Goal: Task Accomplishment & Management: Manage account settings

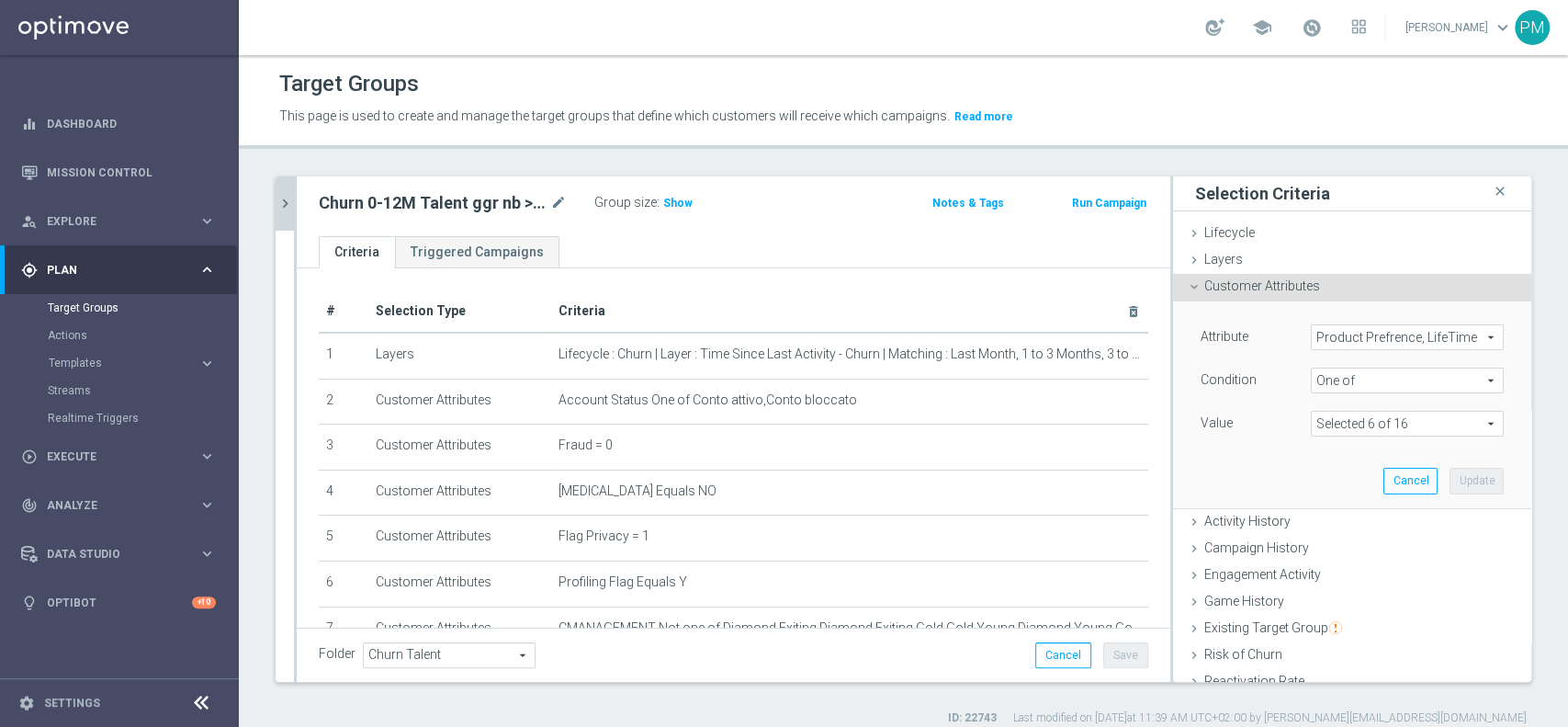
scroll to position [122, 0]
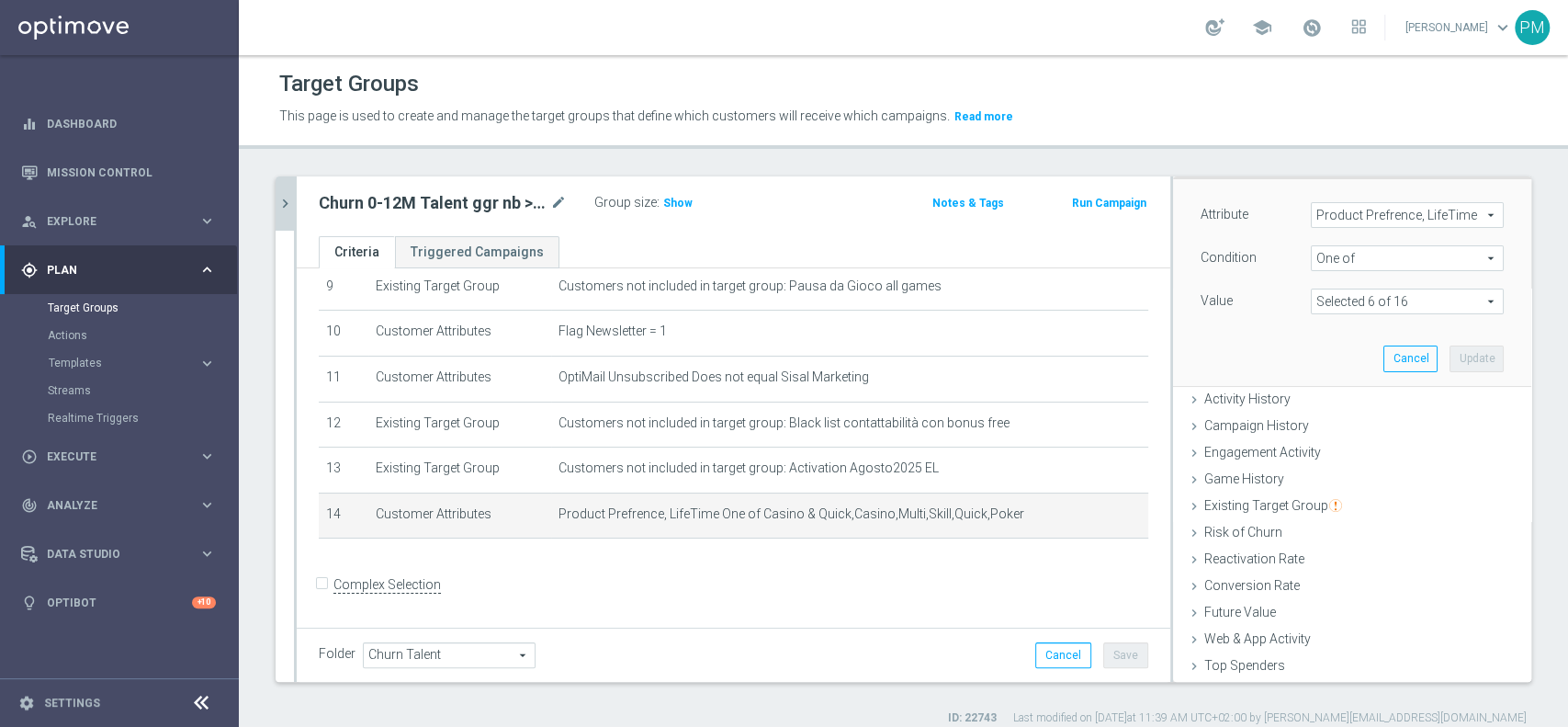
click at [291, 202] on icon "chevron_right" at bounding box center [285, 203] width 17 height 17
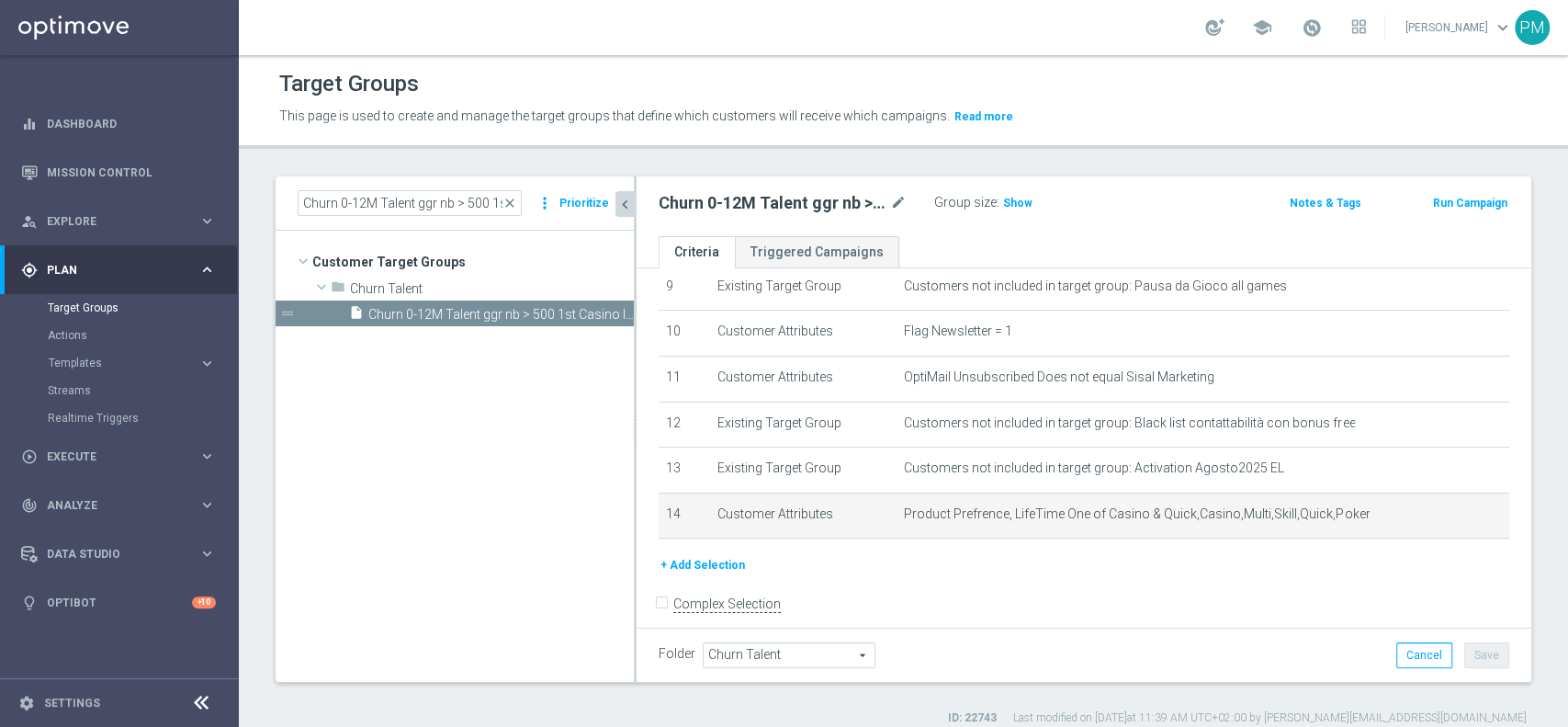
scroll to position [27, 0]
click at [359, 203] on input "Churn 0-12M Talent ggr nb > 500 1st Casino lftime" at bounding box center [409, 202] width 224 height 25
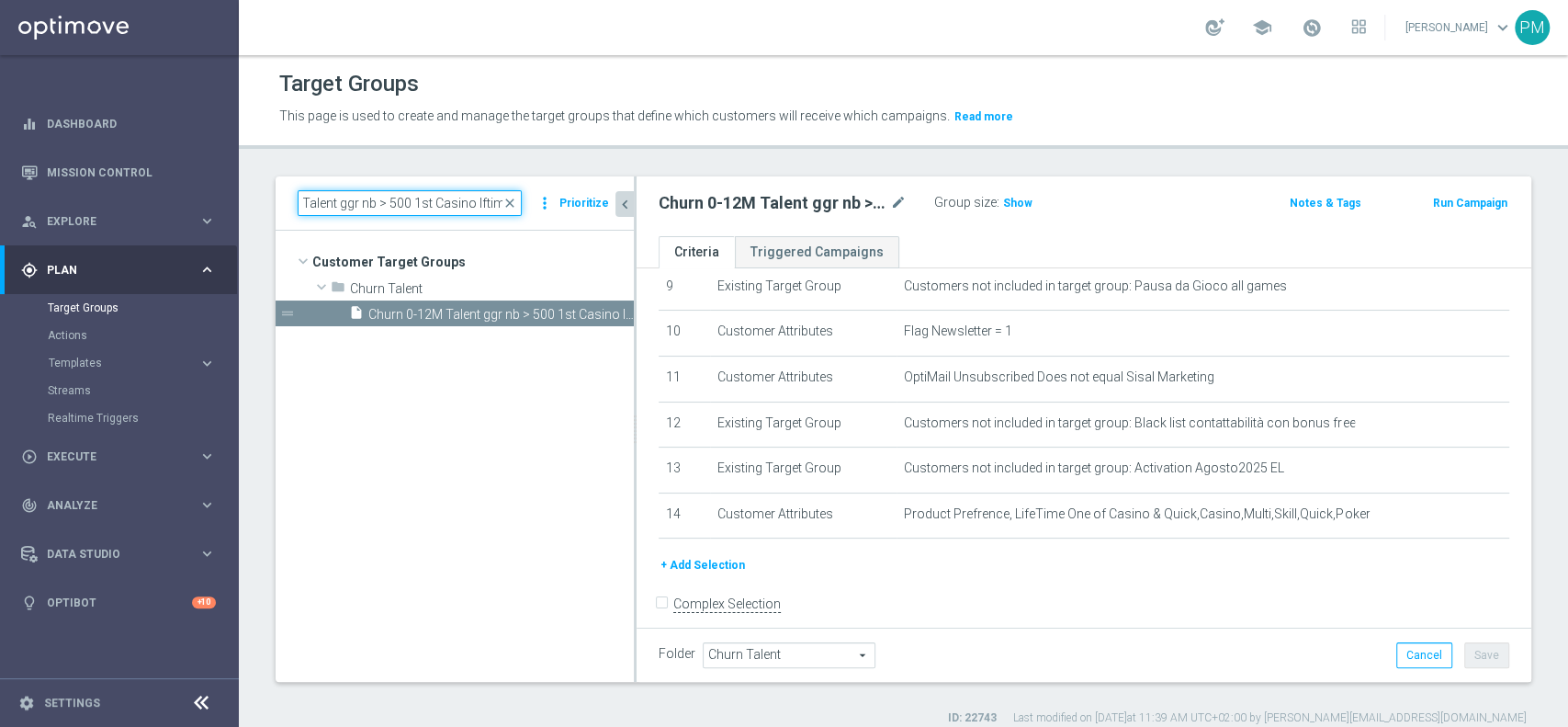
scroll to position [0, 0]
click at [469, 204] on input "Churn 0-12M Talent ggr nb > 500 1st Casino lftime" at bounding box center [409, 202] width 224 height 25
paste input "< 0"
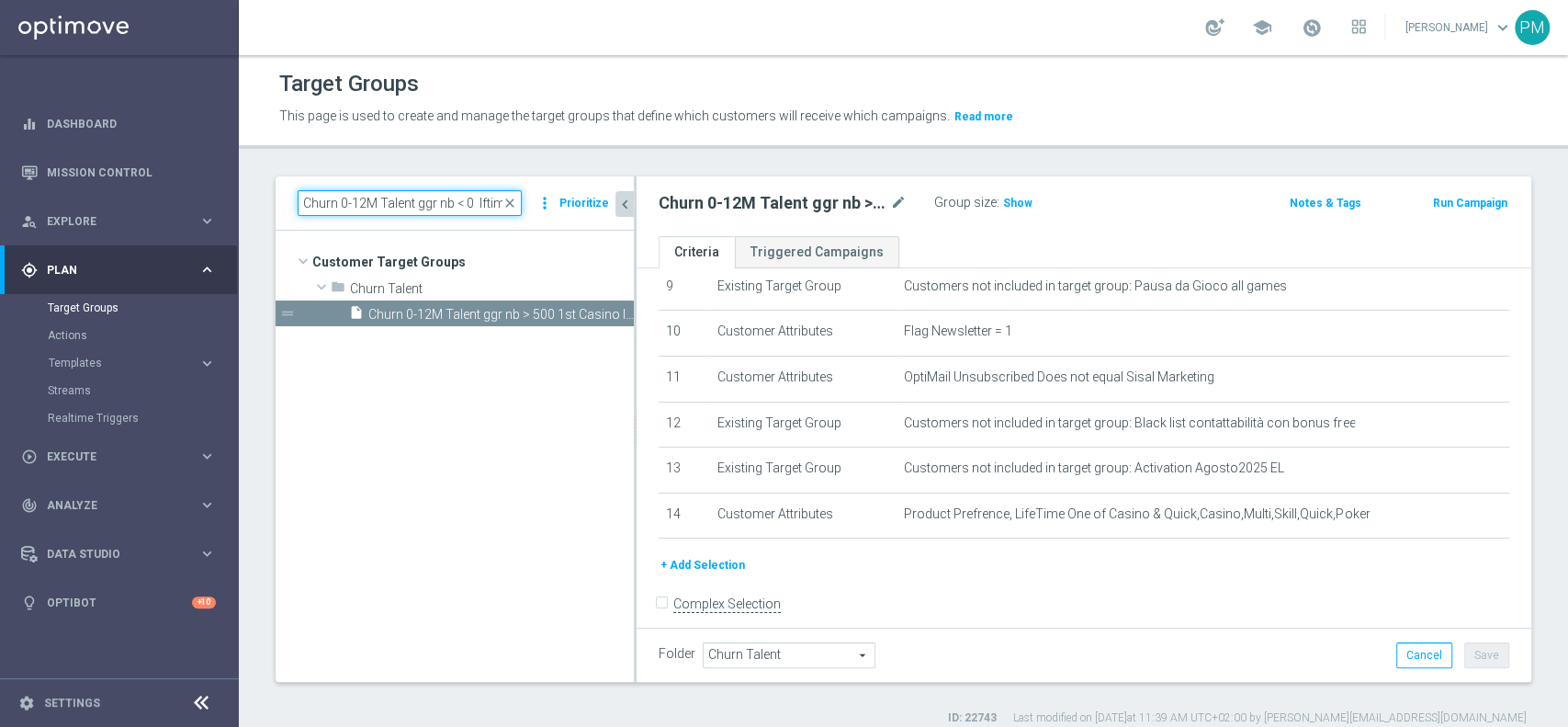
scroll to position [0, 4]
type input "Churn 0-12M Talent ggr nb < 0 lftime"
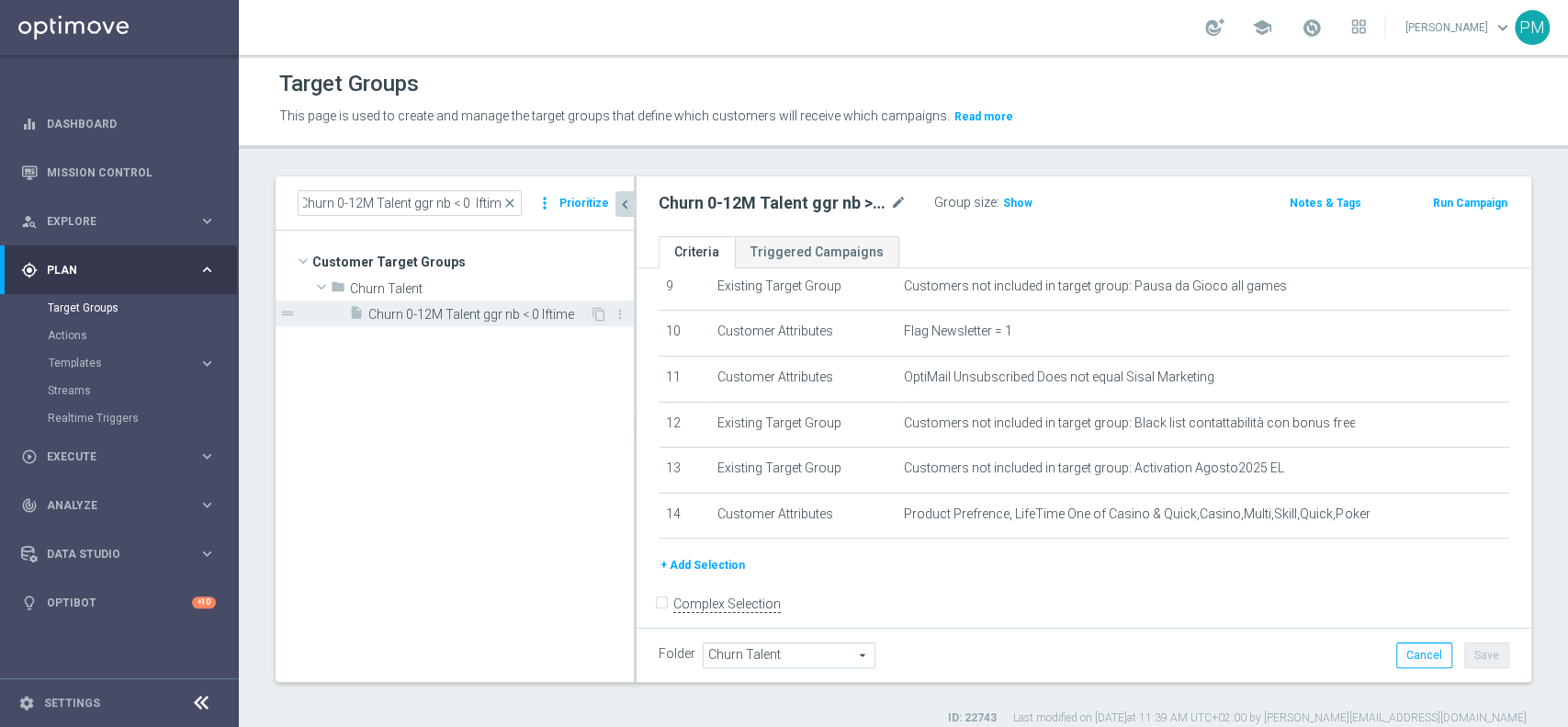
click at [492, 310] on span "Churn 0-12M Talent ggr nb < 0 lftime" at bounding box center [479, 314] width 222 height 16
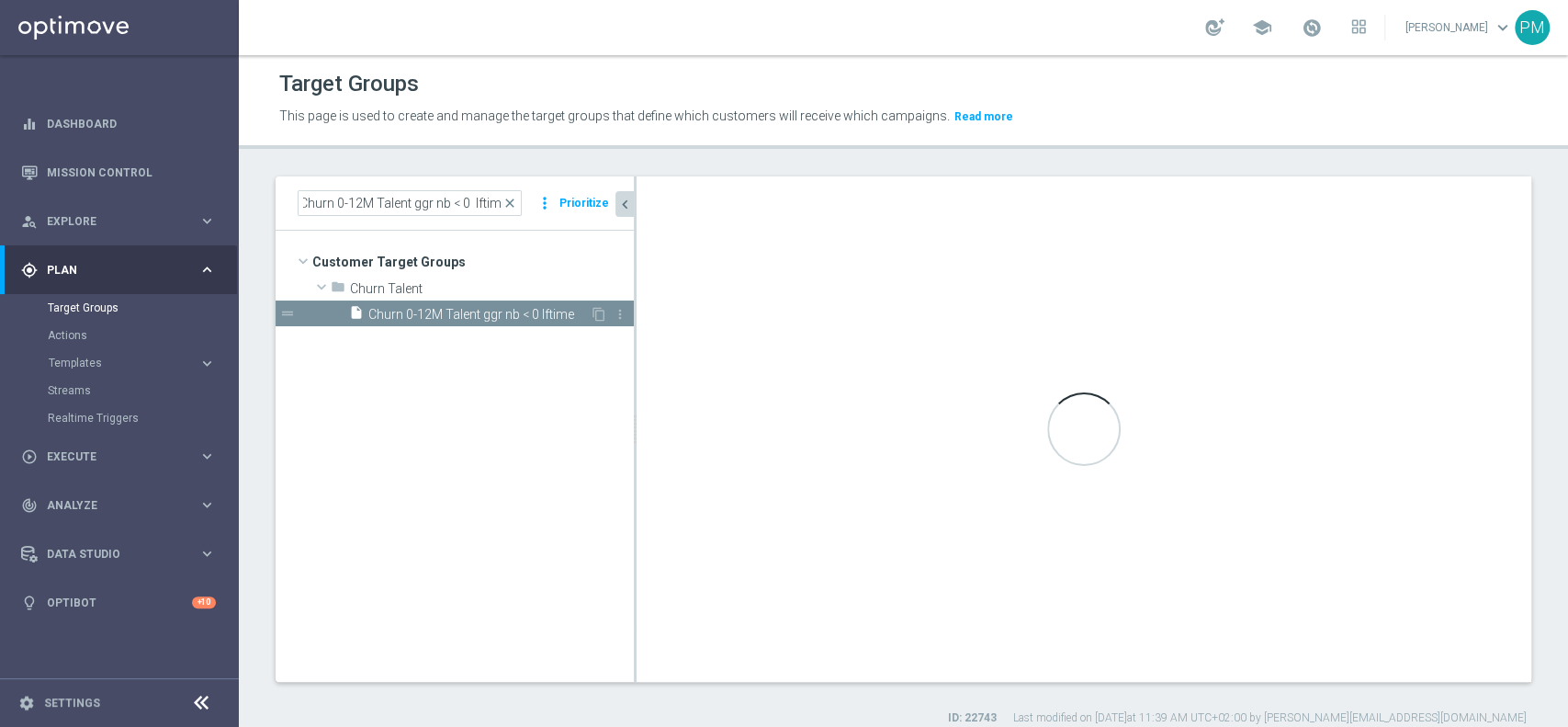
scroll to position [0, 0]
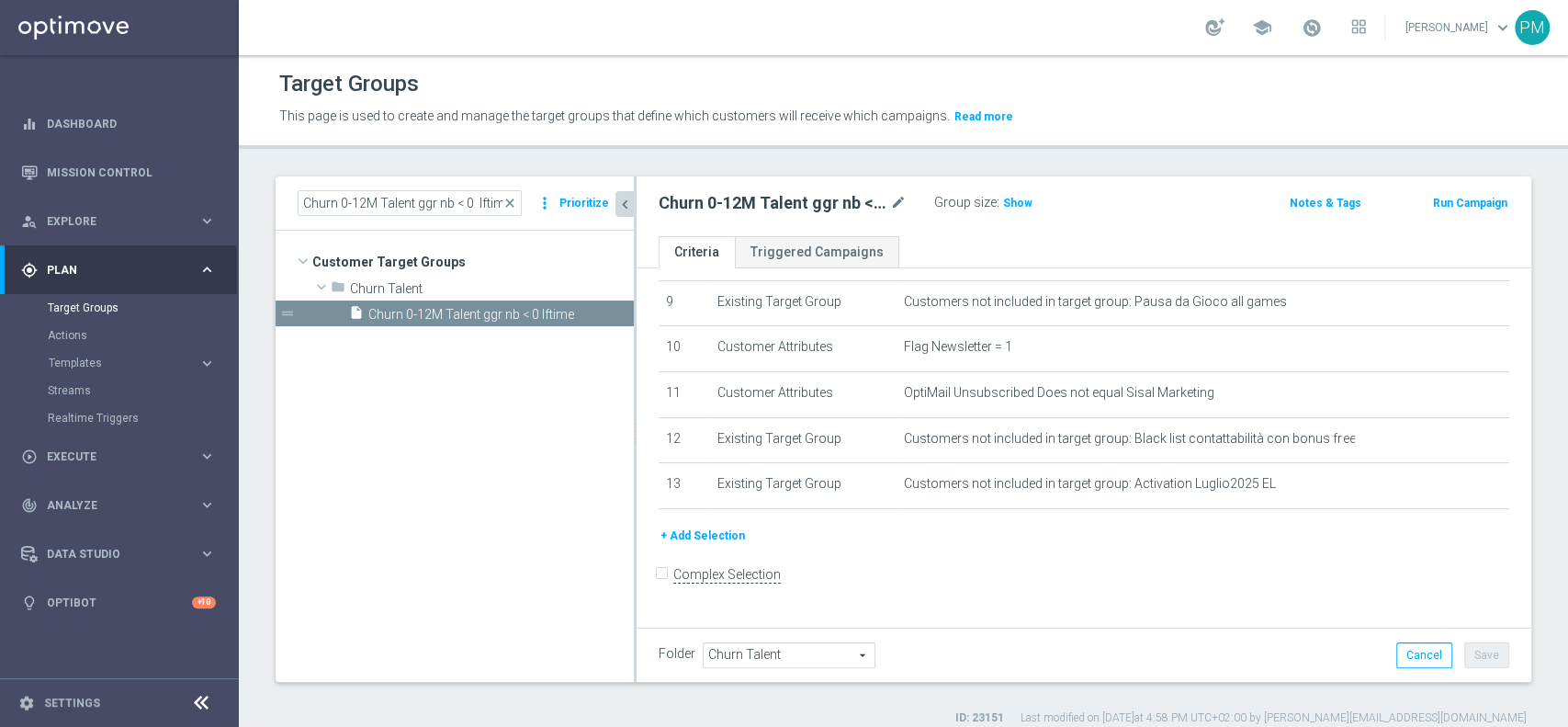
scroll to position [405, 0]
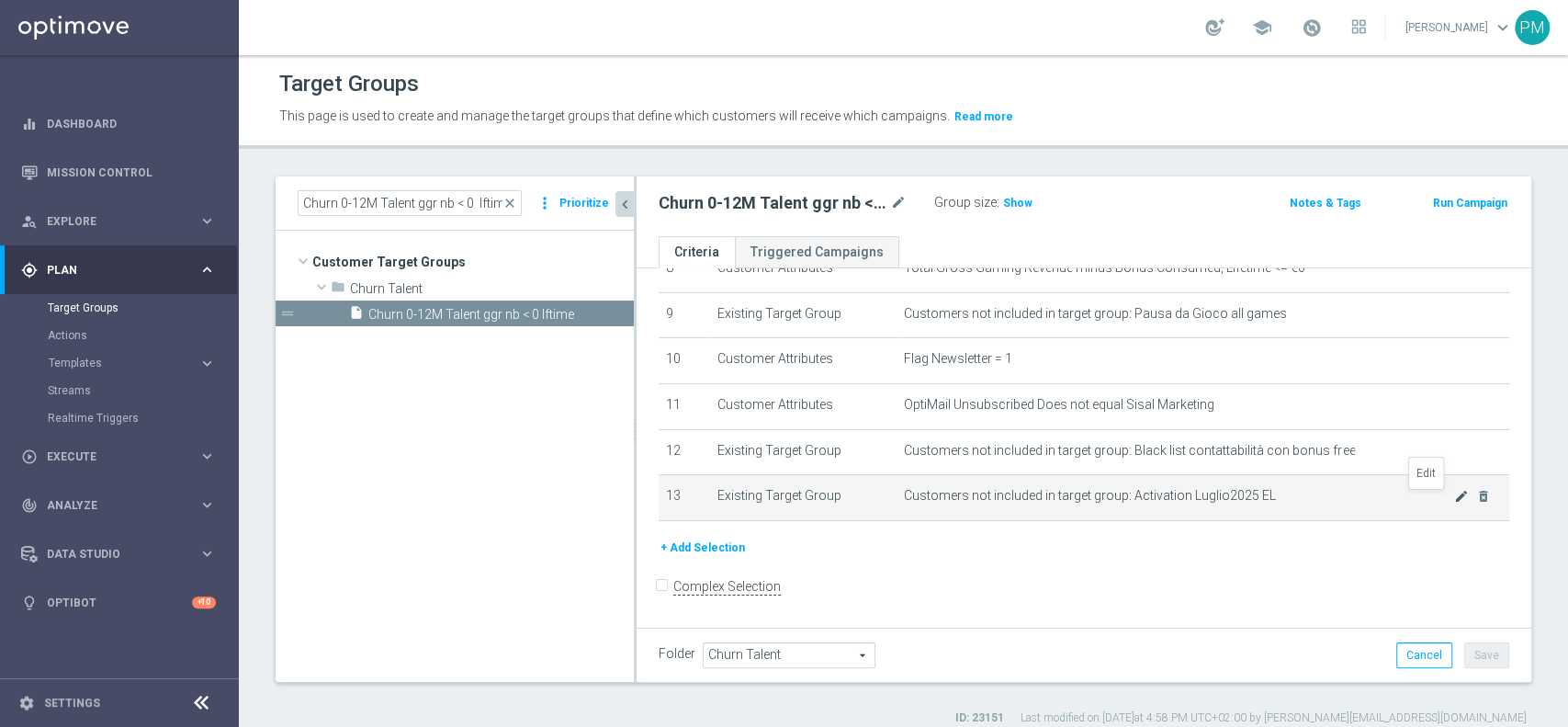
click at [1455, 498] on icon "mode_edit" at bounding box center [1462, 497] width 15 height 15
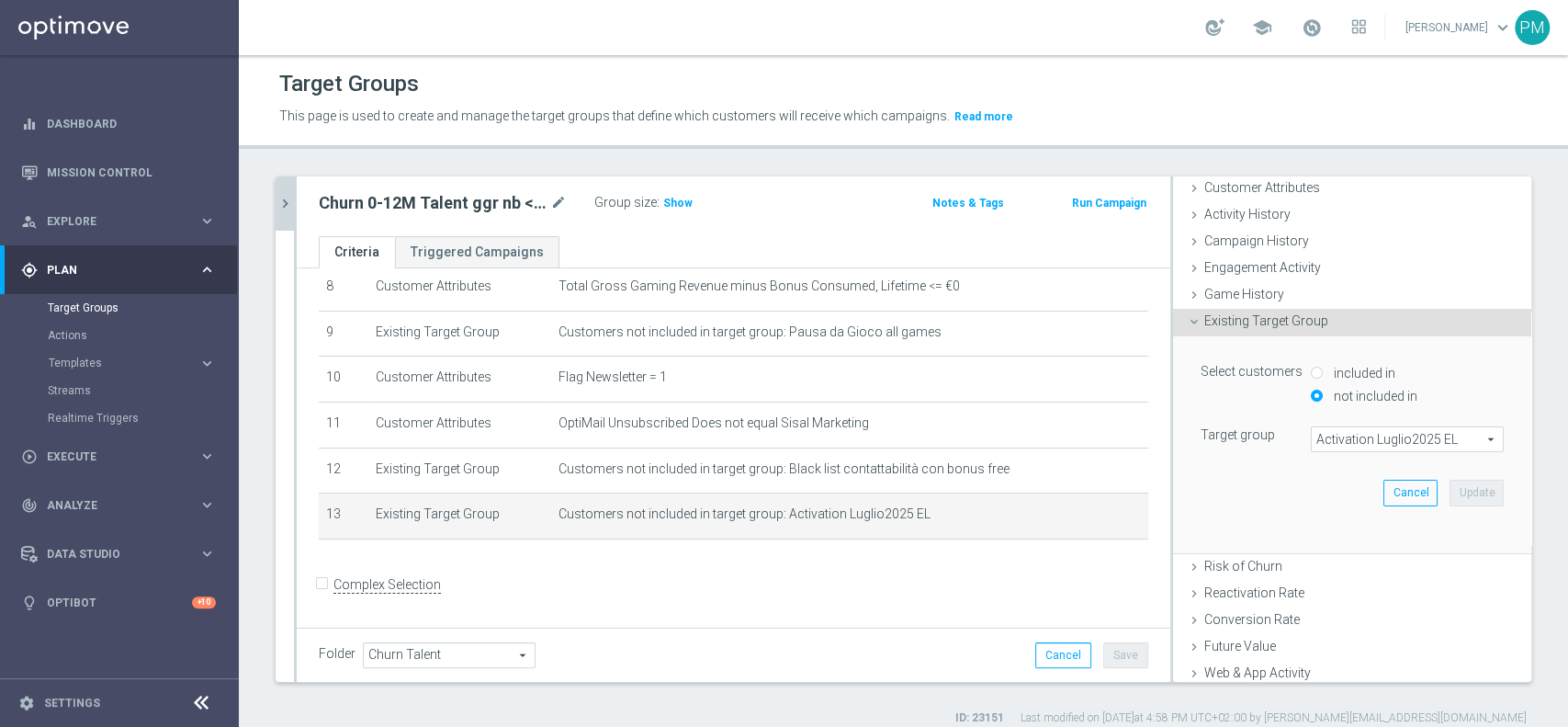
scroll to position [122, 0]
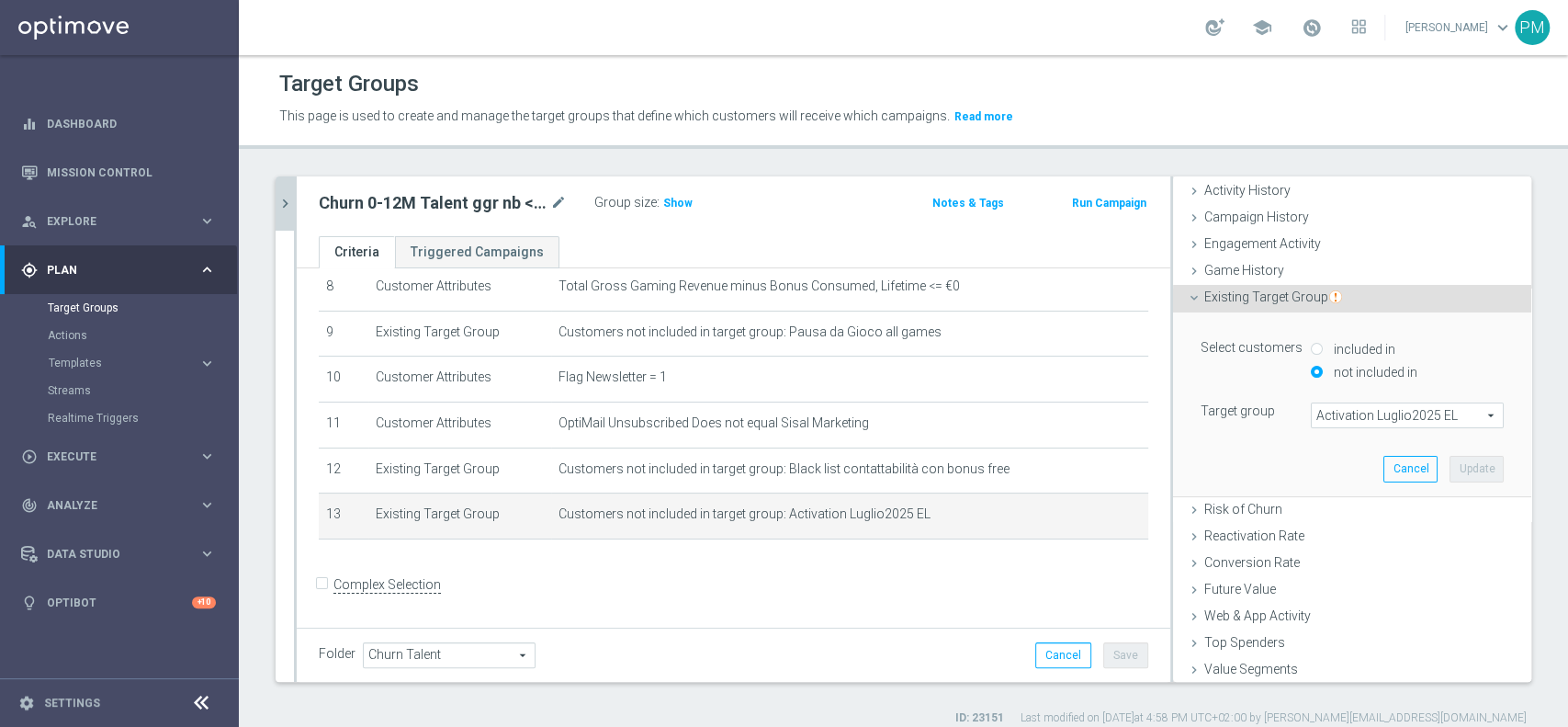
click at [1357, 403] on span "Activation Luglio2025 EL" at bounding box center [1408, 414] width 191 height 24
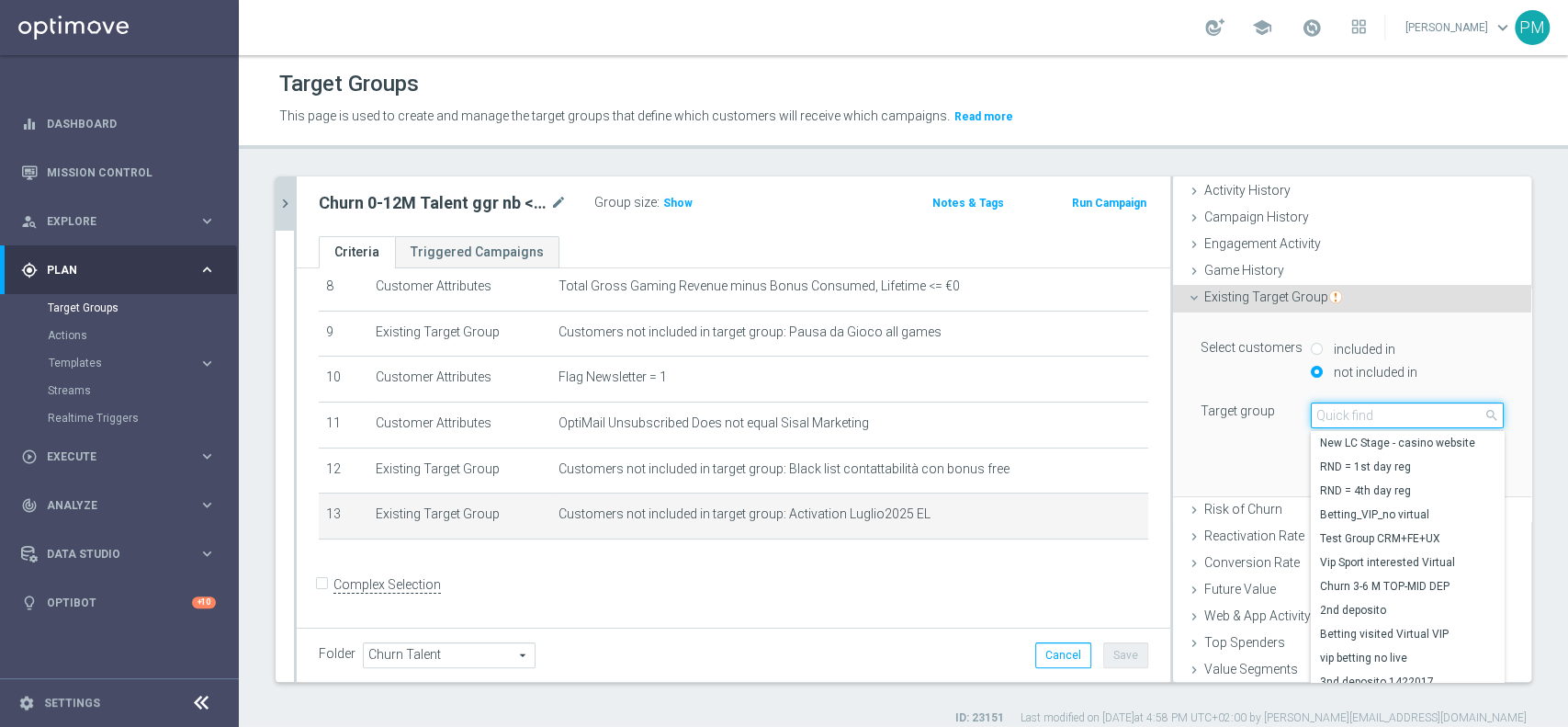
click at [1357, 402] on input "search" at bounding box center [1408, 414] width 193 height 25
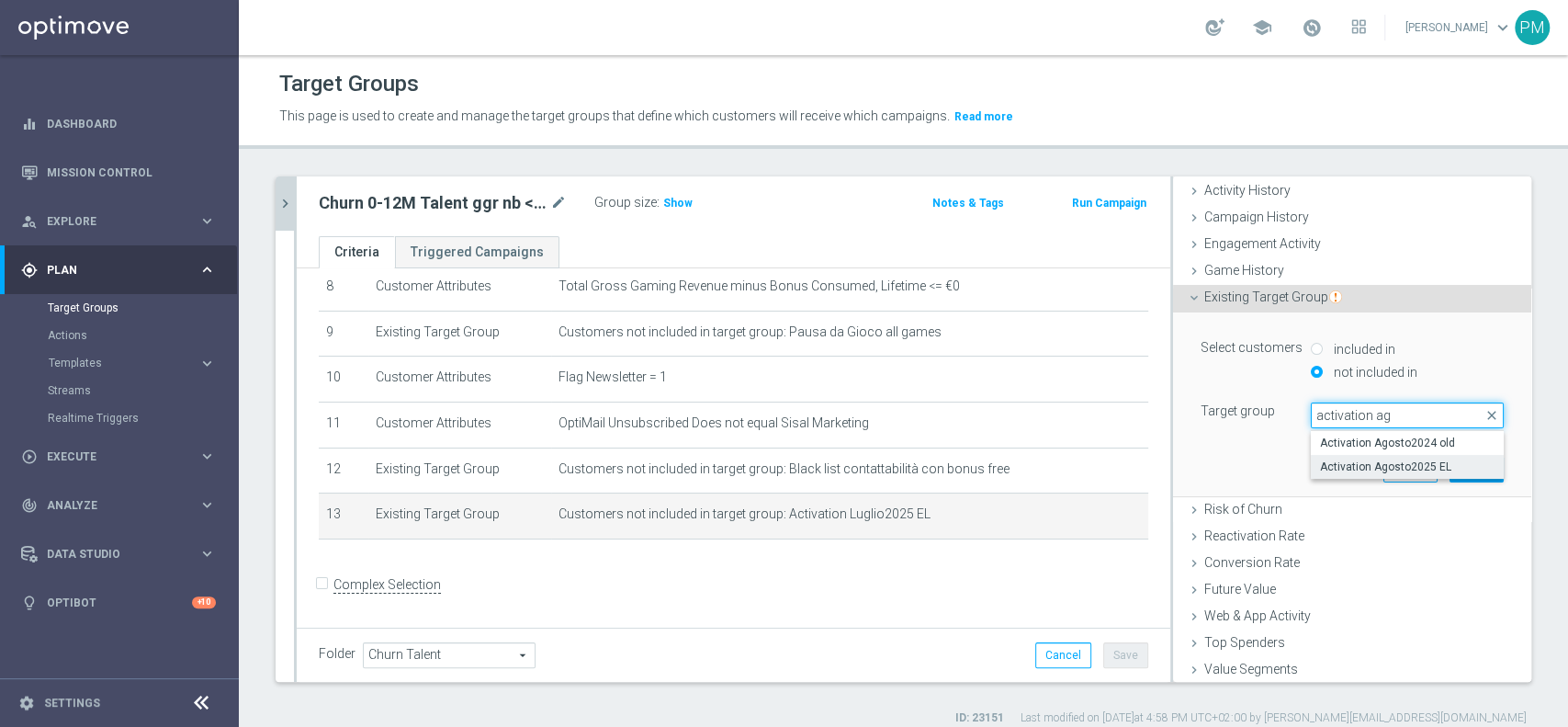
type input "activation ag"
click at [1346, 465] on span "Activation Agosto2025 EL" at bounding box center [1408, 467] width 175 height 15
type input "Activation Agosto2025 EL"
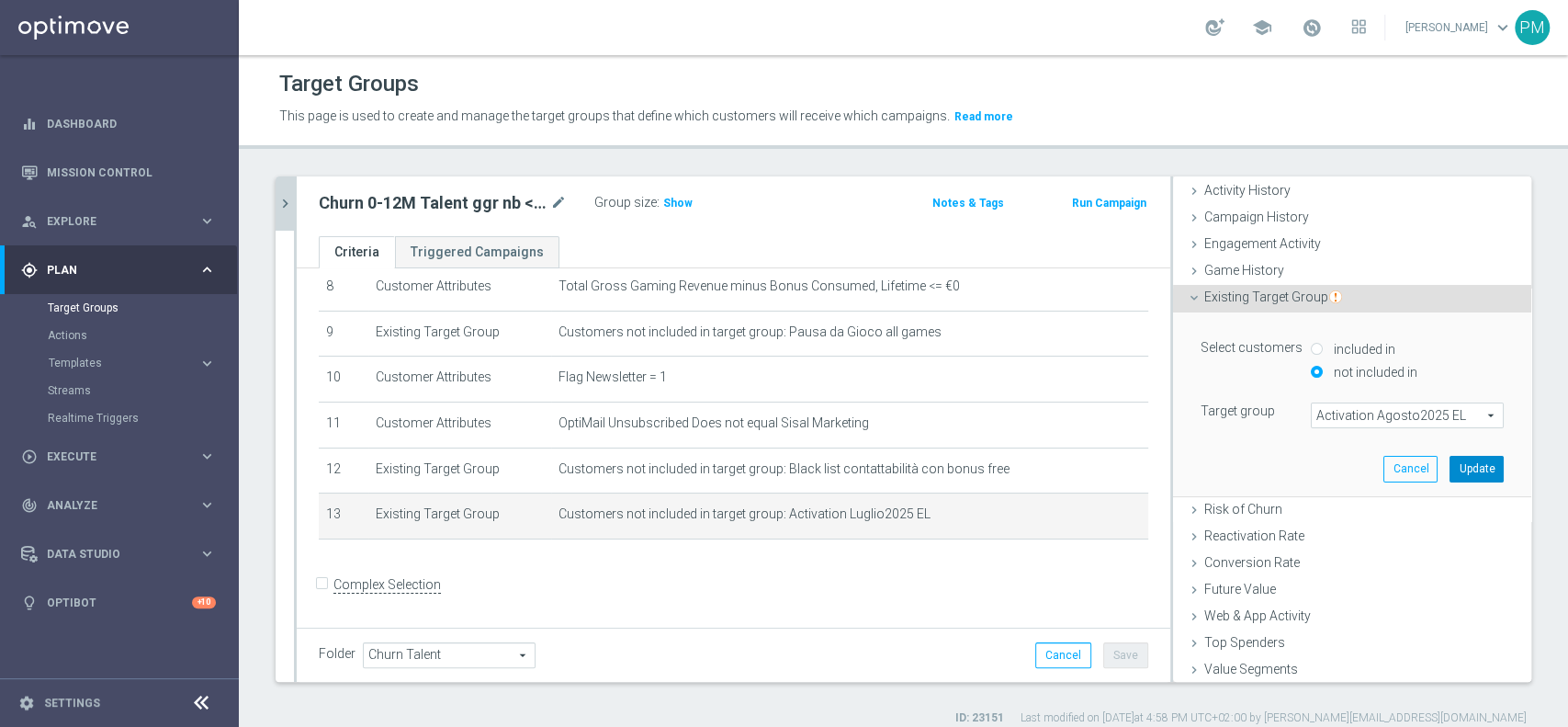
click at [1450, 466] on button "Update" at bounding box center [1476, 468] width 54 height 25
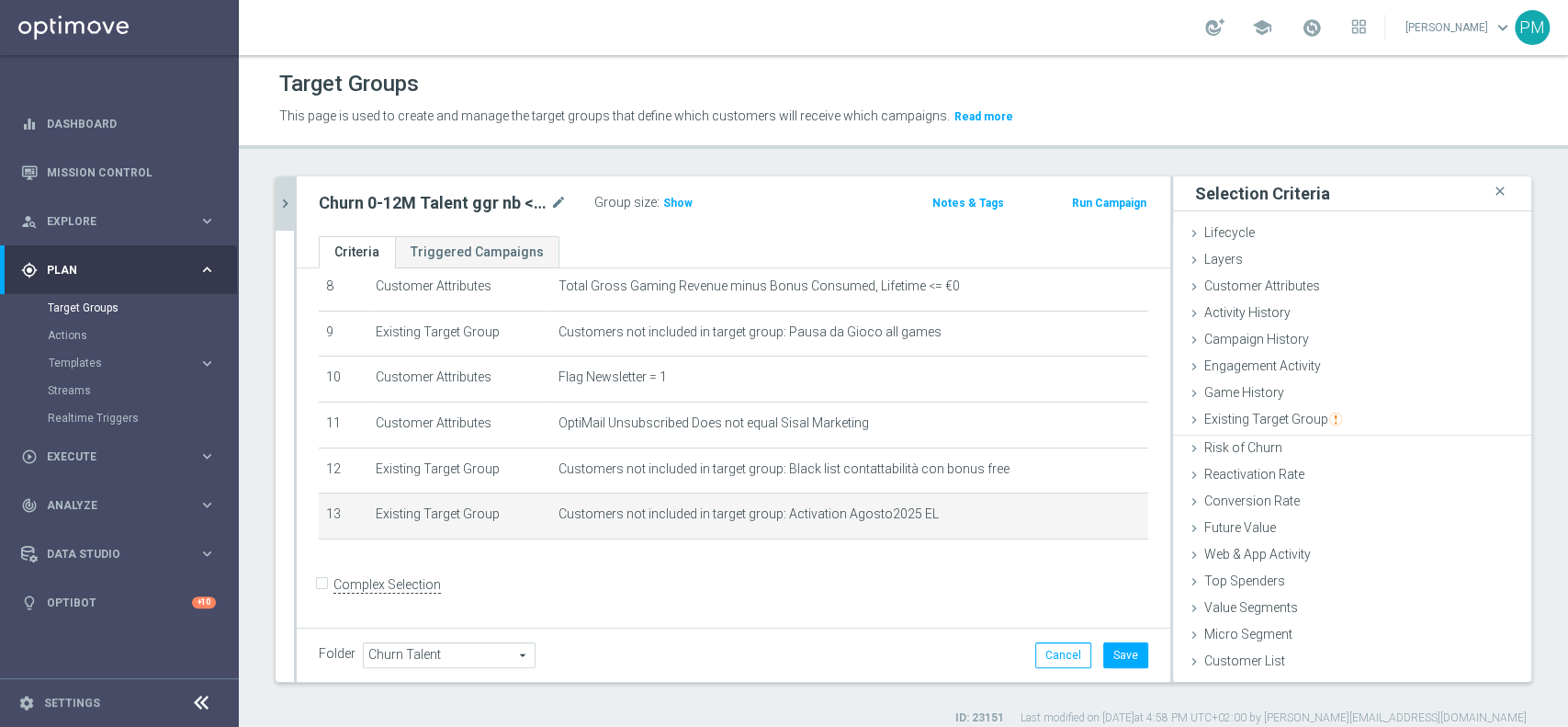
scroll to position [0, 0]
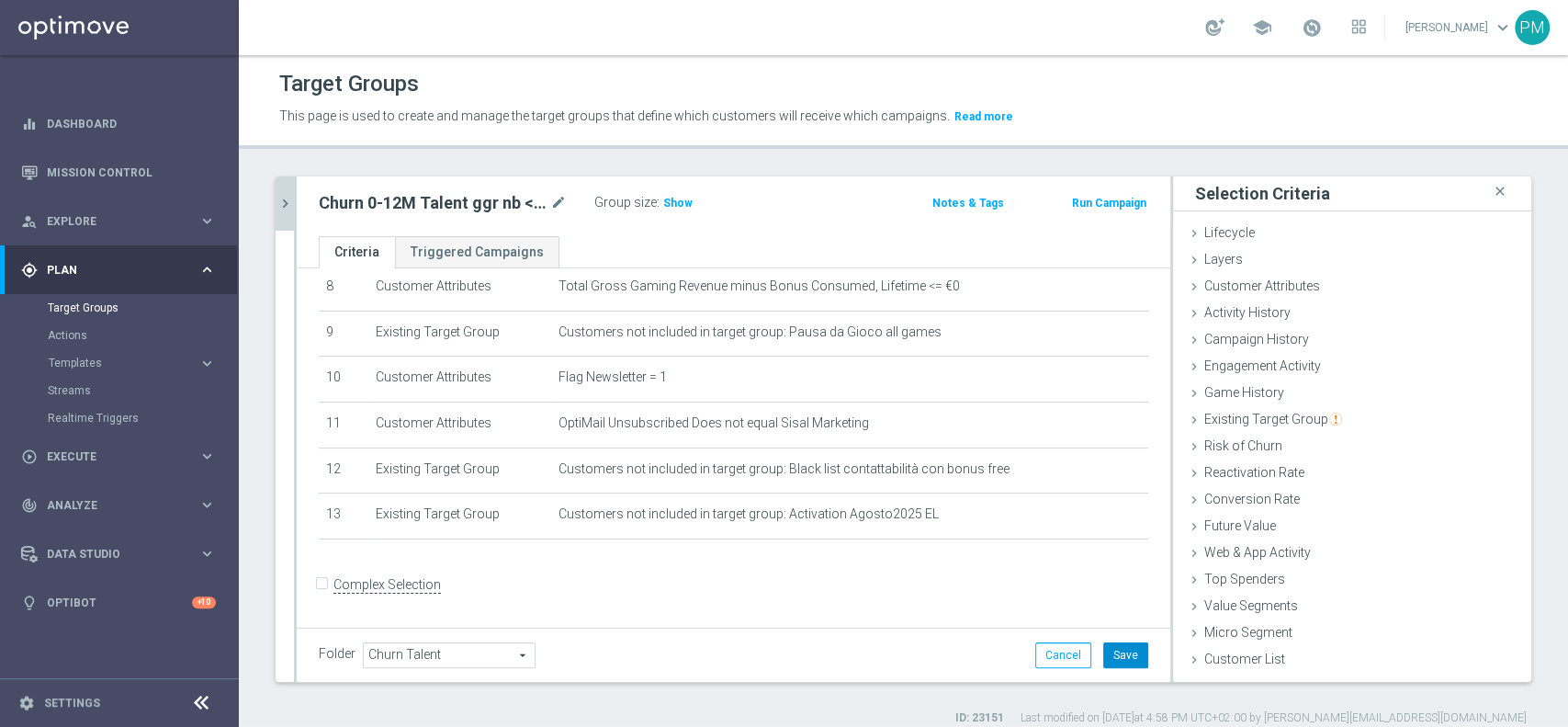
click at [1104, 654] on button "Save" at bounding box center [1126, 654] width 45 height 25
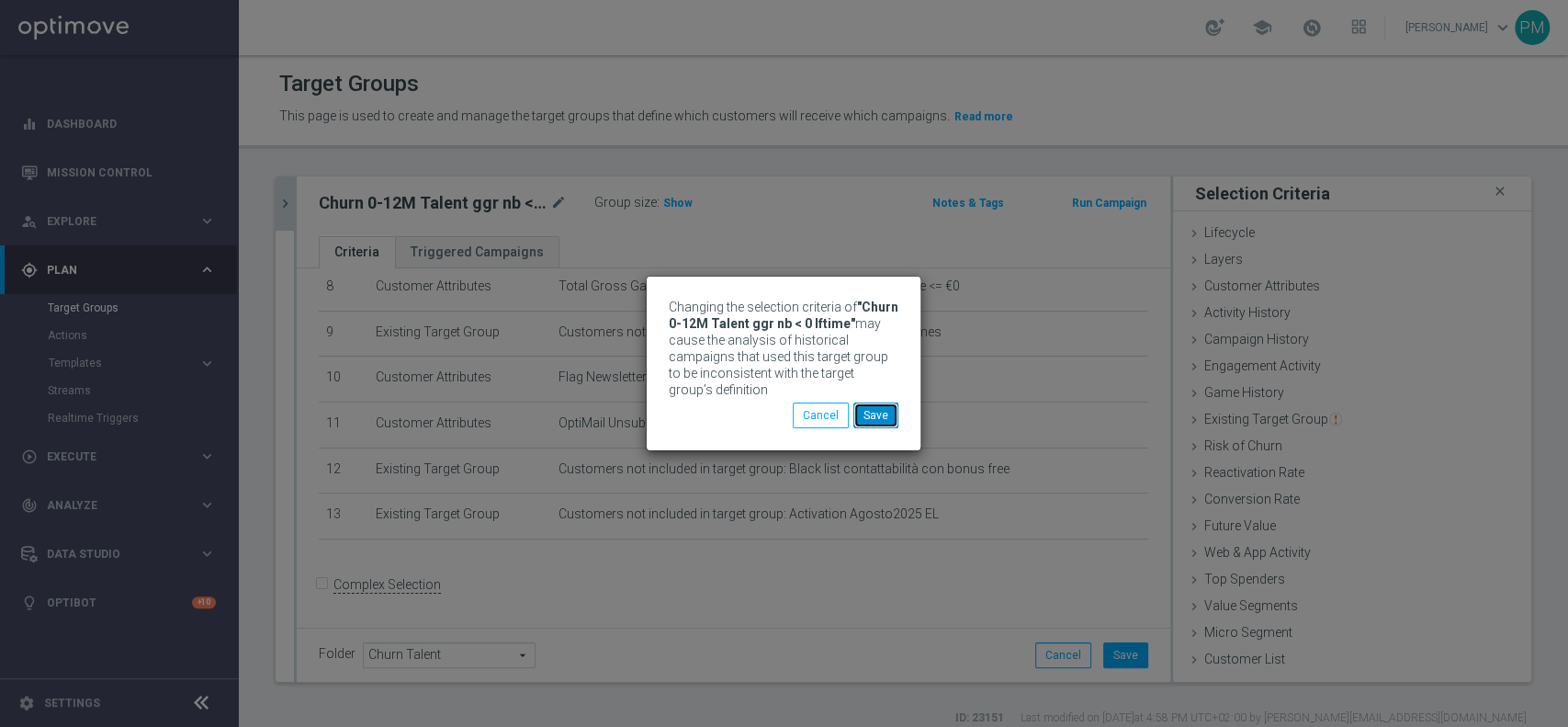
click at [889, 407] on button "Save" at bounding box center [876, 414] width 45 height 25
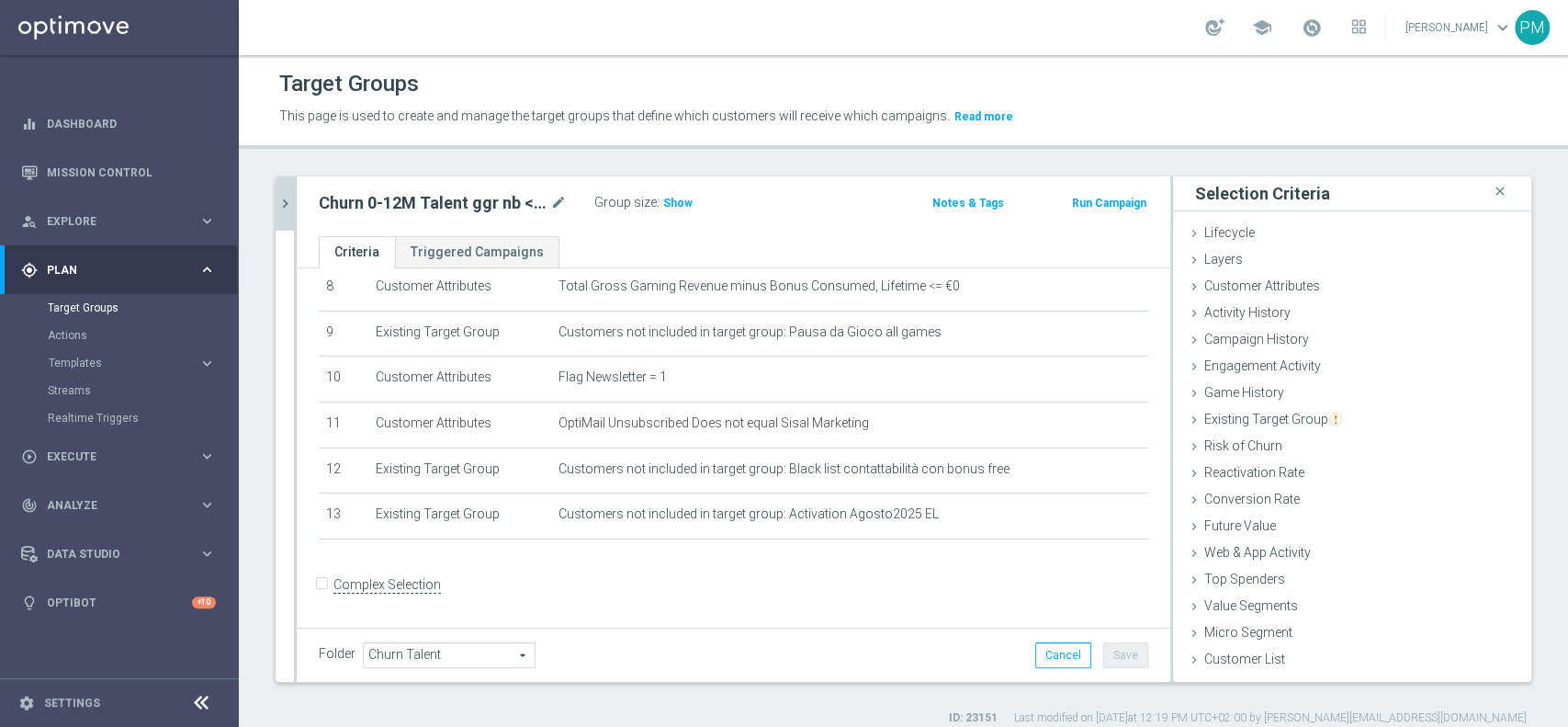
click at [281, 203] on icon "chevron_right" at bounding box center [285, 203] width 17 height 17
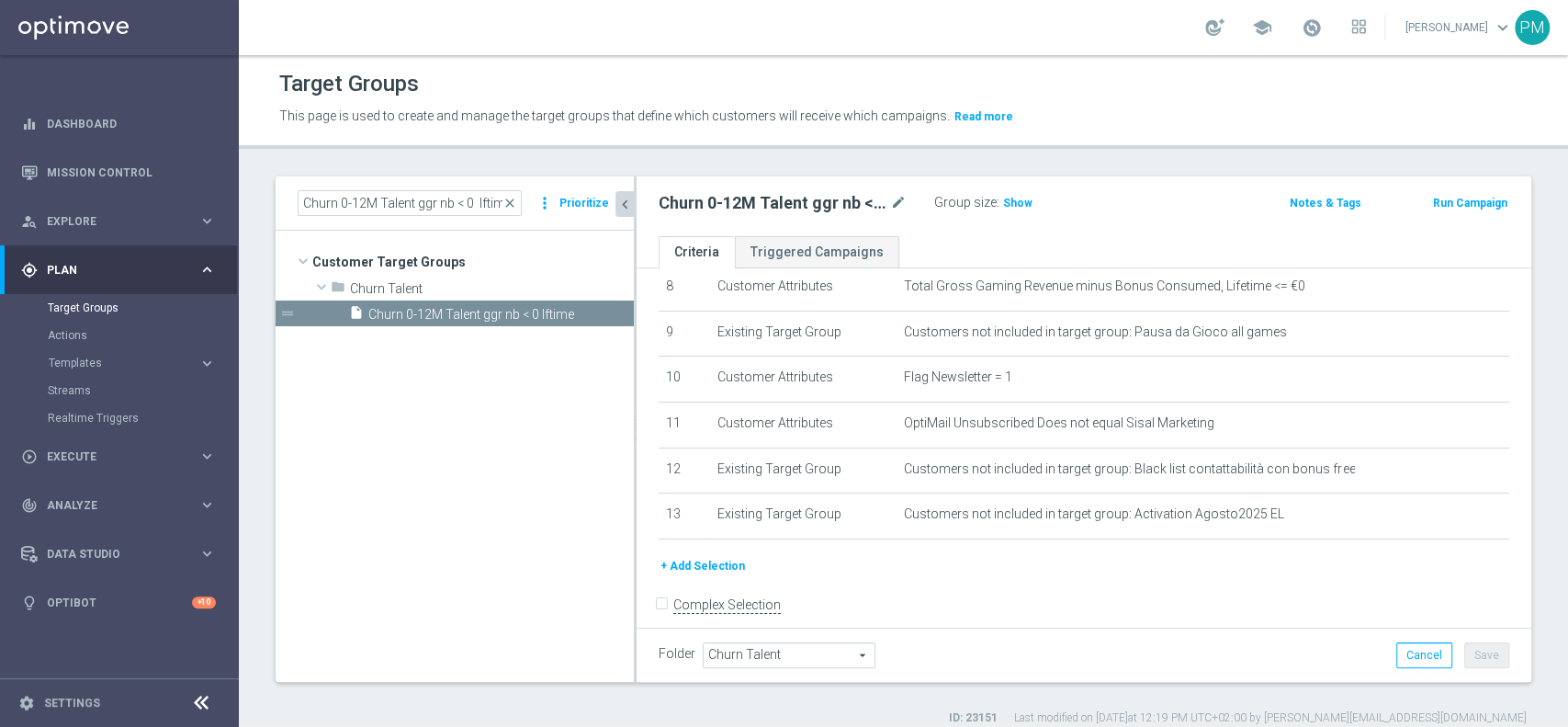
scroll to position [405, 0]
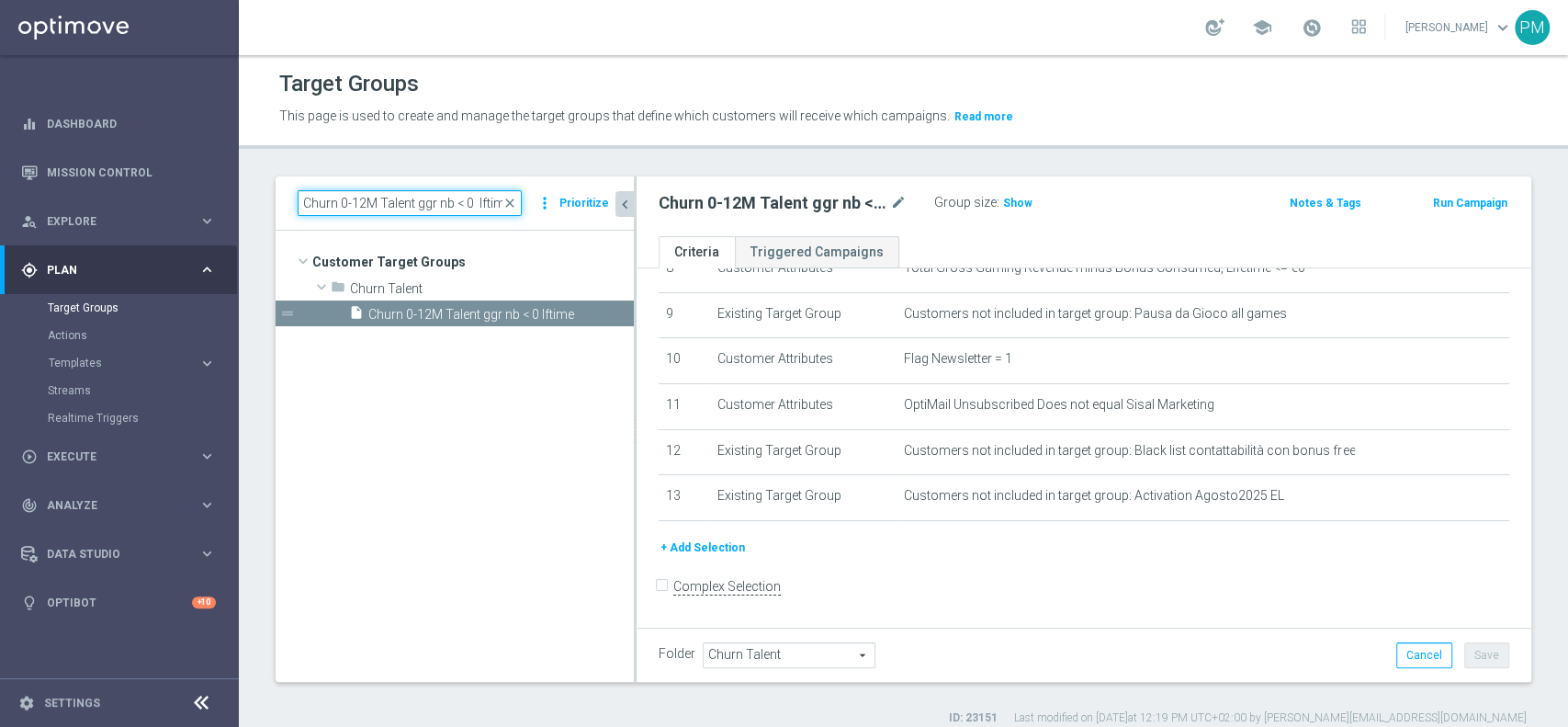
click at [398, 202] on input "Churn 0-12M Talent ggr nb < 0 lftime" at bounding box center [409, 202] width 224 height 25
paste input "Giocanti Talent W-2 non Active lw lm ggr nb l3m > 0"
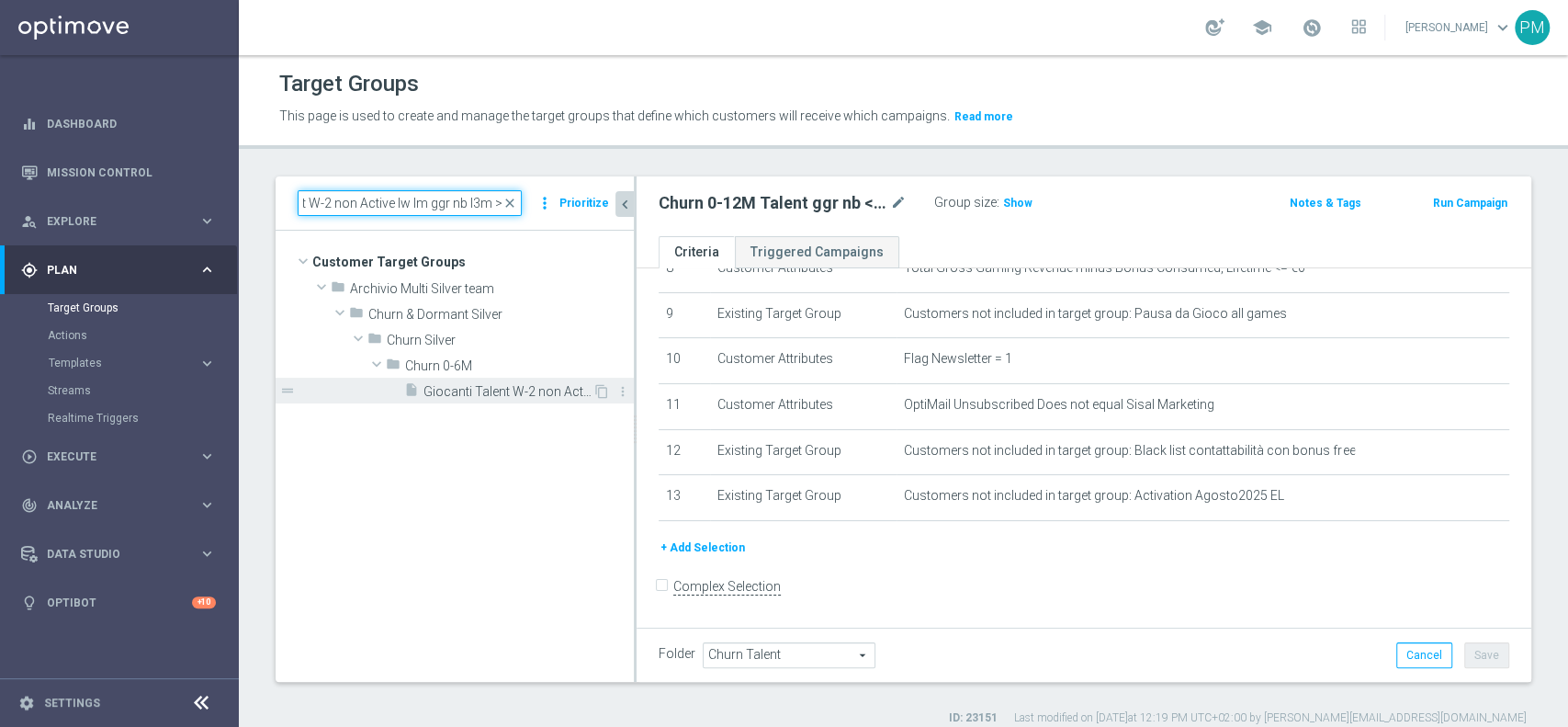
type input "Giocanti Talent W-2 non Active lw lm ggr nb l3m > 0"
click at [470, 385] on span "Giocanti Talent W-2 non Active lw lm ggr nb l3m > 0" at bounding box center [508, 392] width 169 height 16
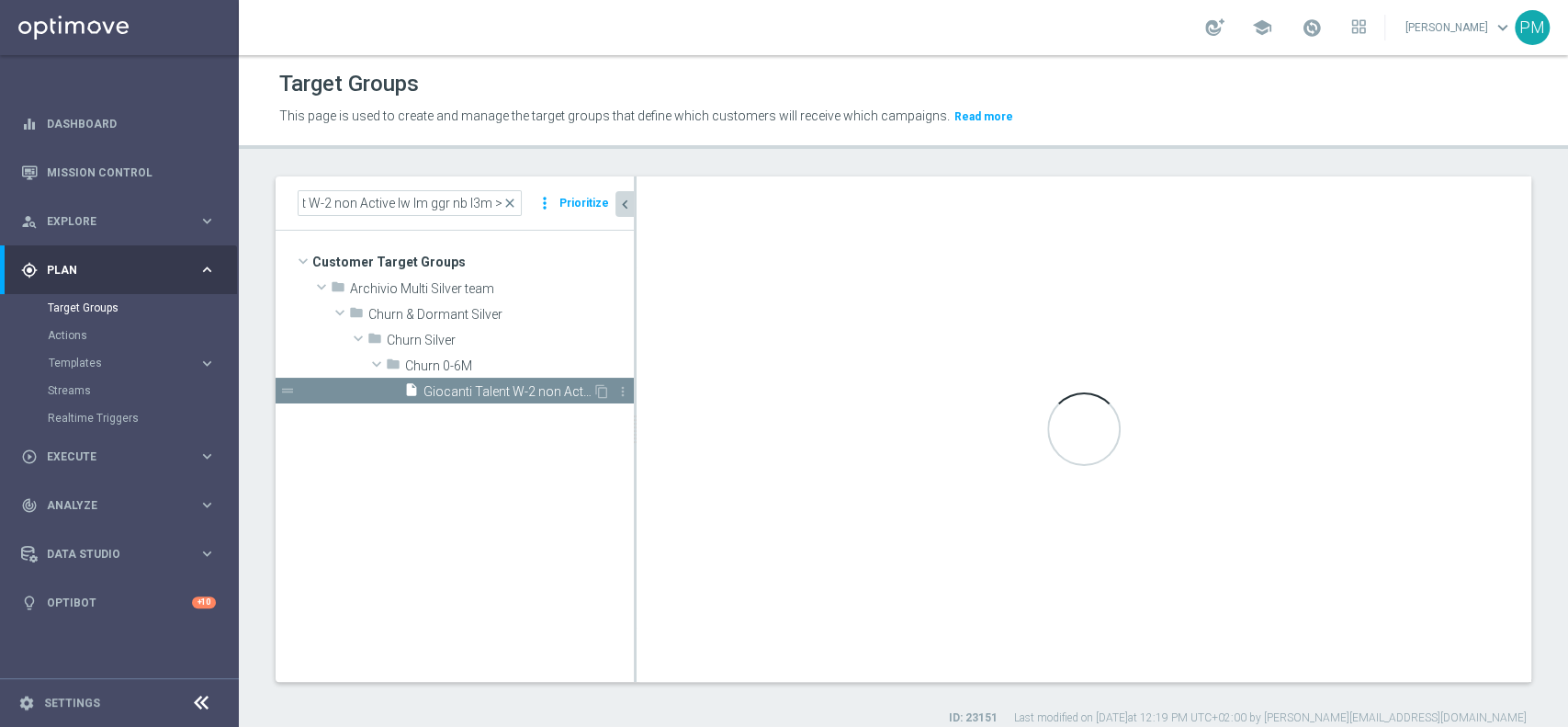
scroll to position [0, 0]
type input "Churn 0-6M"
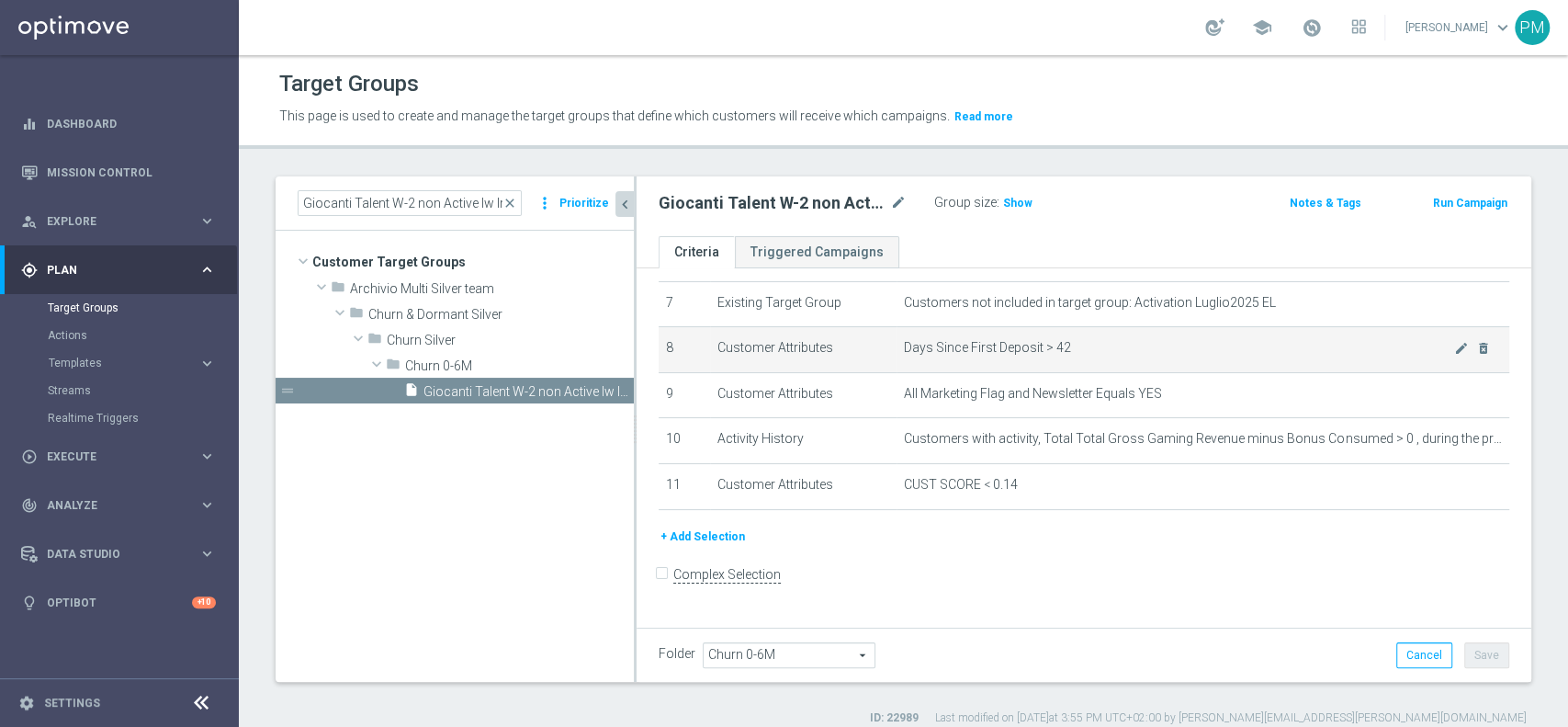
scroll to position [314, 0]
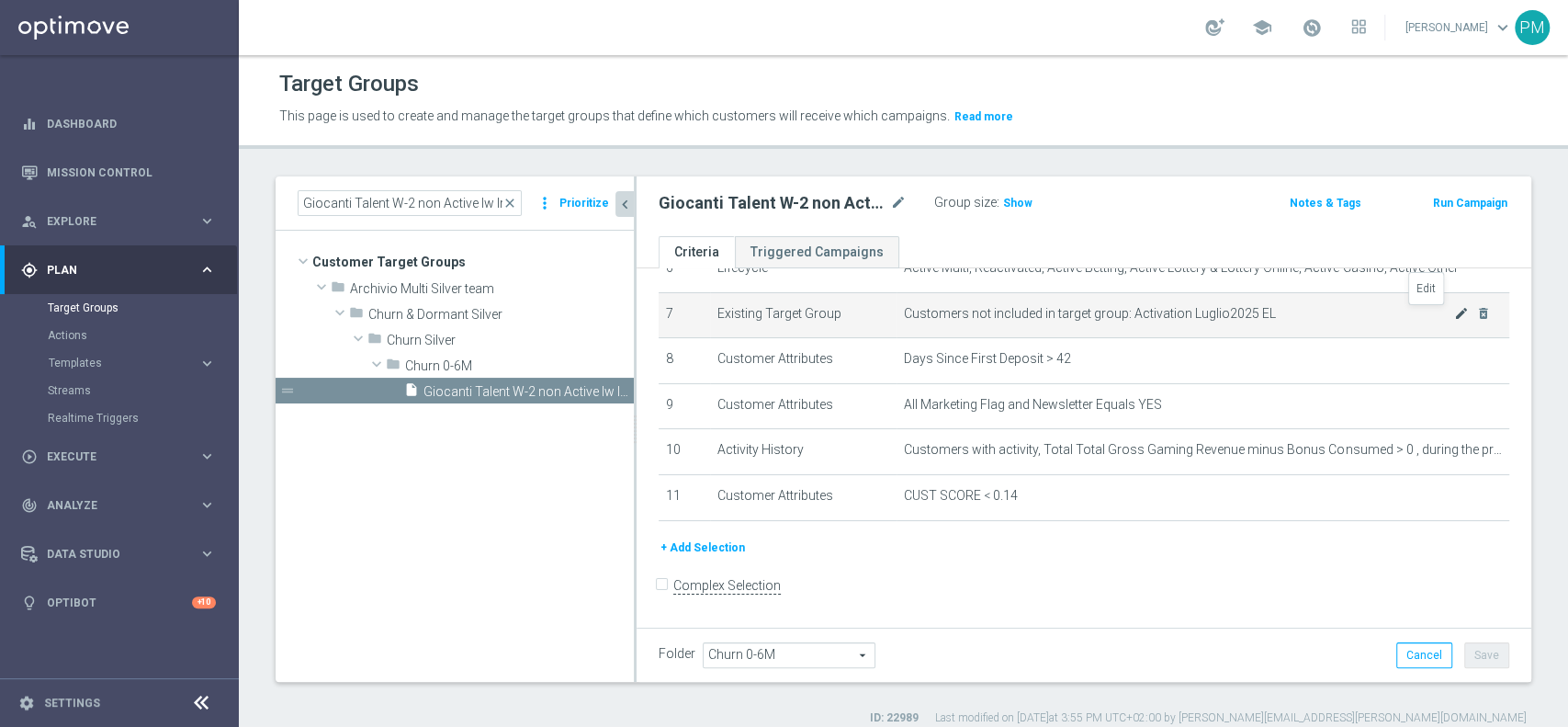
click at [1455, 313] on icon "mode_edit" at bounding box center [1462, 313] width 15 height 15
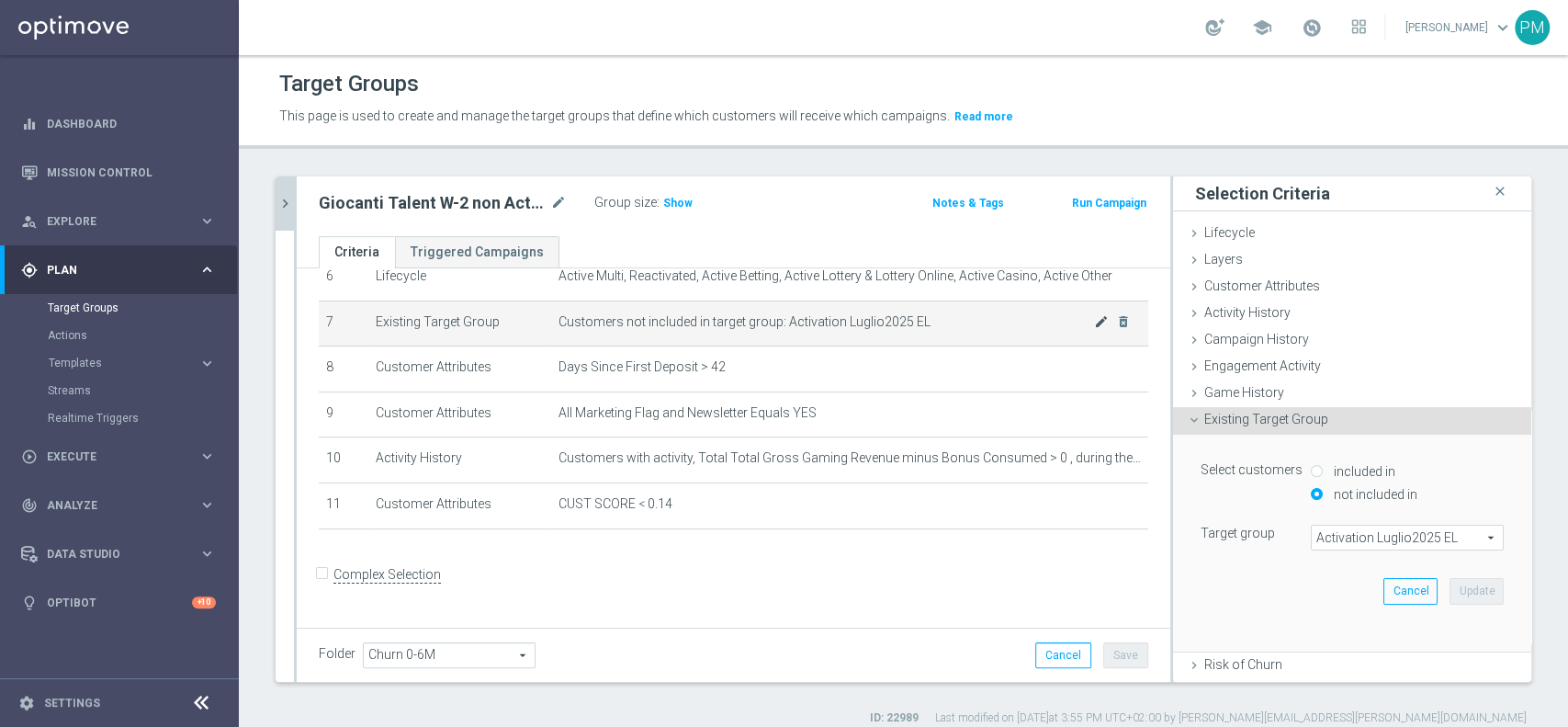
scroll to position [294, 0]
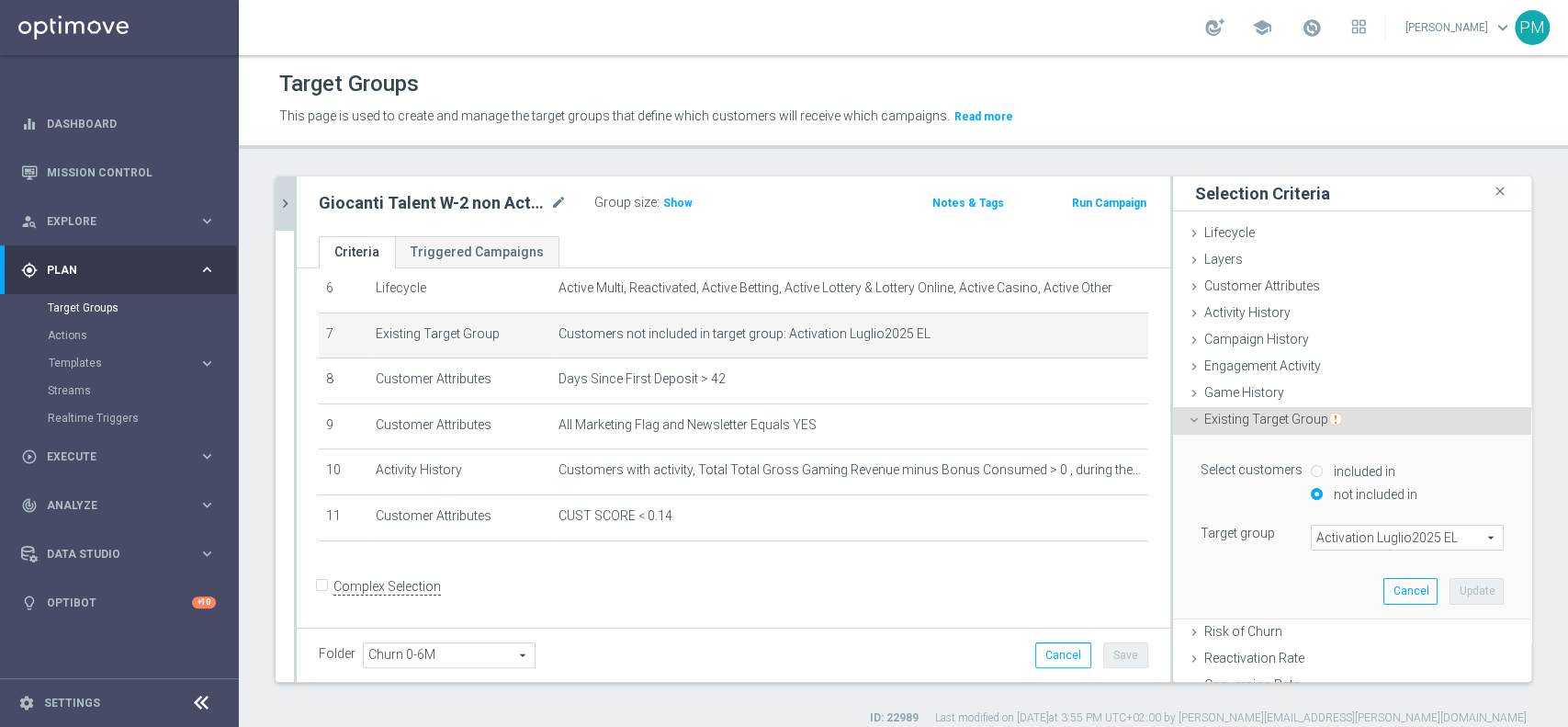
click at [1376, 538] on span "Activation Luglio2025 EL" at bounding box center [1408, 537] width 191 height 24
click at [0, 0] on input "search" at bounding box center [0, 0] width 0 height 0
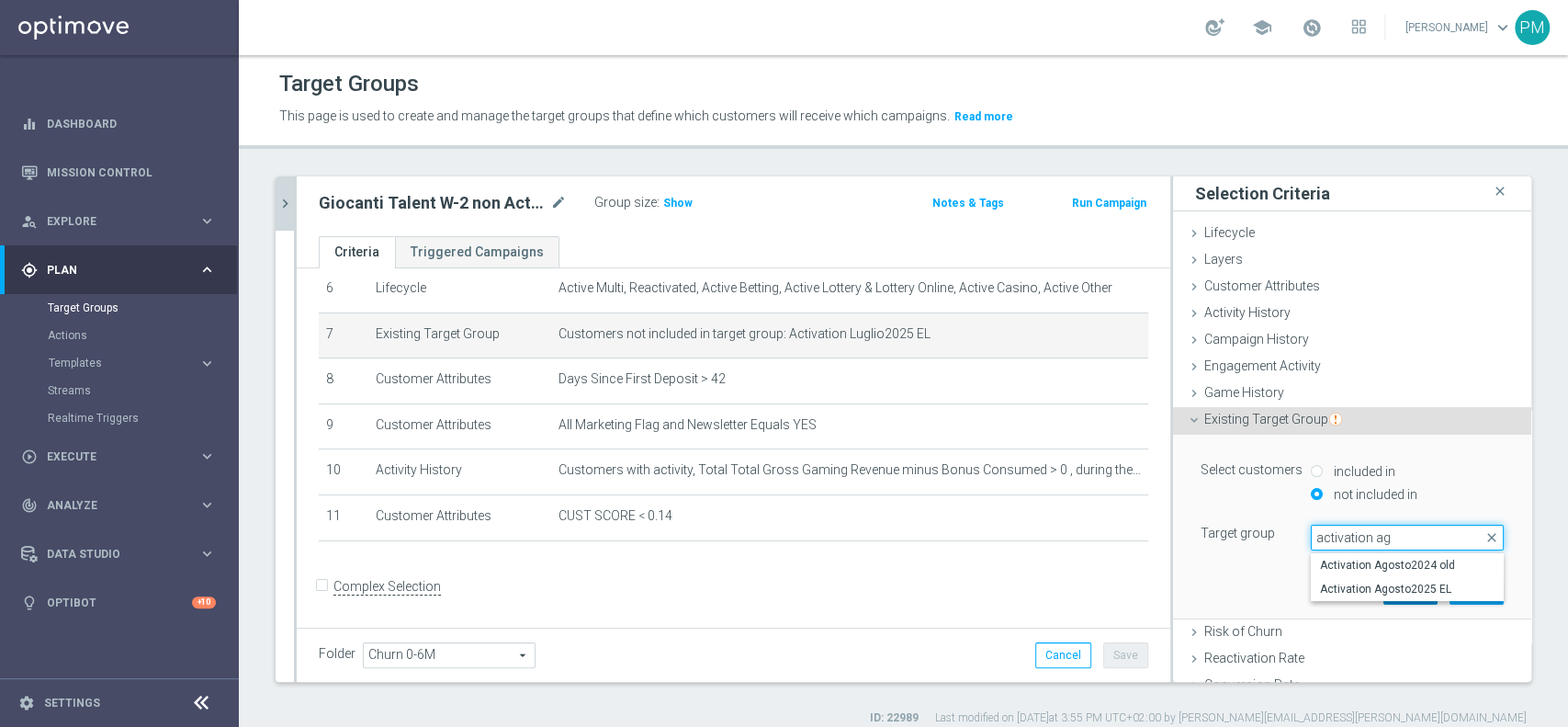
type input "activation ag"
click at [1377, 592] on span "Activation Agosto2025 EL" at bounding box center [1408, 589] width 175 height 15
type input "Activation Agosto2025 EL"
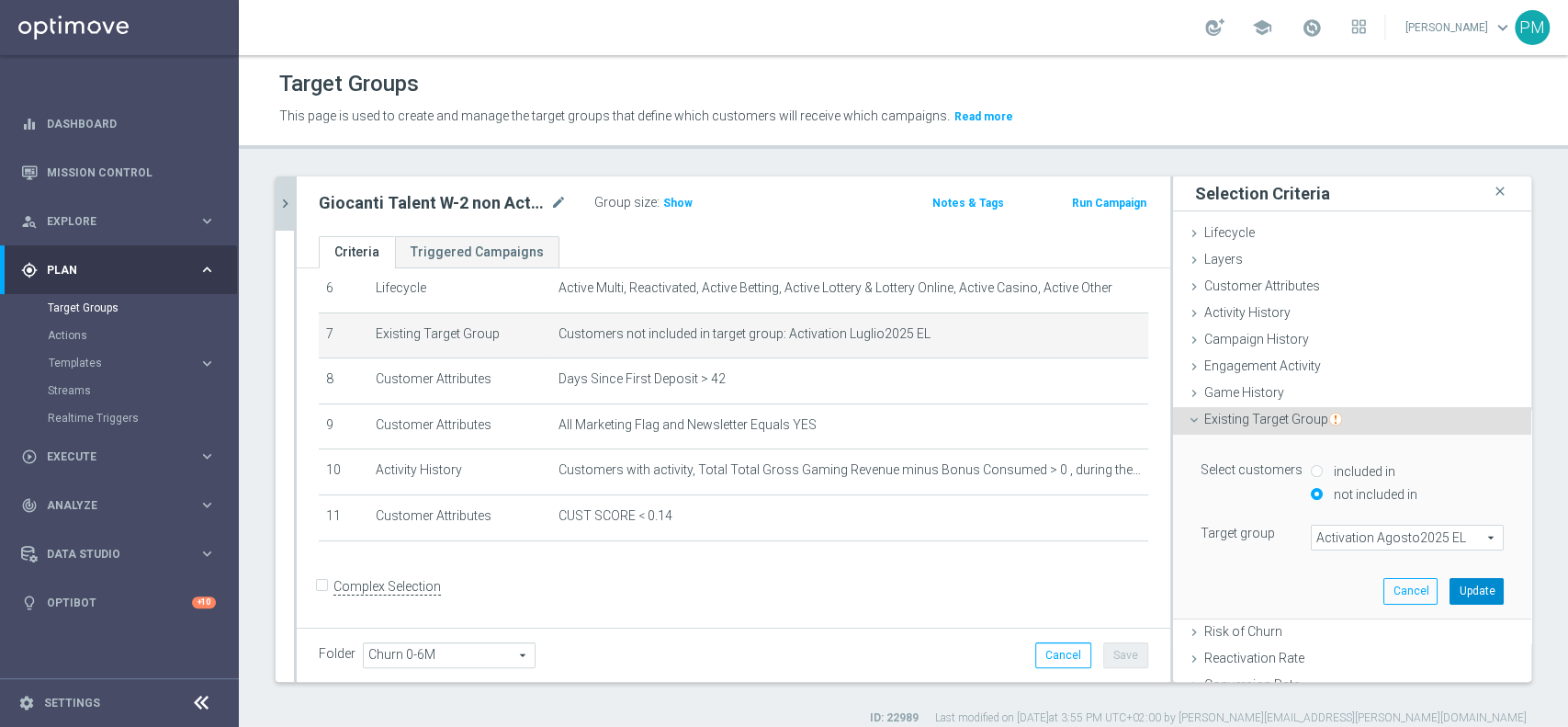
click at [1450, 588] on button "Update" at bounding box center [1476, 590] width 54 height 25
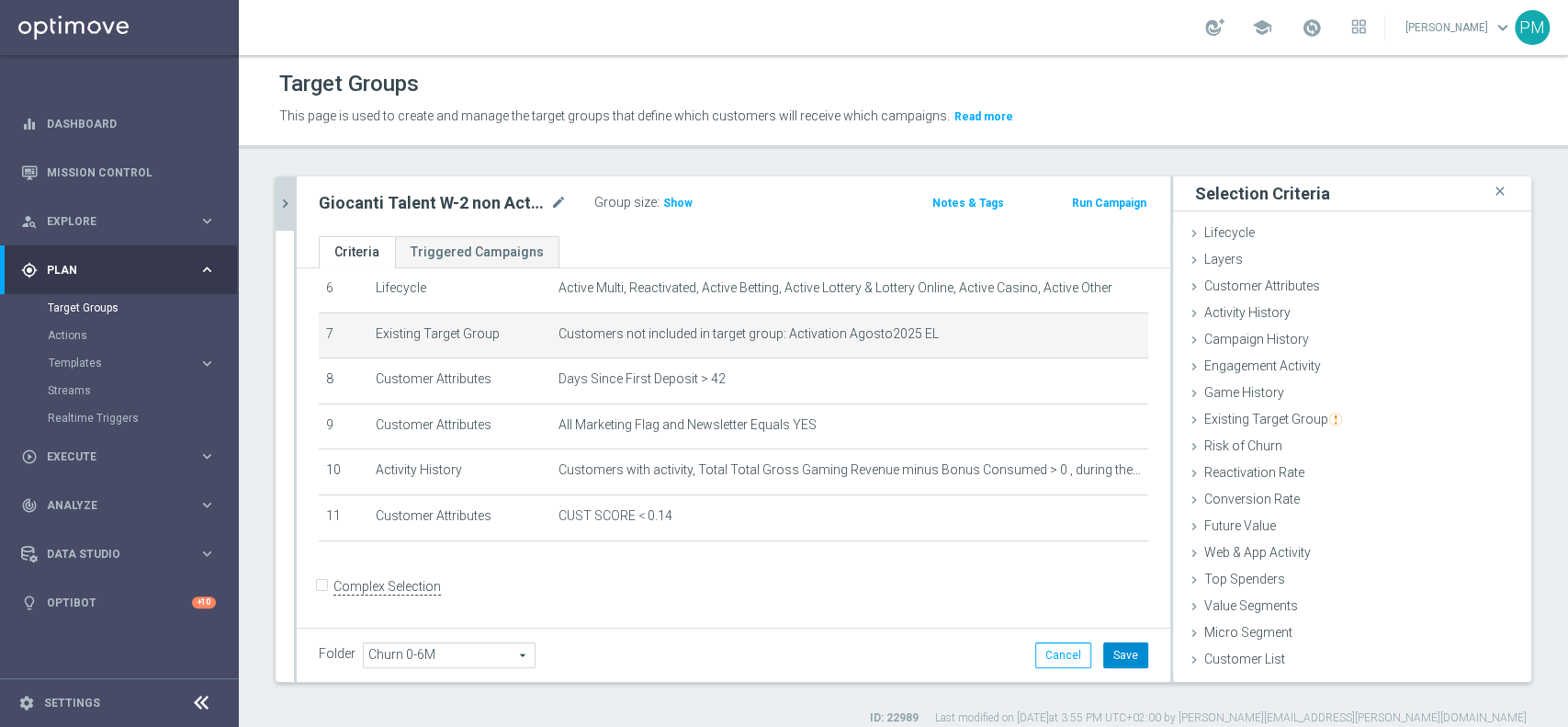
click at [1108, 652] on button "Save" at bounding box center [1126, 654] width 45 height 25
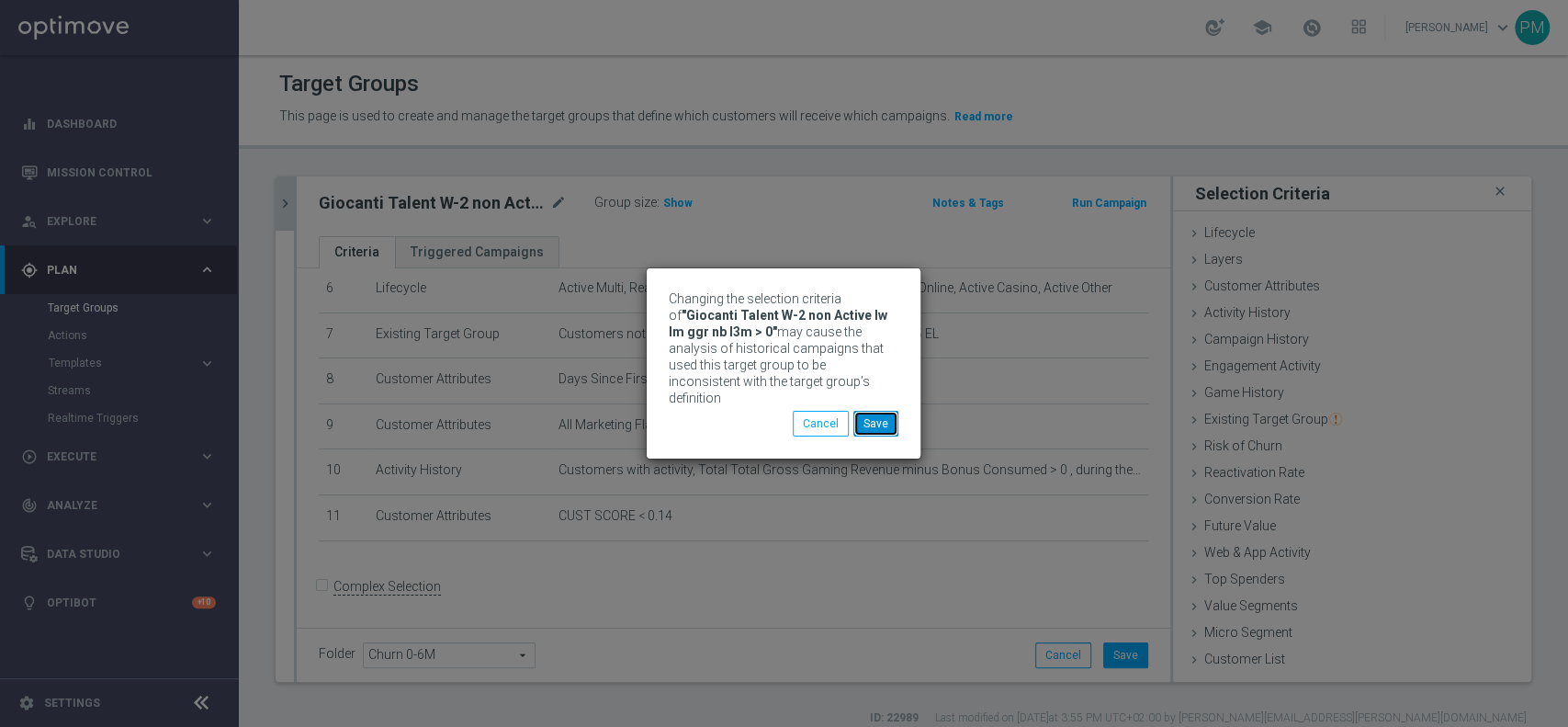
click at [885, 418] on button "Save" at bounding box center [876, 423] width 45 height 25
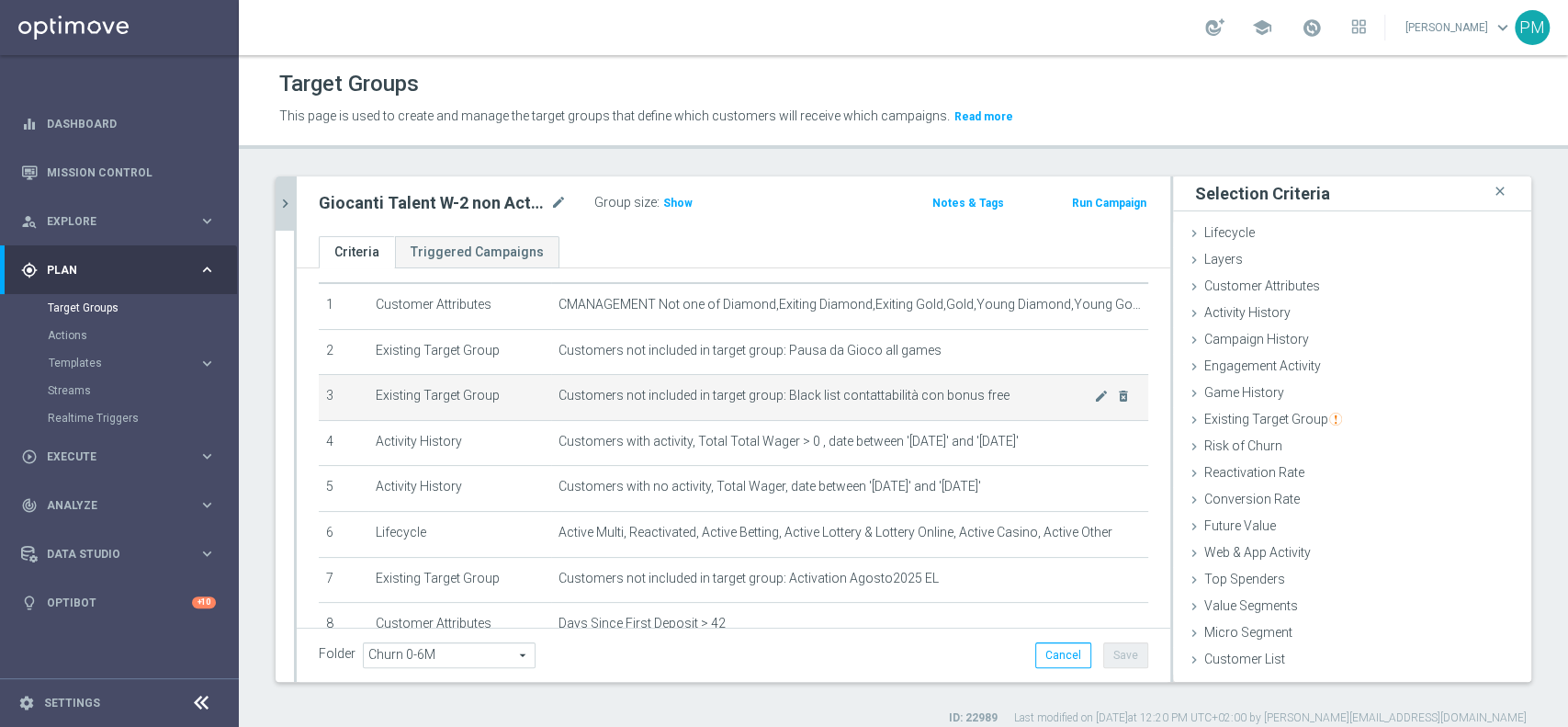
scroll to position [0, 0]
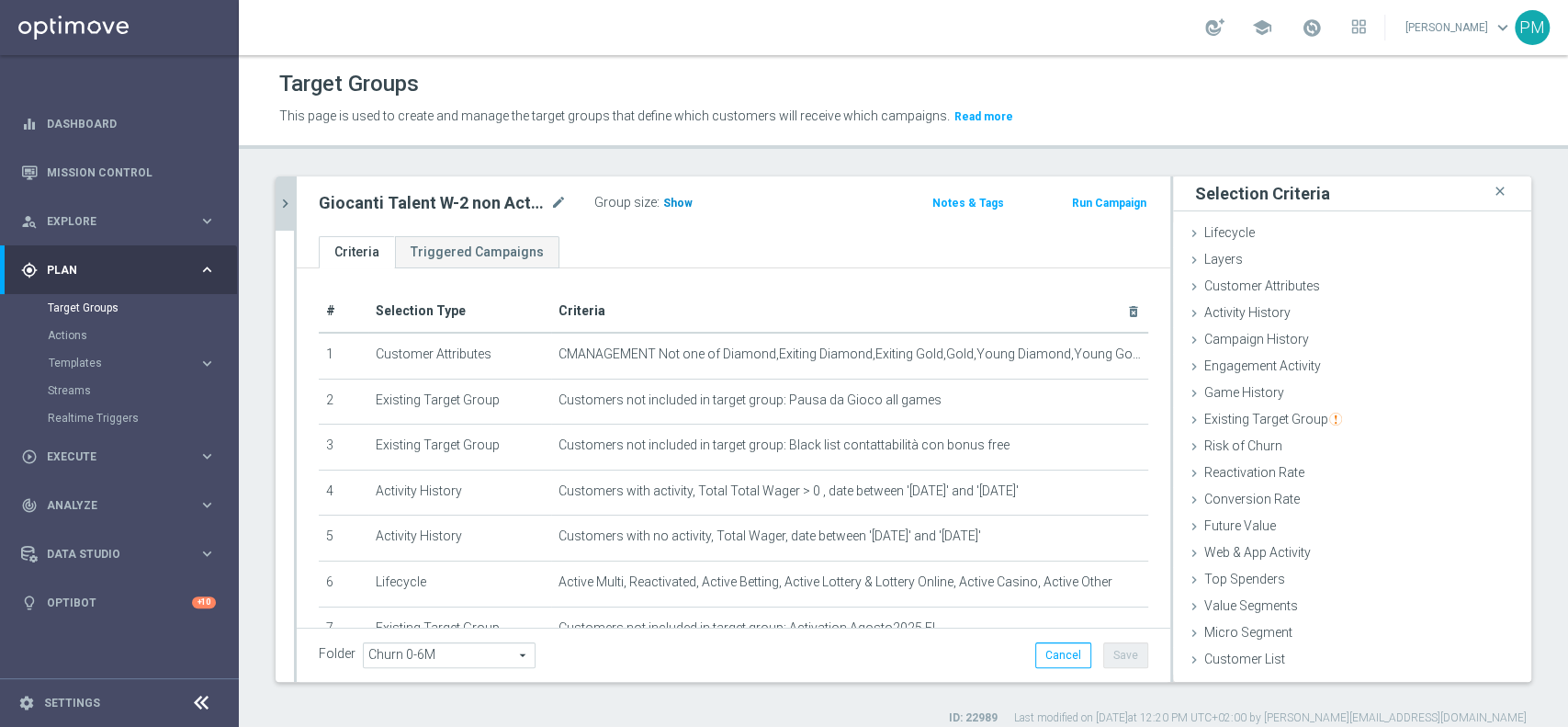
click at [679, 204] on span "Show" at bounding box center [678, 203] width 29 height 13
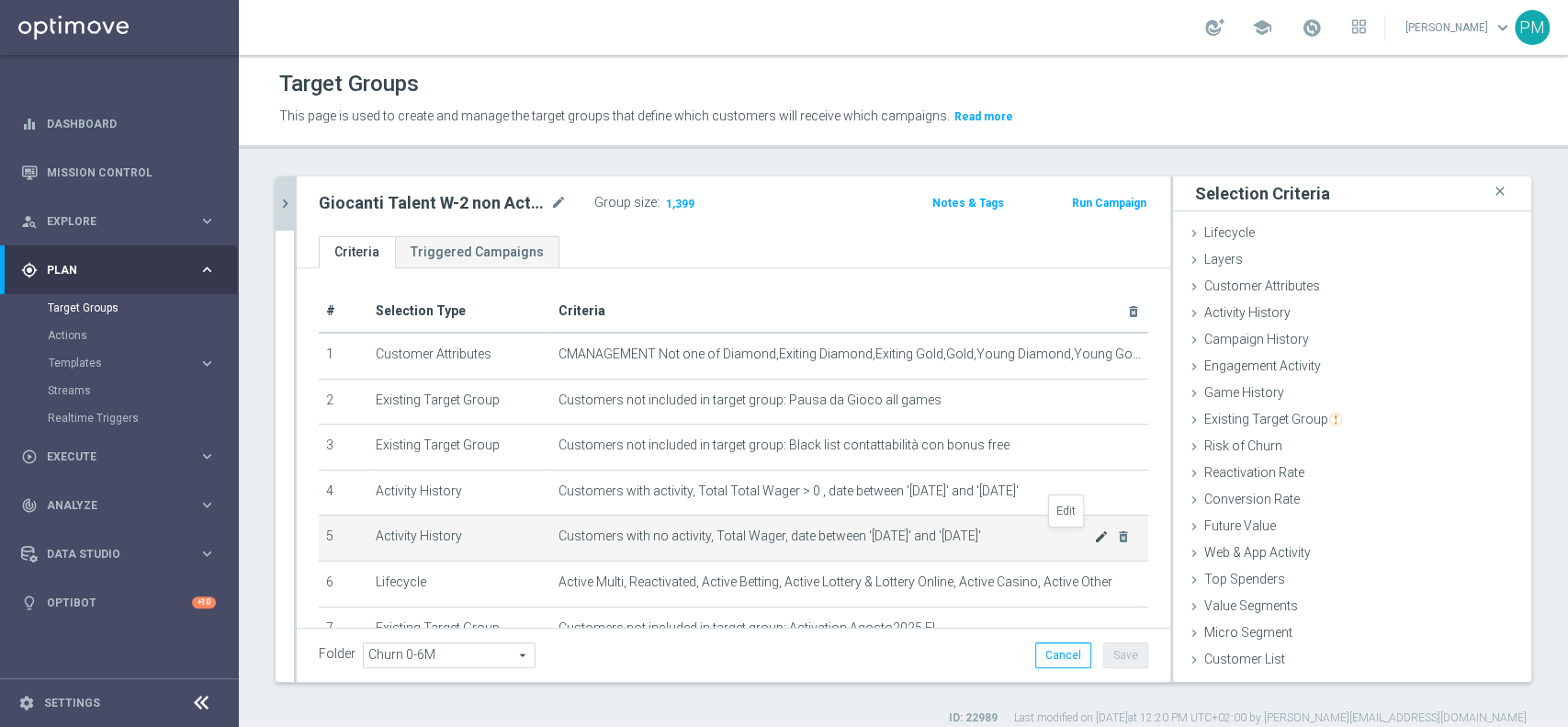
click at [1094, 538] on icon "mode_edit" at bounding box center [1102, 537] width 15 height 15
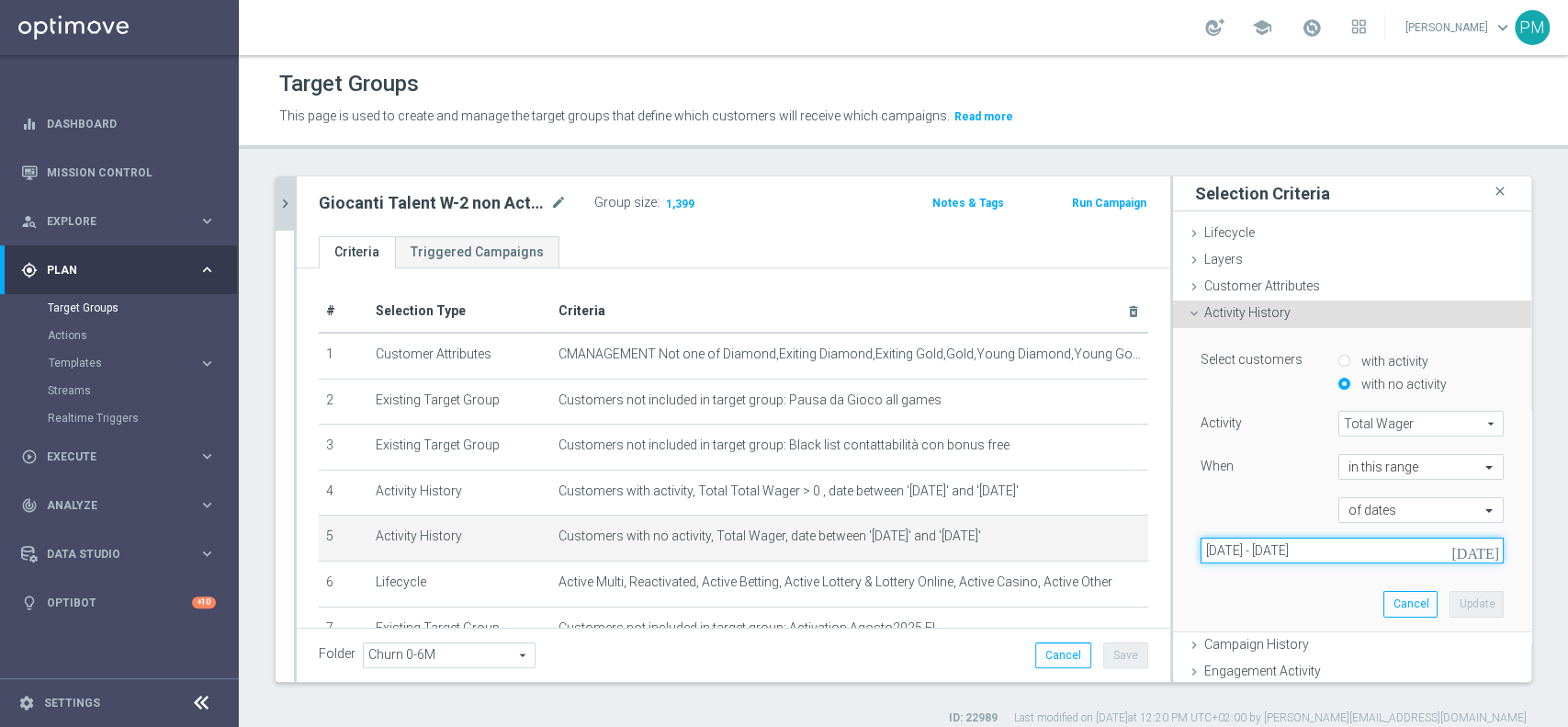
click at [1357, 550] on input "[DATE] - [DATE]" at bounding box center [1352, 549] width 303 height 25
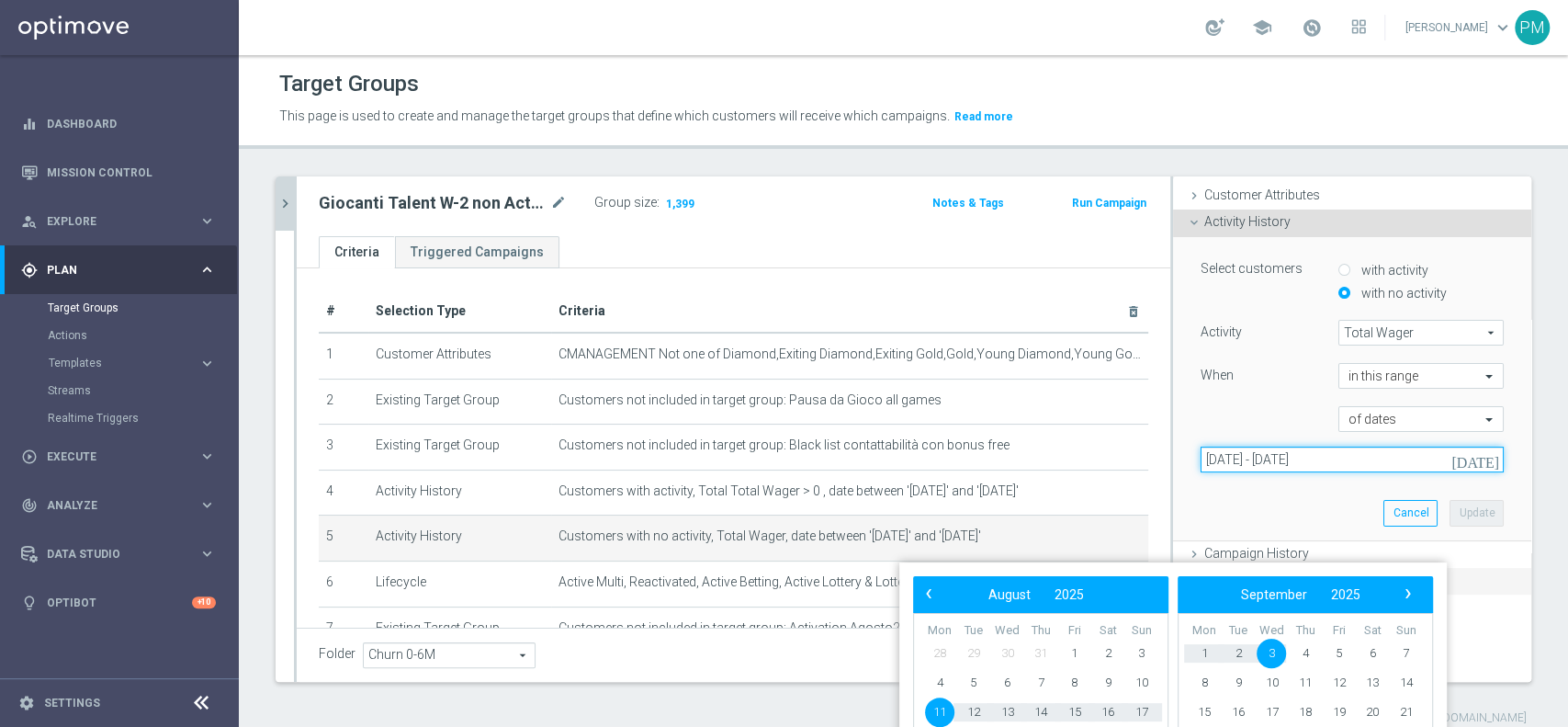
scroll to position [122, 0]
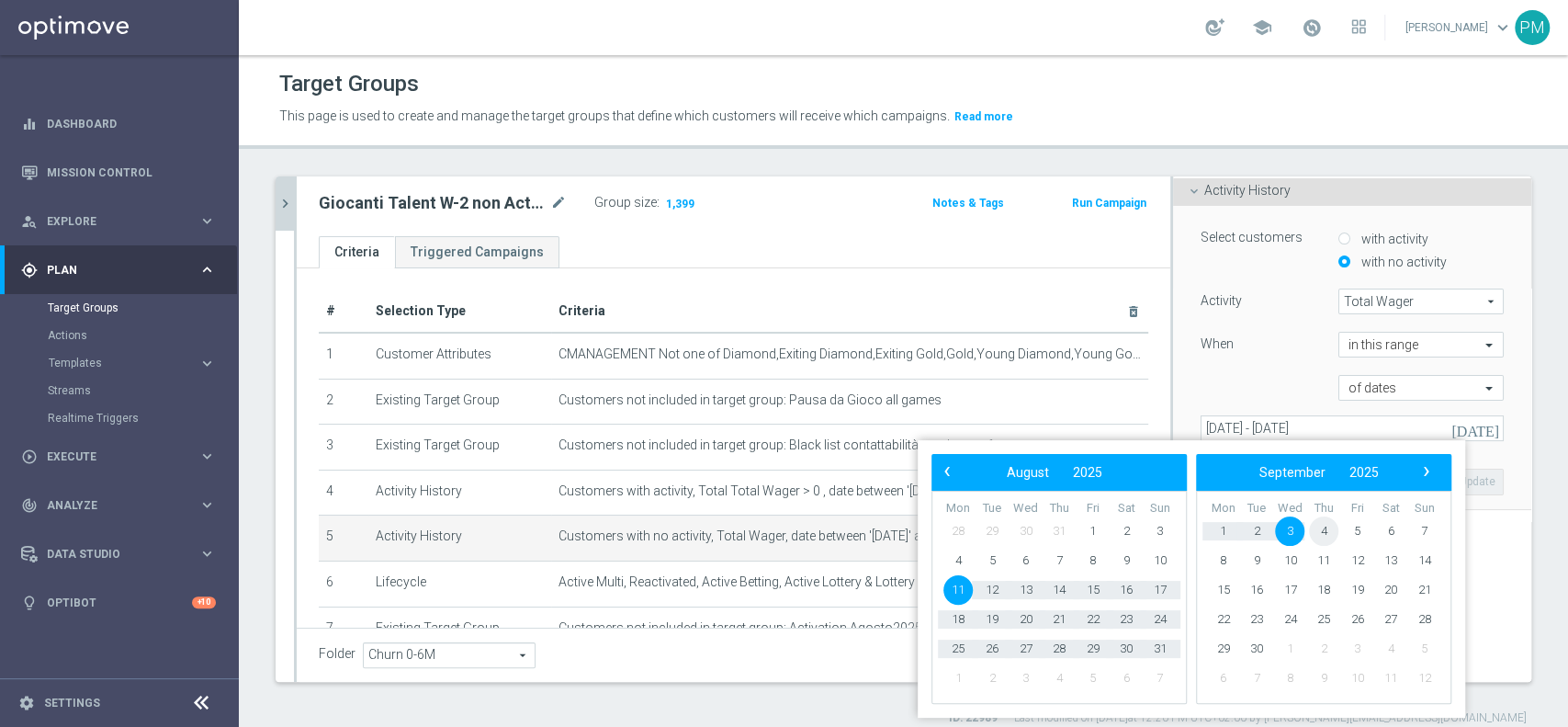
click at [1323, 533] on span "4" at bounding box center [1324, 531] width 29 height 29
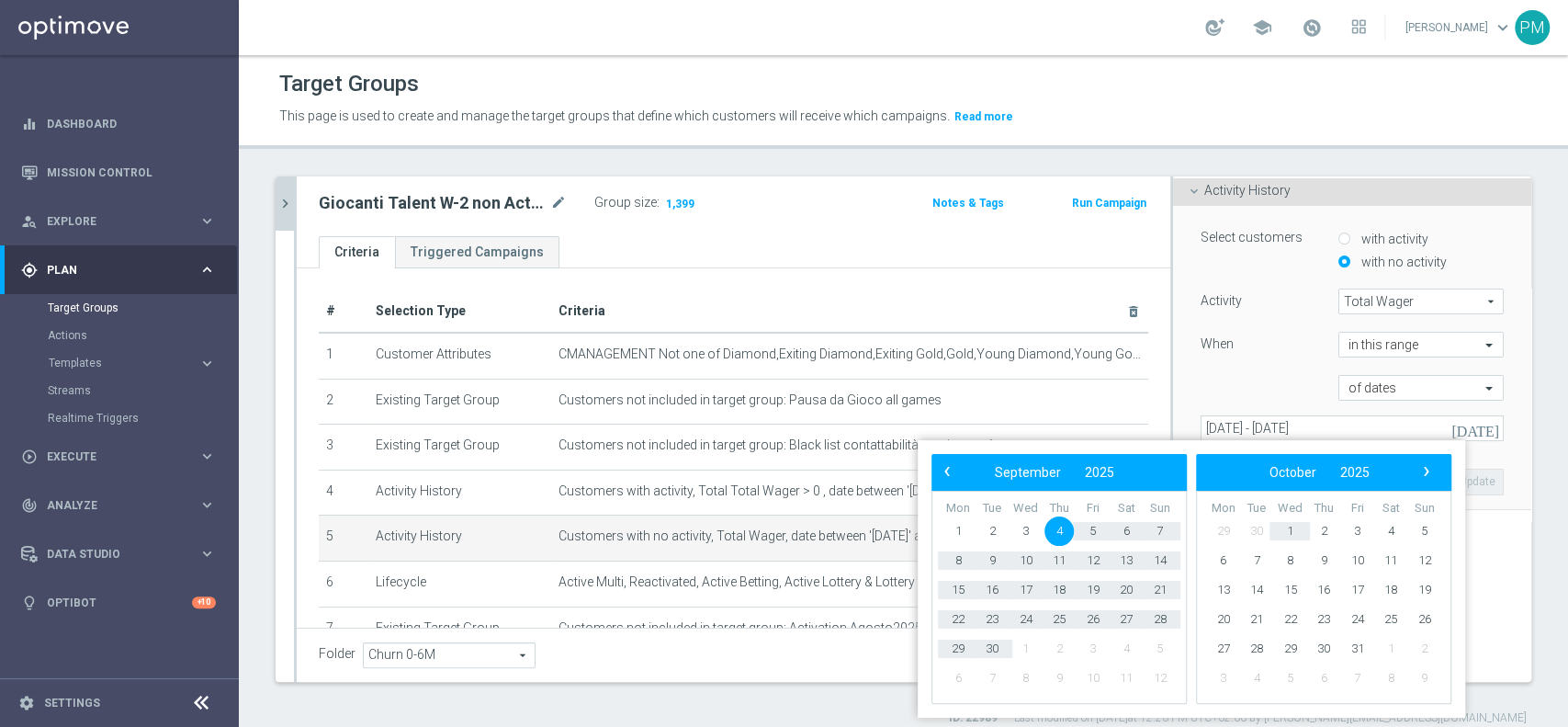
click at [1214, 369] on div "Activity Total Wager Total Wager arrow_drop_down search When in this range of d…" at bounding box center [1352, 365] width 303 height 153
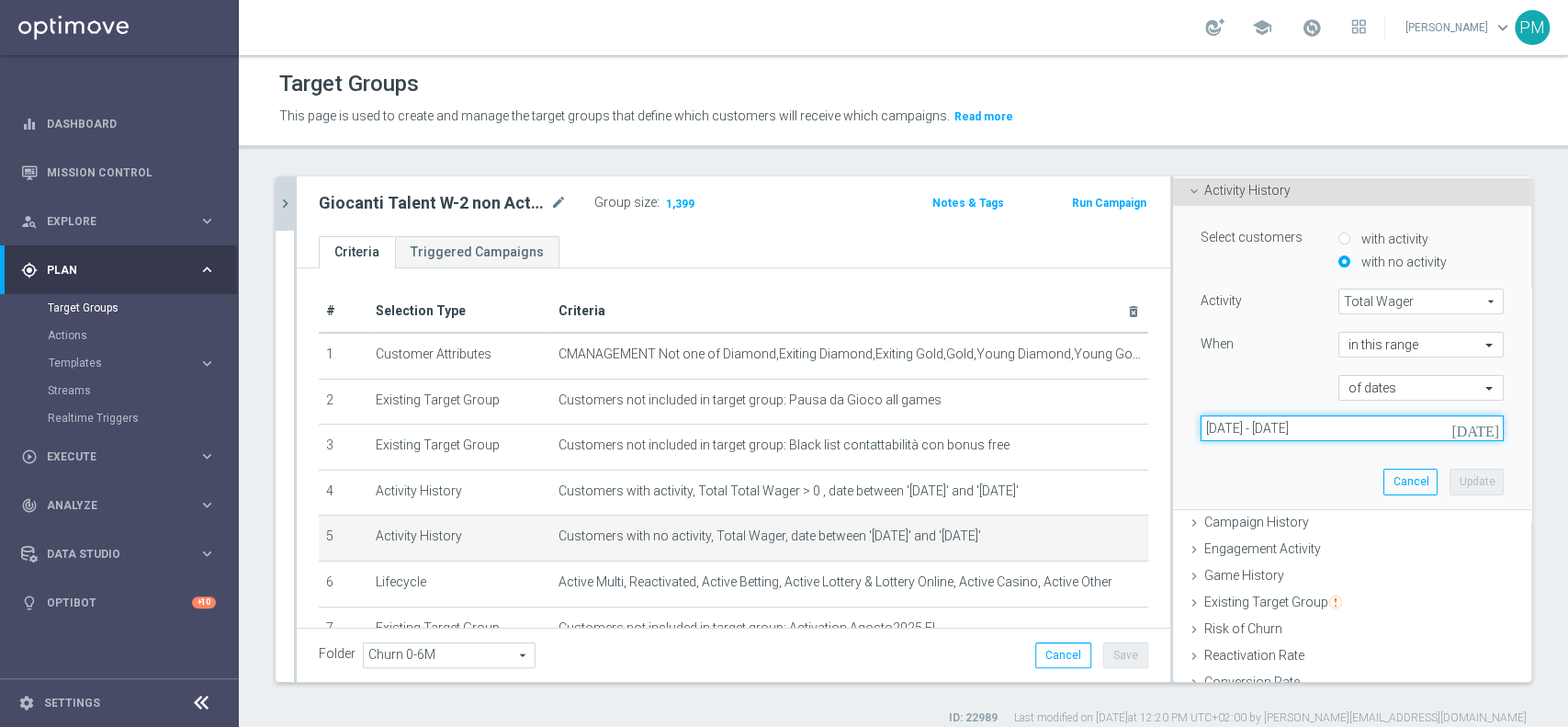
click at [1285, 436] on input "[DATE] - [DATE]" at bounding box center [1352, 428] width 303 height 25
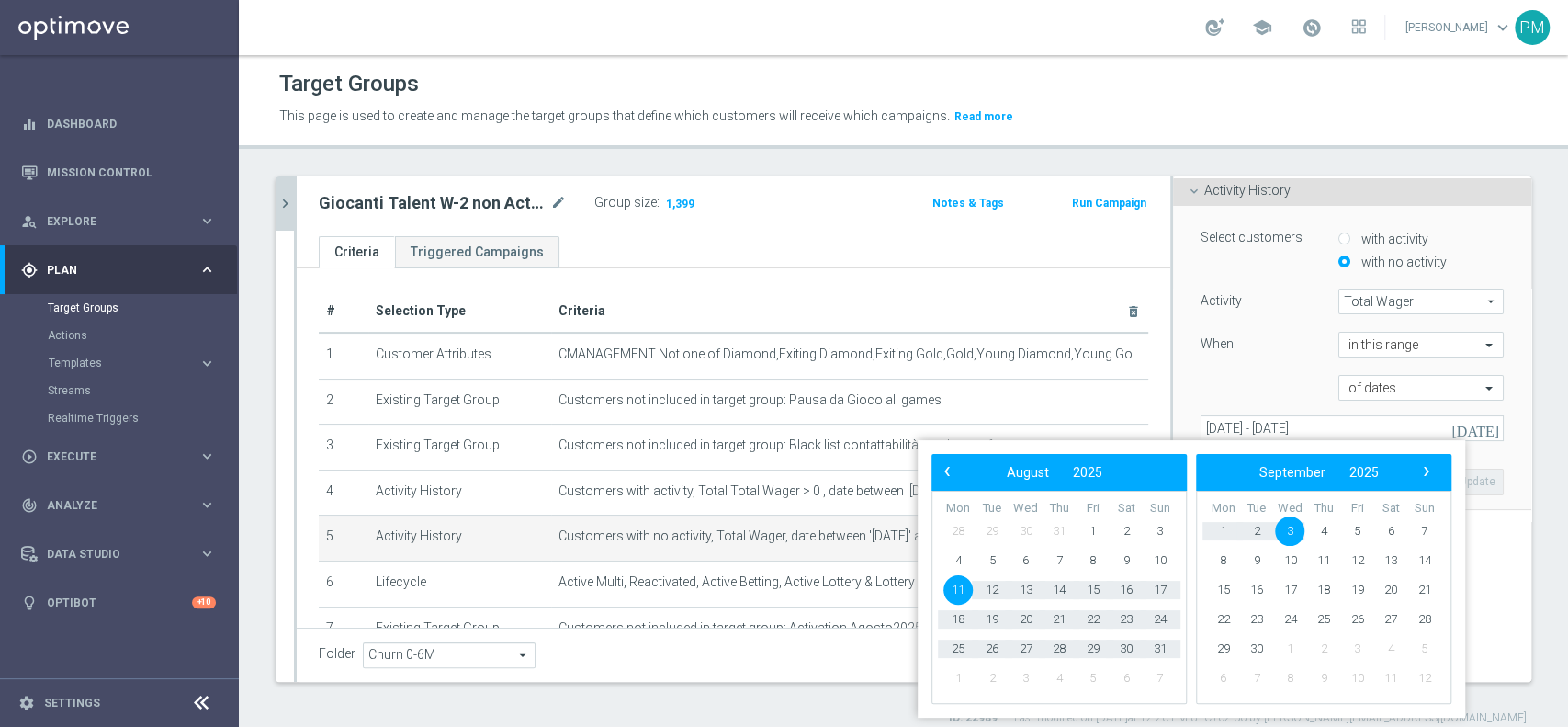
click at [960, 592] on span "11" at bounding box center [957, 589] width 29 height 29
click at [1319, 531] on span "4" at bounding box center [1324, 531] width 29 height 29
type input "[DATE] - [DATE]"
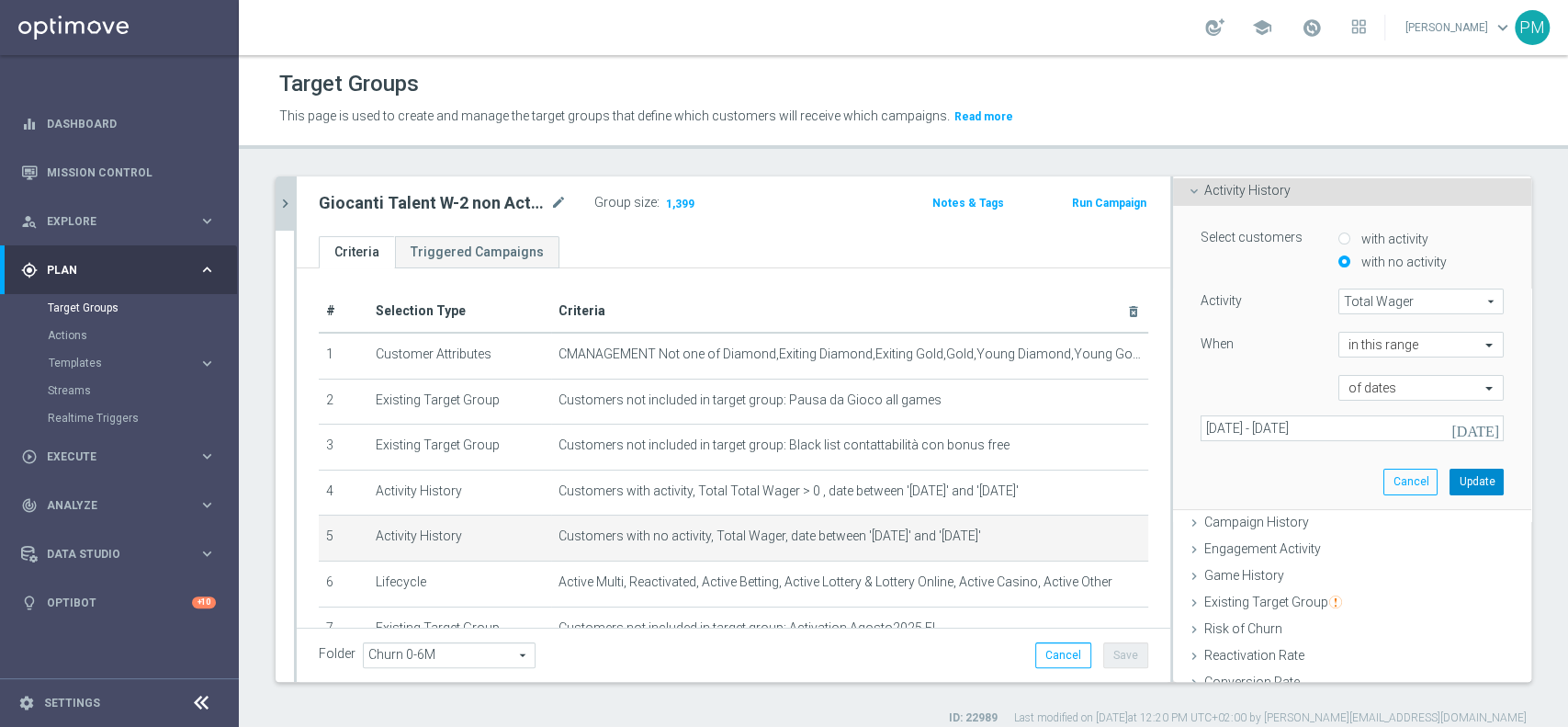
click at [1450, 473] on button "Update" at bounding box center [1476, 481] width 54 height 25
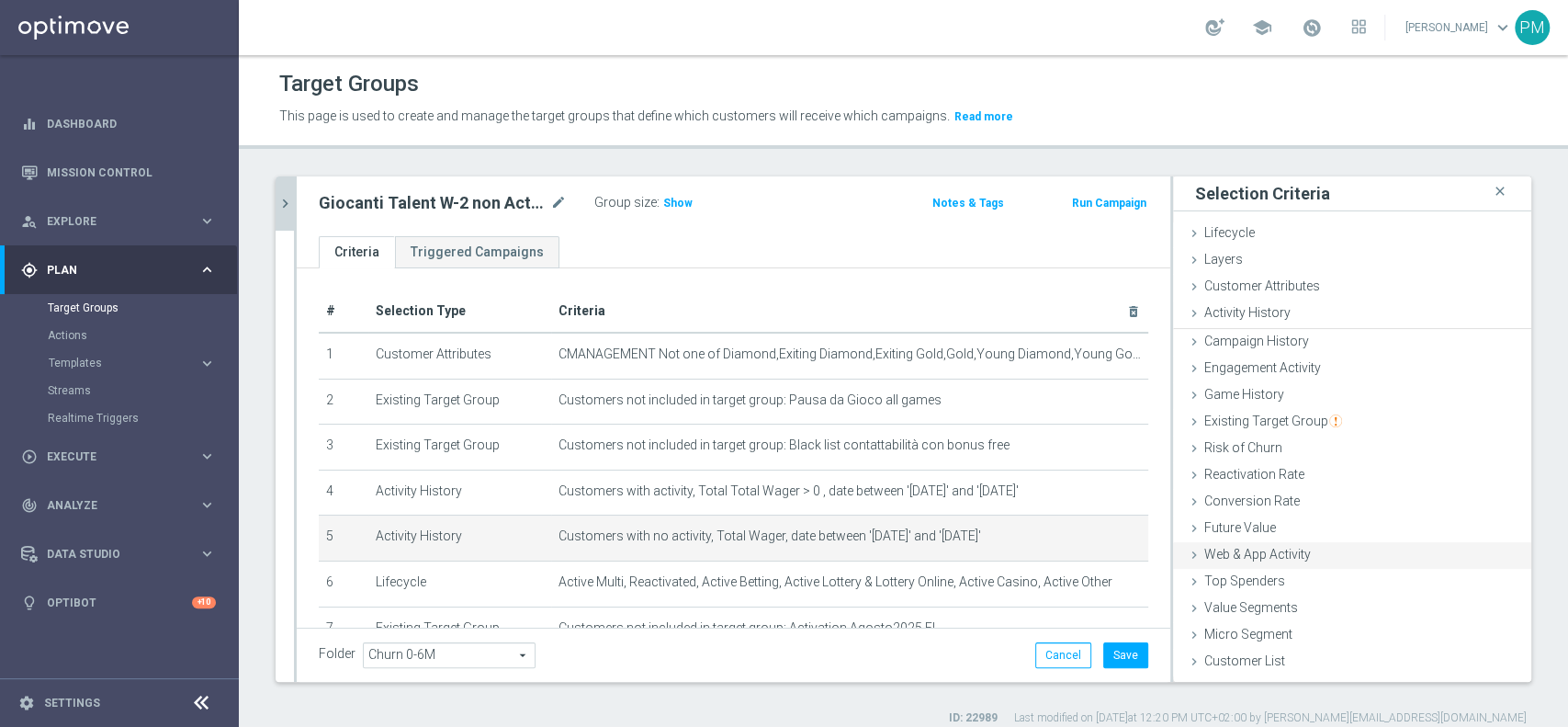
scroll to position [0, 0]
click at [1104, 652] on button "Save" at bounding box center [1126, 654] width 45 height 25
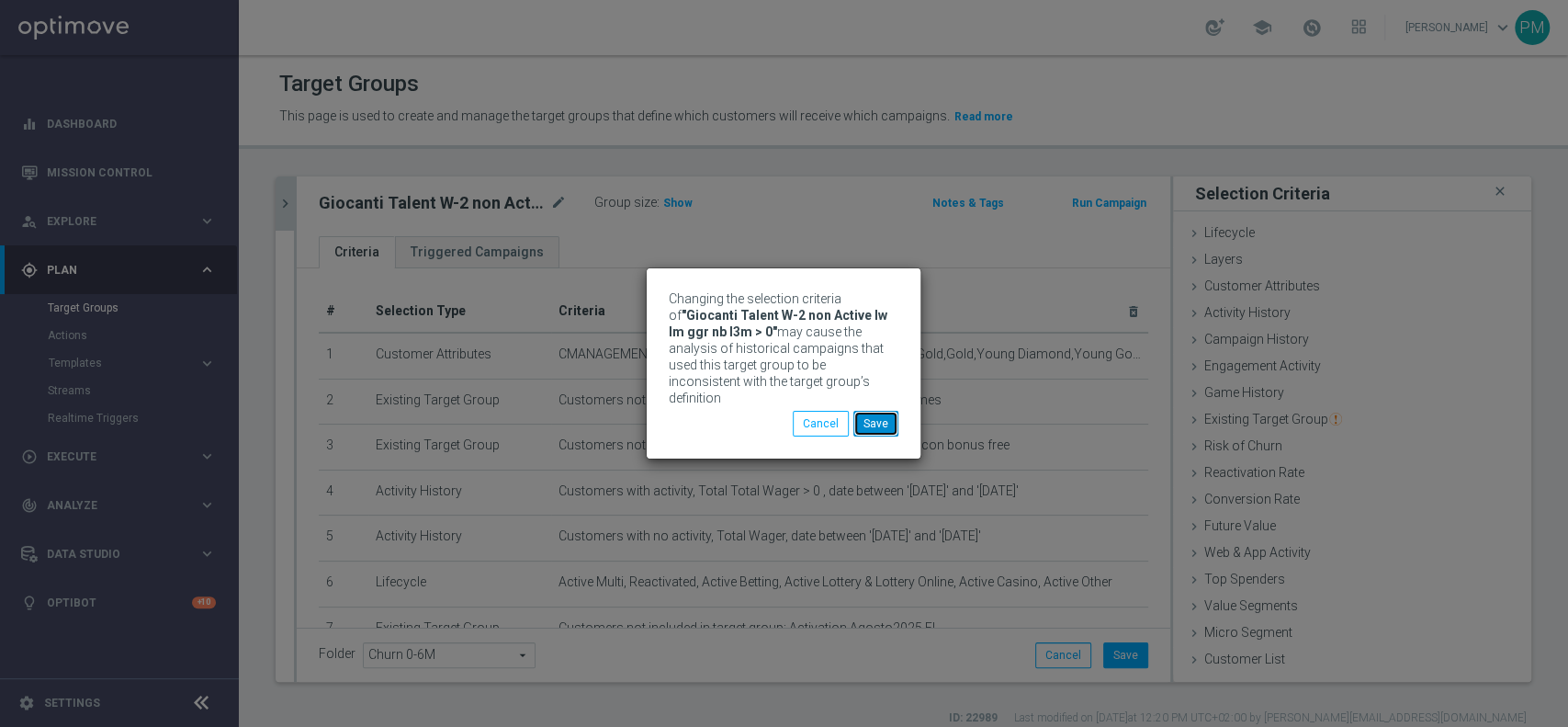
click at [875, 411] on button "Save" at bounding box center [876, 423] width 45 height 25
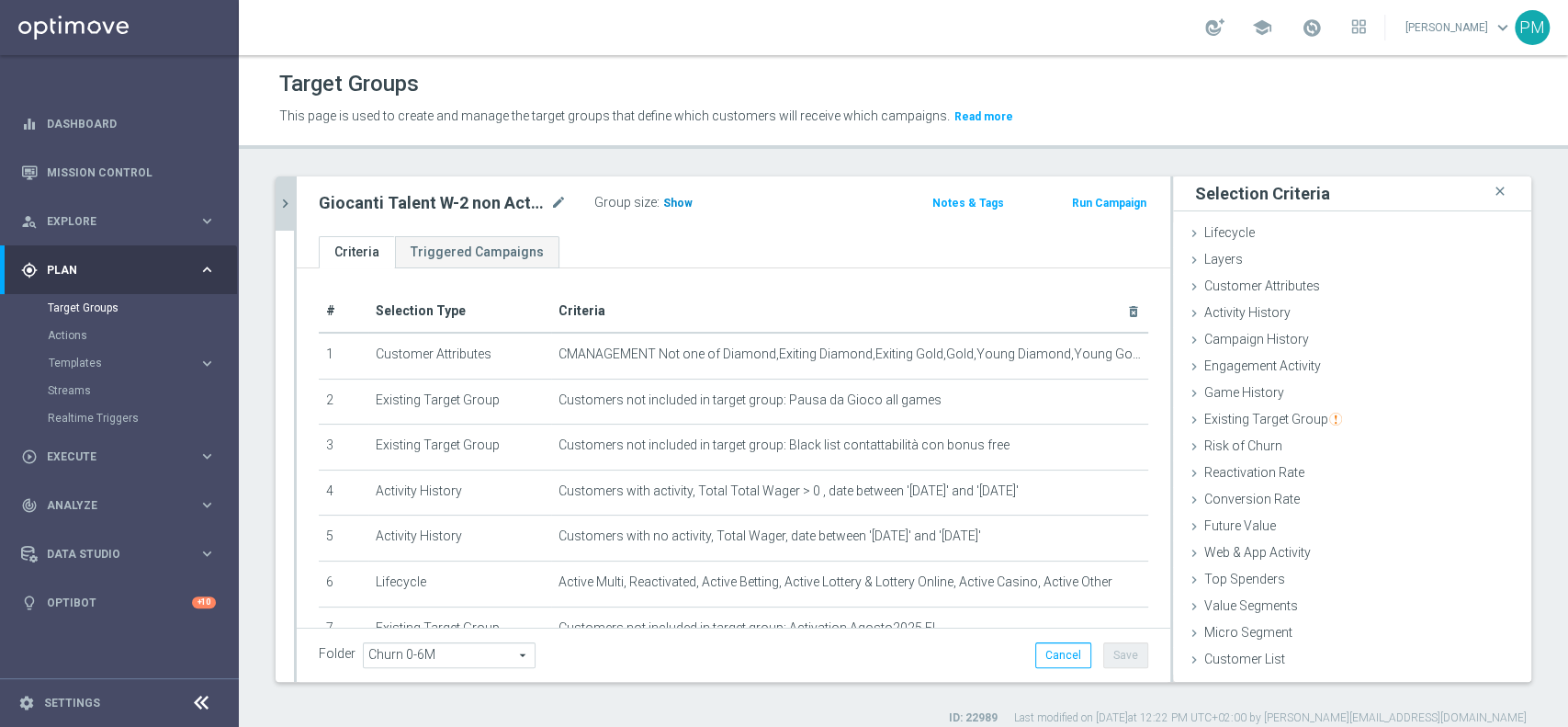
click at [671, 198] on span "Show" at bounding box center [678, 203] width 29 height 13
click at [289, 206] on icon "chevron_right" at bounding box center [285, 203] width 17 height 17
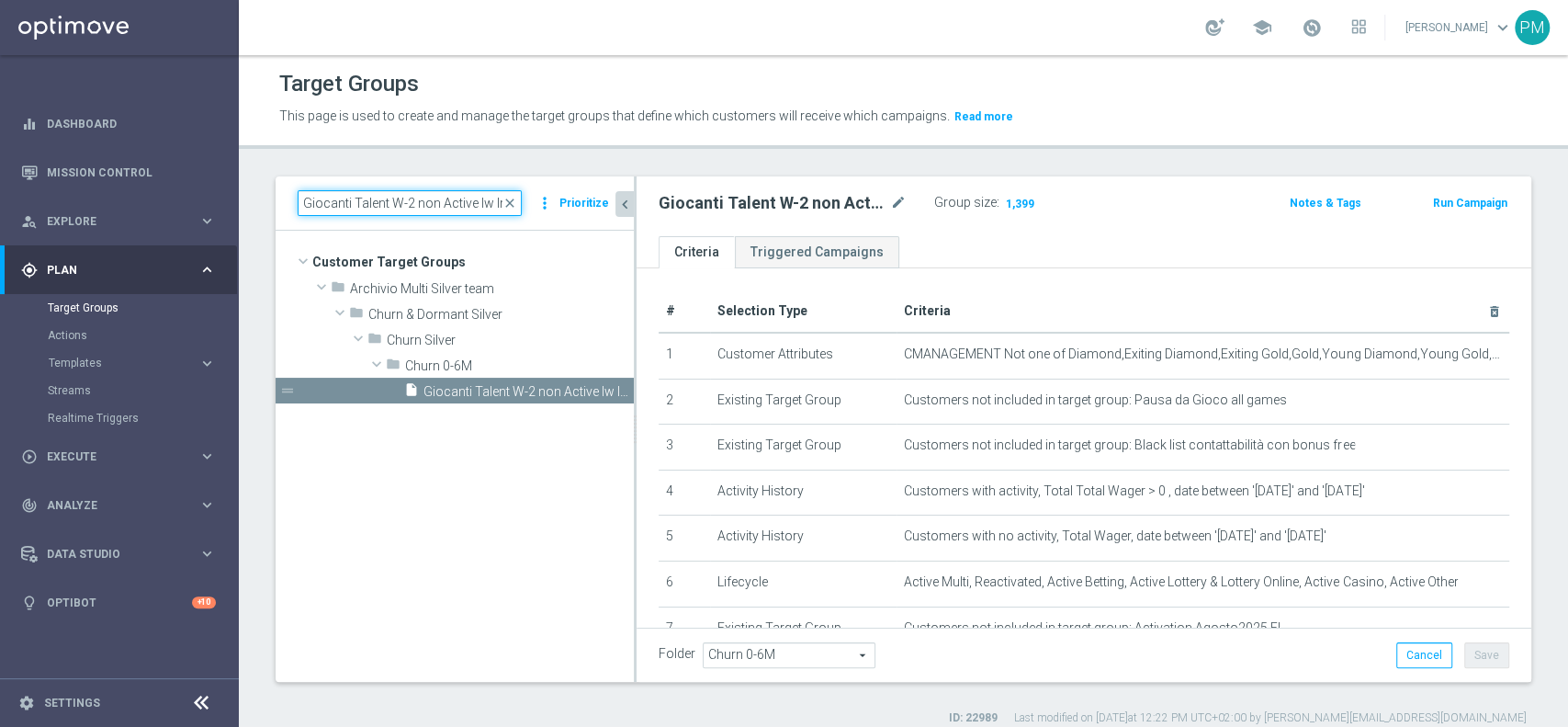
click at [358, 199] on input "Giocanti Talent W-2 non Active lw lm ggr nb l3m > 0" at bounding box center [409, 202] width 224 height 25
click at [601, 392] on icon "content_copy" at bounding box center [602, 392] width 15 height 15
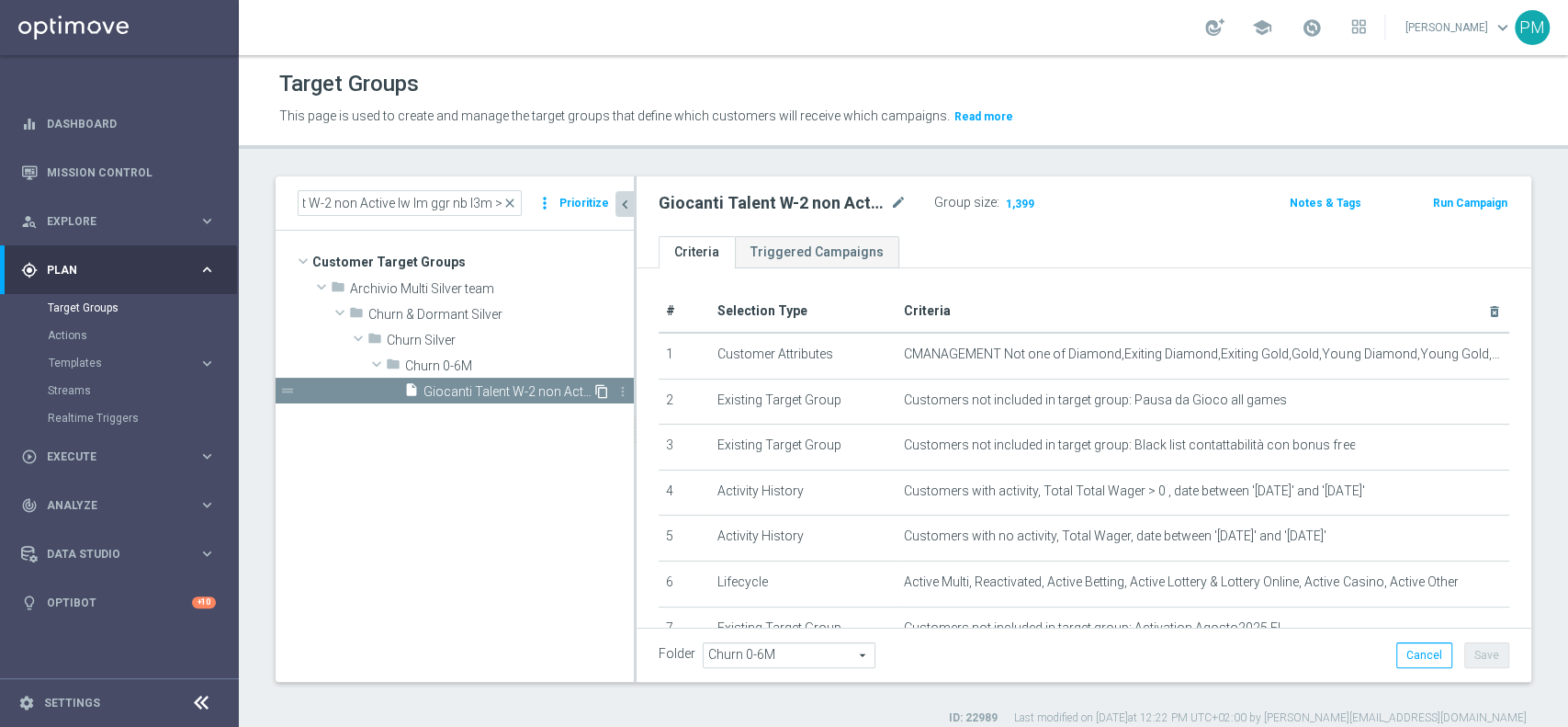
scroll to position [0, 0]
click at [904, 202] on icon "mode_edit" at bounding box center [899, 202] width 17 height 22
type input "Giocanti Master Low W-2 non Active lw lm ggr nb l3m > 0"
click at [1136, 190] on div "Giocanti Master Low W-2 non Active lw lm ggr nb l3m > 0 Group size : Show" at bounding box center [937, 203] width 585 height 27
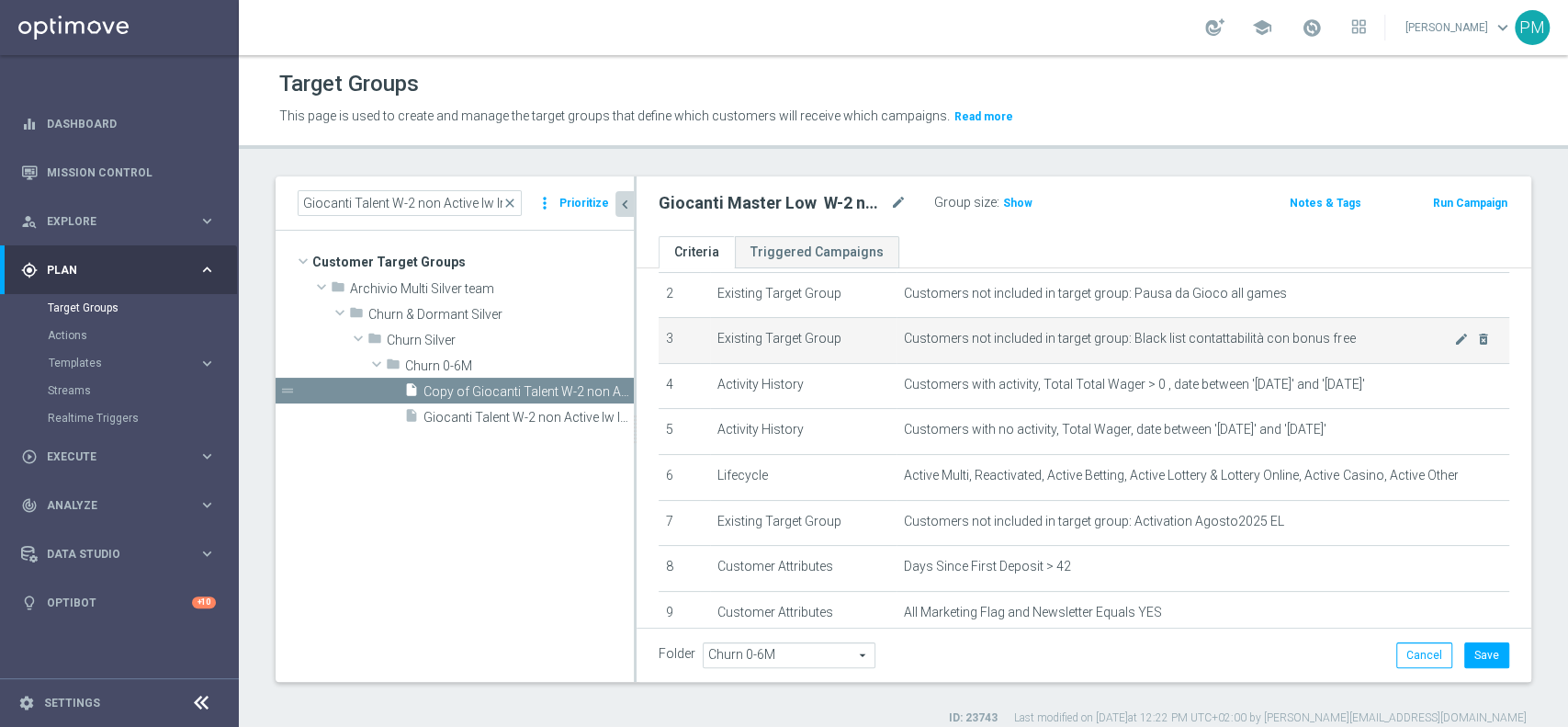
scroll to position [0, 0]
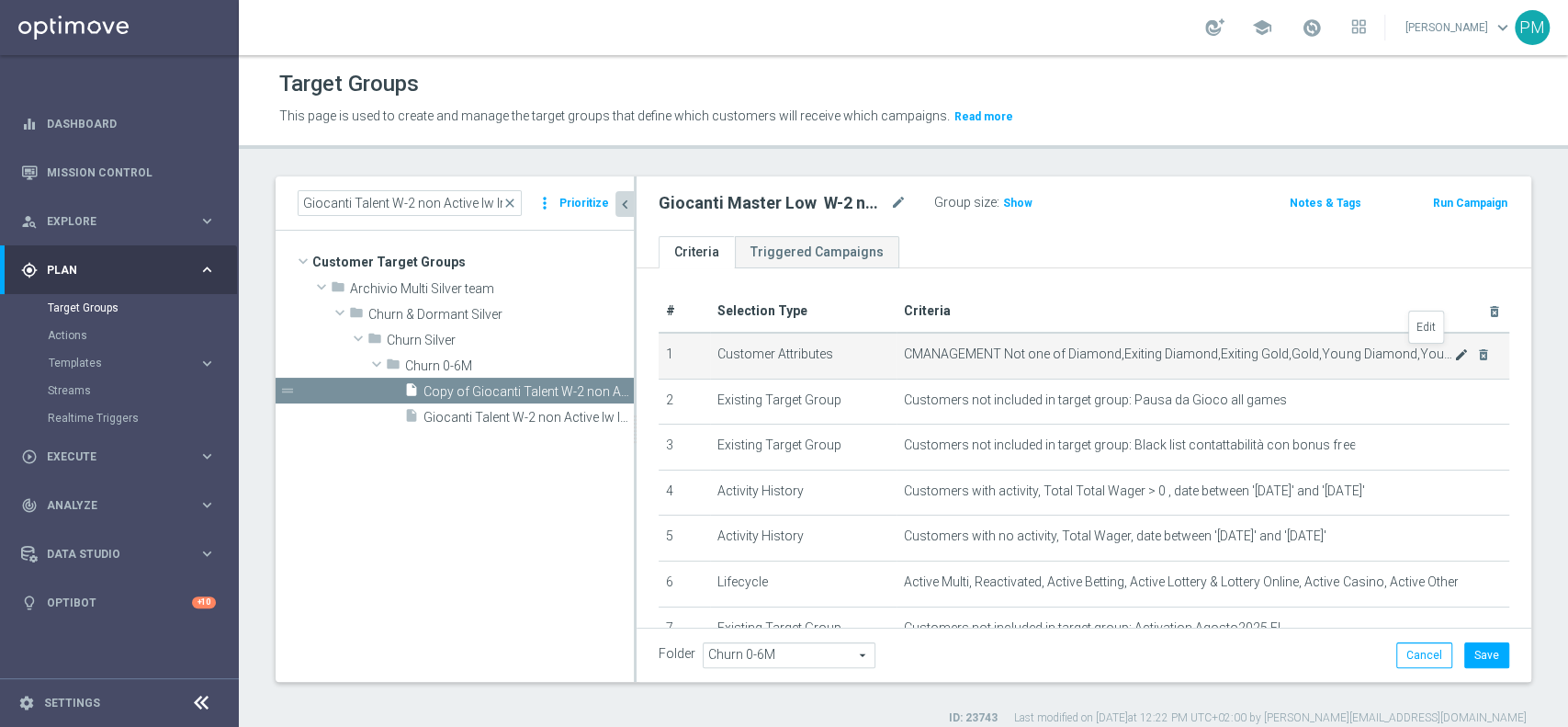
click at [1455, 353] on icon "mode_edit" at bounding box center [1462, 355] width 15 height 15
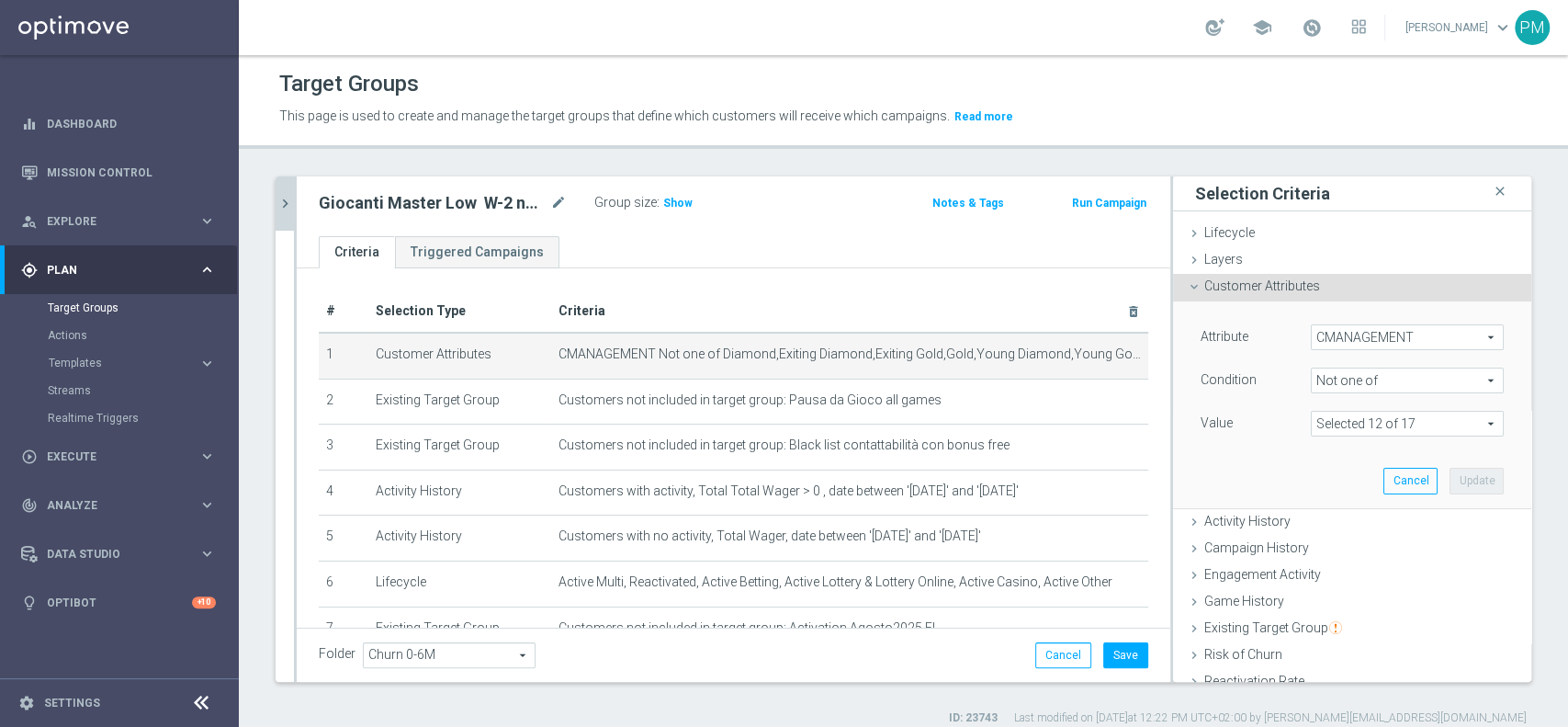
click at [1363, 384] on span "Not one of" at bounding box center [1408, 380] width 191 height 24
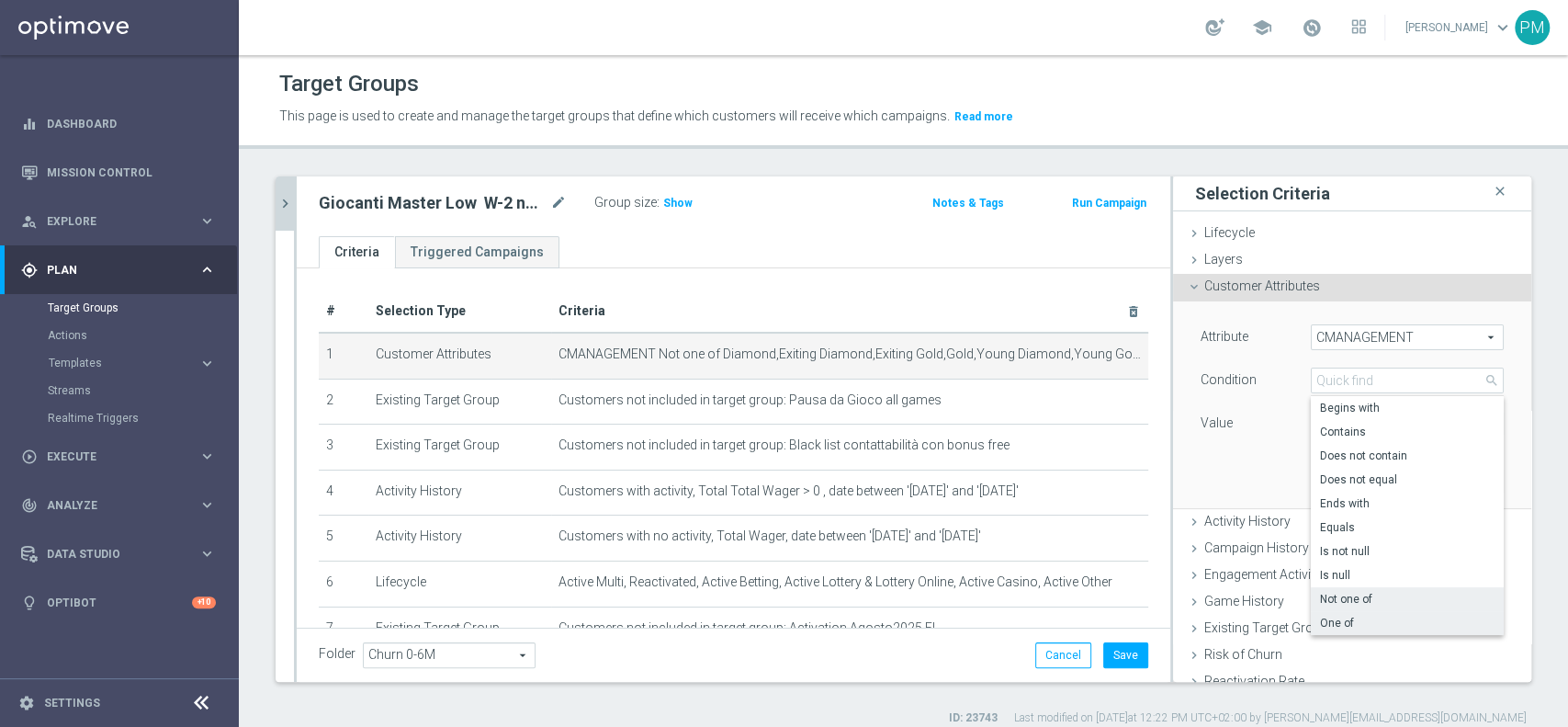
click at [1321, 617] on span "One of" at bounding box center [1408, 623] width 175 height 15
type input "One of"
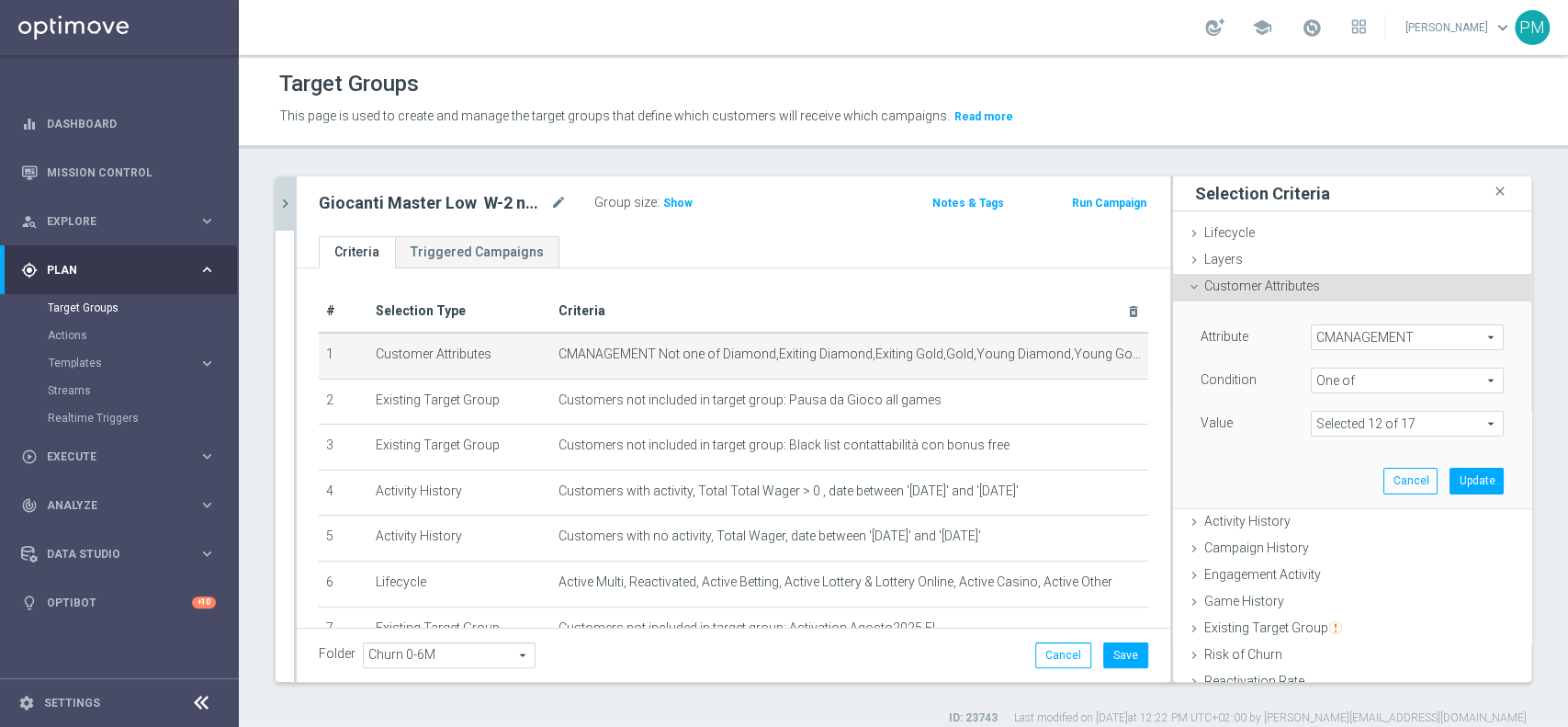
click at [1324, 428] on span at bounding box center [1408, 423] width 191 height 24
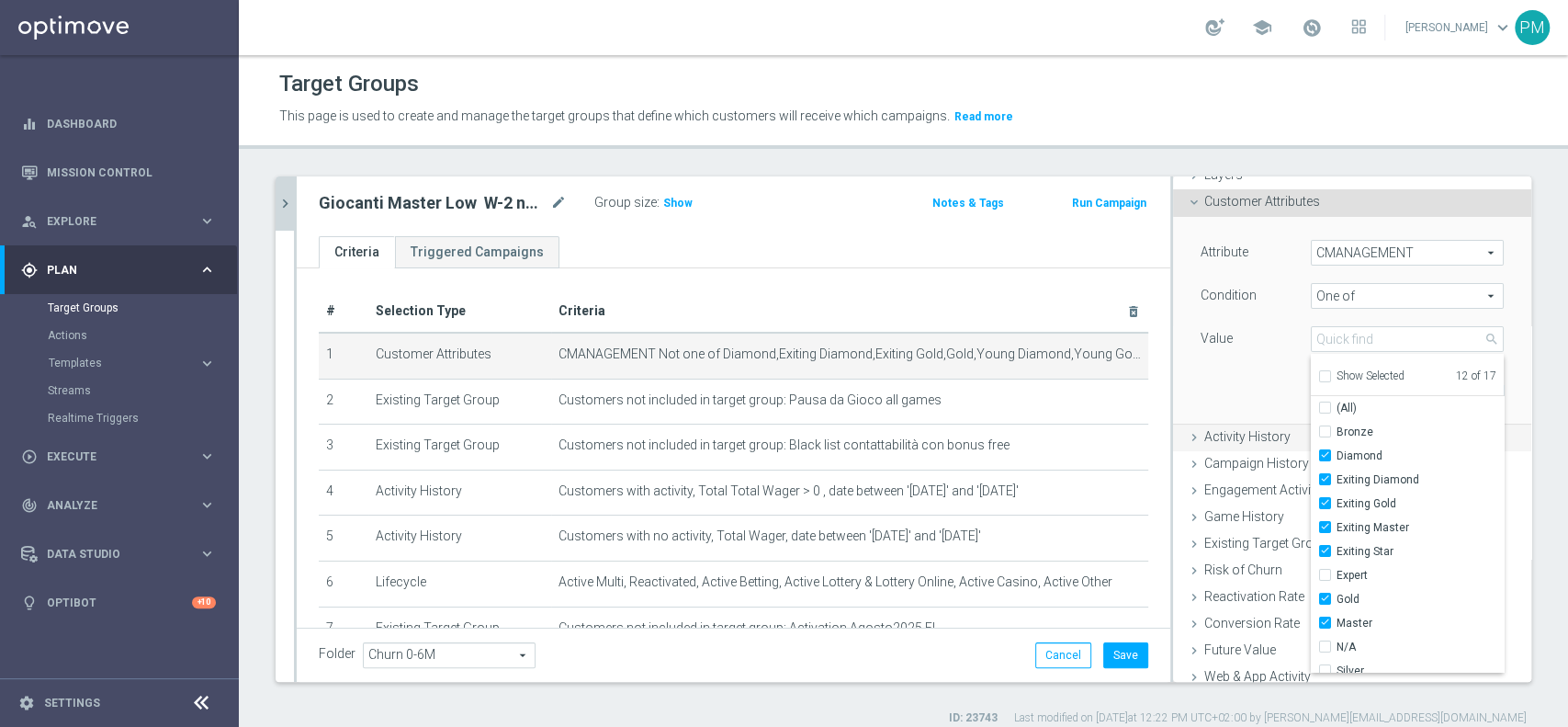
scroll to position [122, 0]
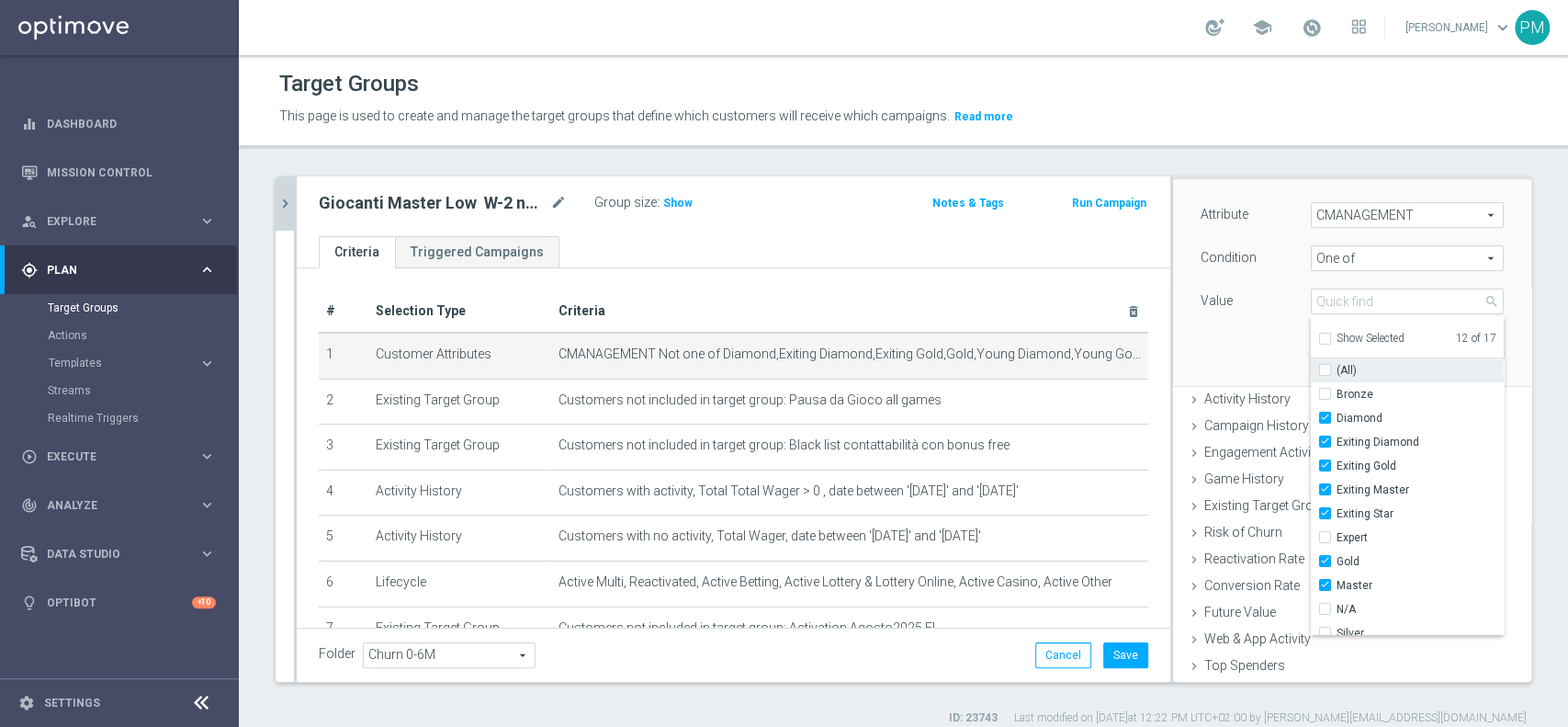
click at [1324, 371] on input "(All)" at bounding box center [1330, 370] width 12 height 12
checkbox input "true"
type input "Selected 17 of 17"
checkbox input "true"
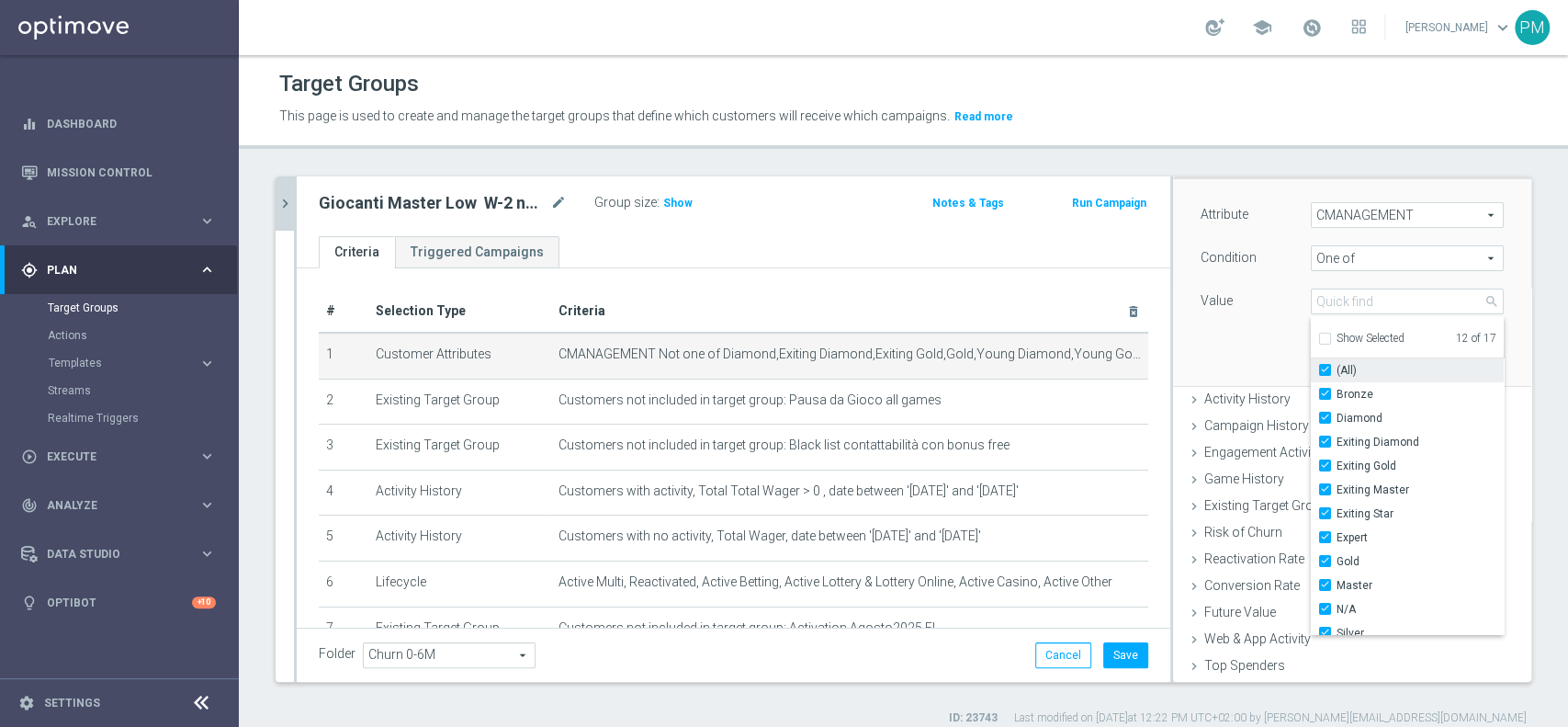
checkbox input "true"
click at [1324, 371] on input "(All)" at bounding box center [1330, 370] width 12 height 12
checkbox input "false"
type input "Select"
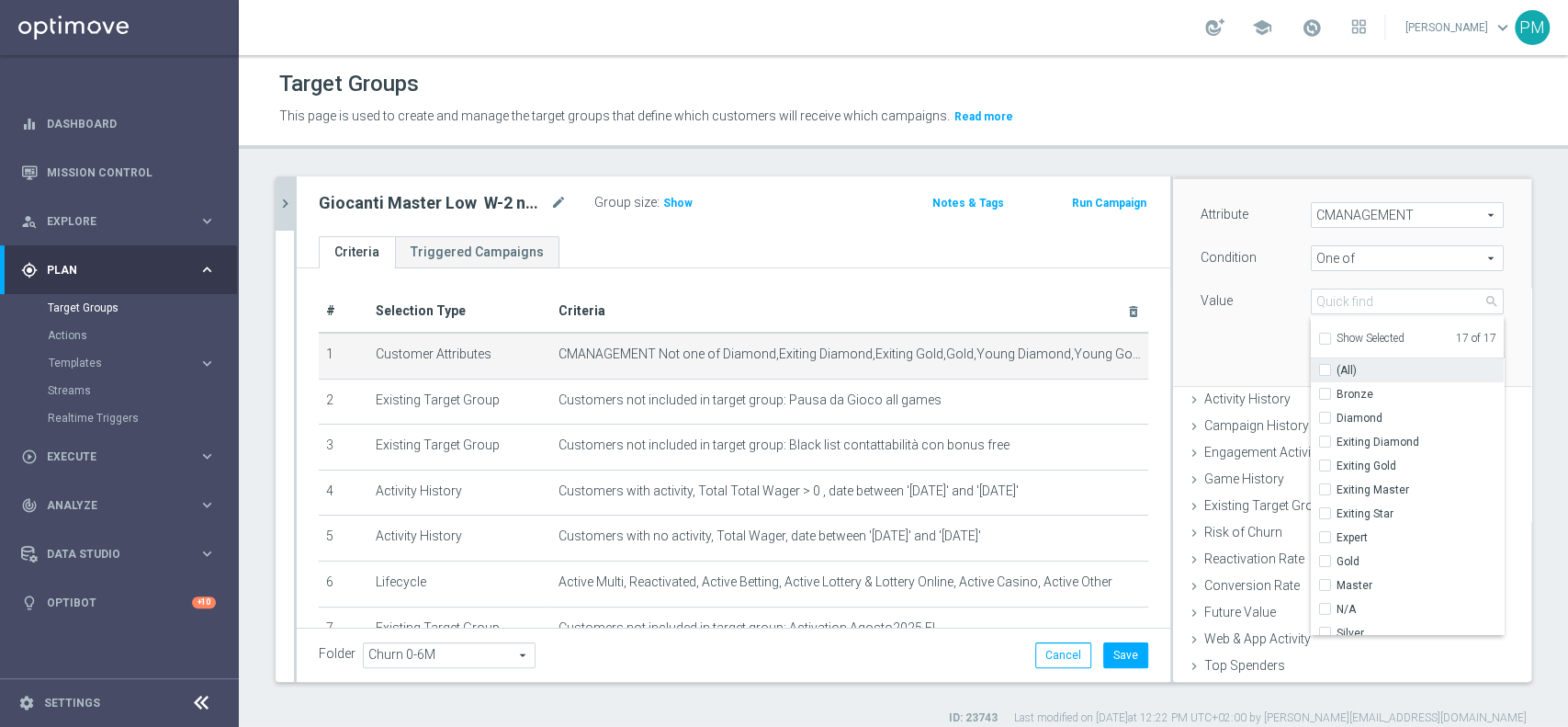
checkbox input "false"
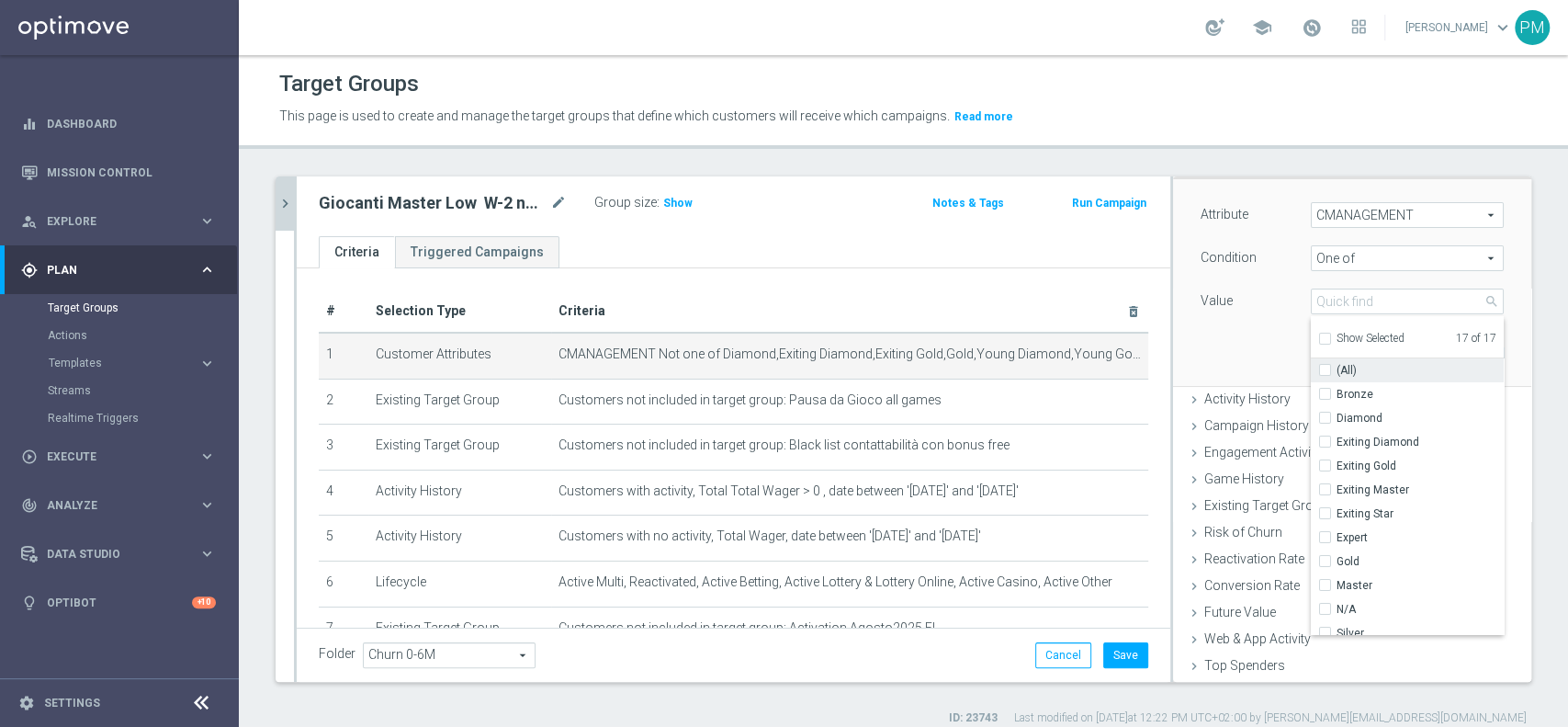
checkbox input "false"
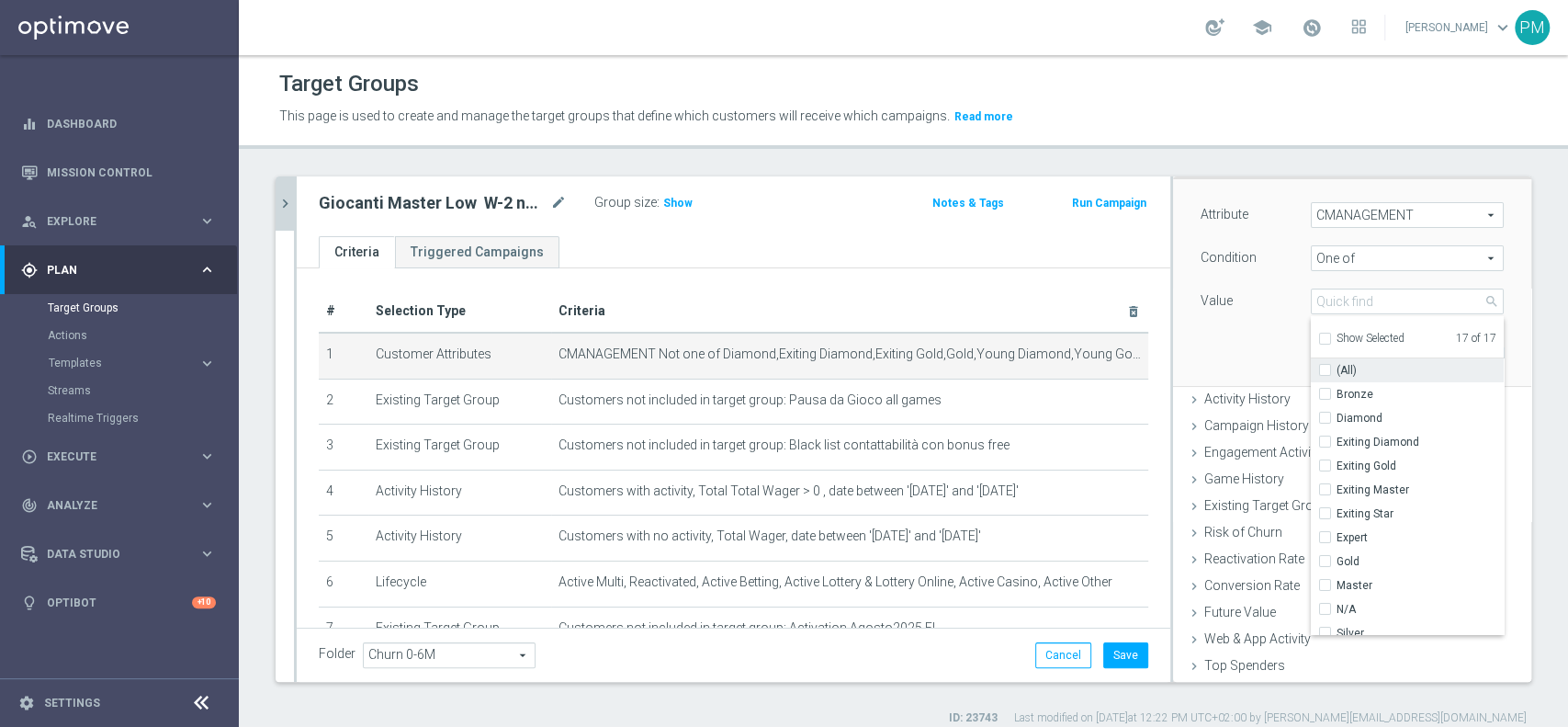
checkbox input "false"
click at [1324, 461] on input "Exiting Gold" at bounding box center [1330, 466] width 12 height 12
checkbox input "true"
type input "Exiting Gold"
click at [1324, 486] on input "Exiting Master" at bounding box center [1330, 490] width 12 height 12
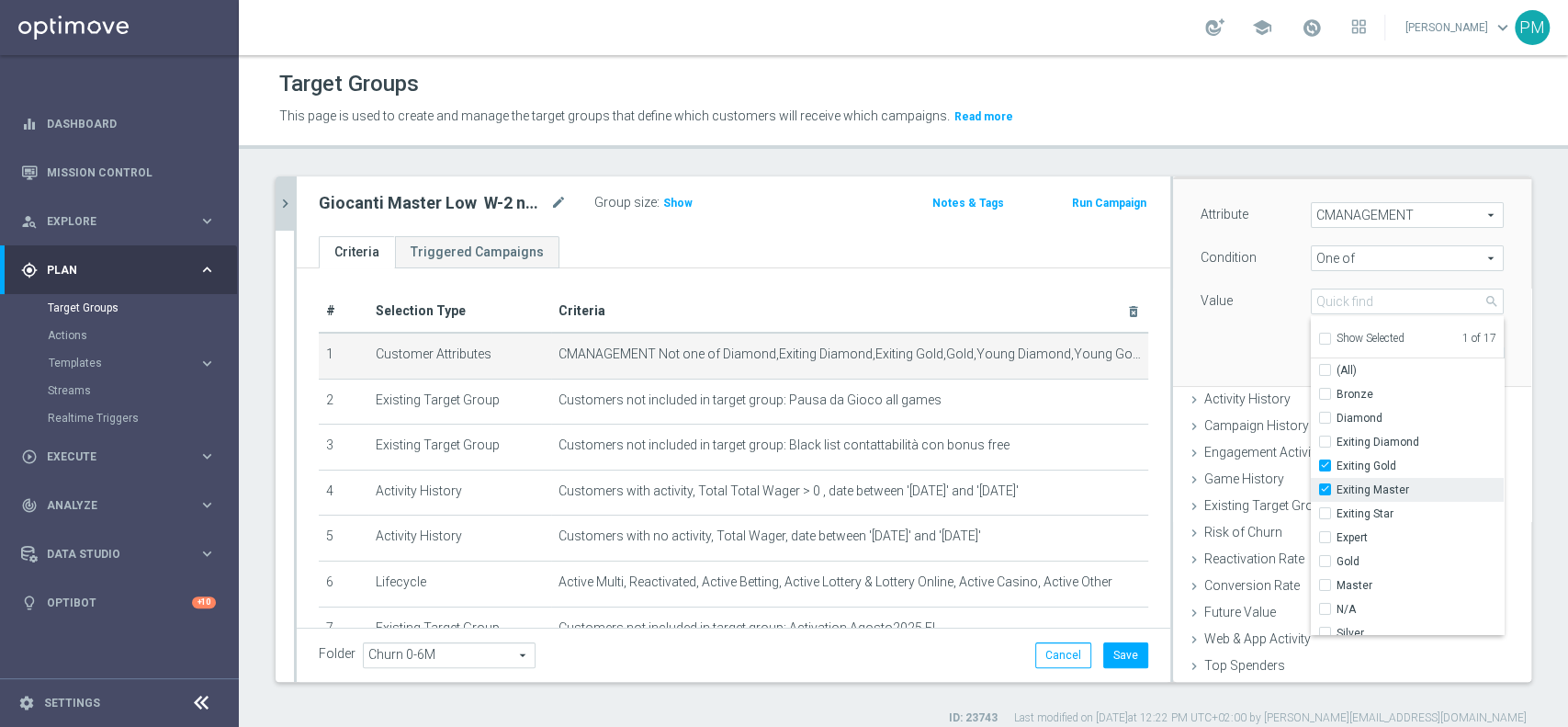
checkbox input "true"
type input "Selected 2 of 17"
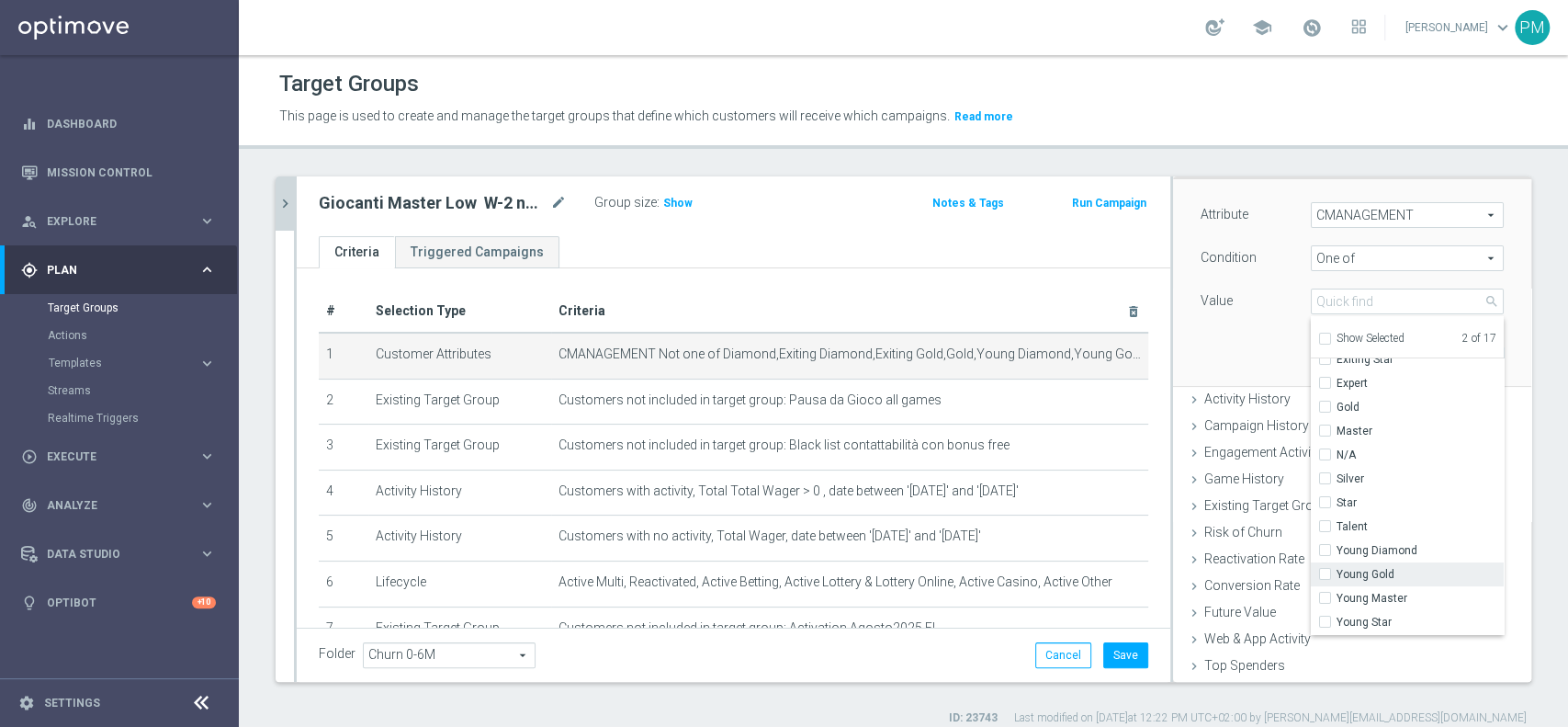
click at [1337, 574] on label "Young Gold" at bounding box center [1420, 574] width 167 height 24
click at [1324, 574] on input "Young Gold" at bounding box center [1330, 574] width 12 height 12
checkbox input "true"
type input "Selected 3 of 17"
click at [1324, 595] on input "Young Master" at bounding box center [1330, 599] width 12 height 12
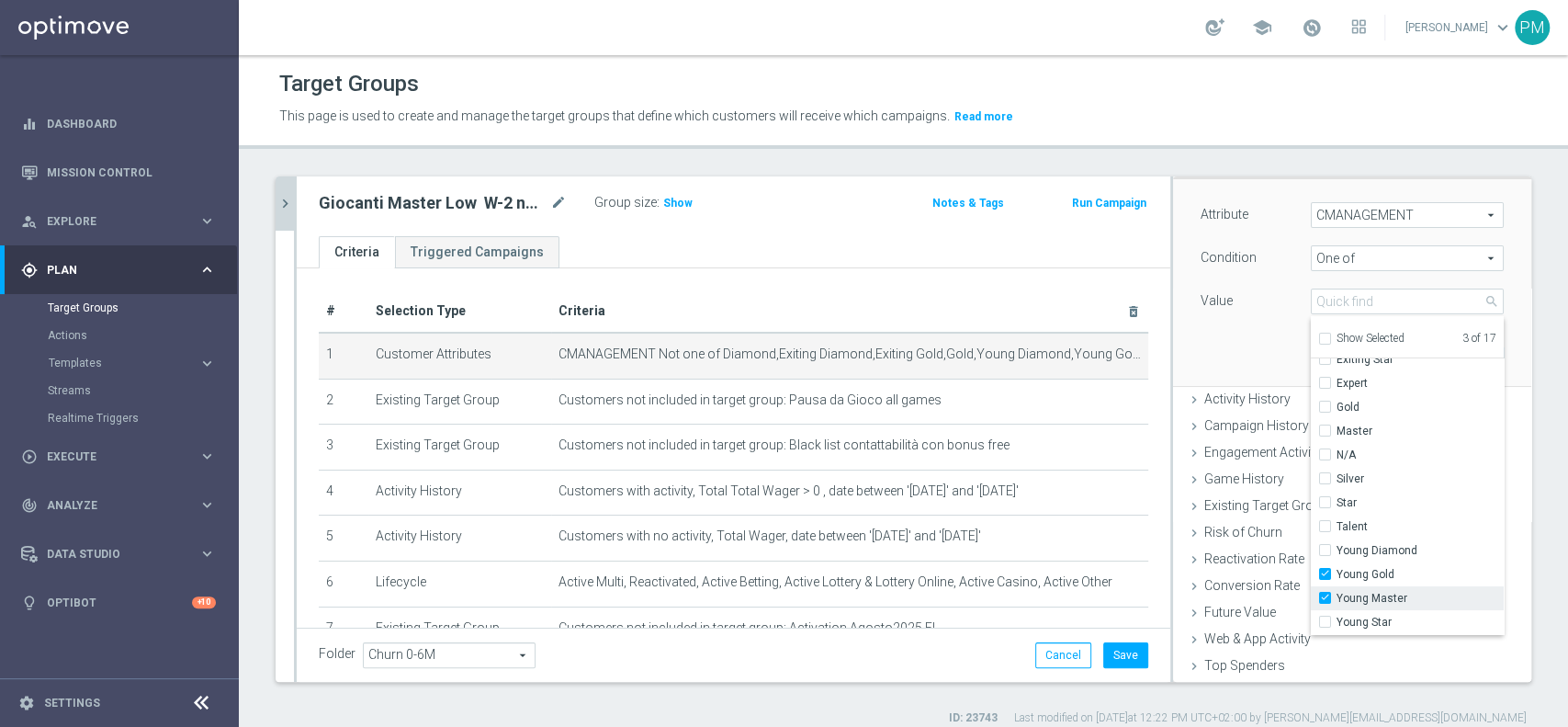
checkbox input "true"
type input "Selected 4 of 17"
click at [1324, 406] on input "Gold" at bounding box center [1330, 407] width 12 height 12
checkbox input "true"
type input "Selected 5 of 17"
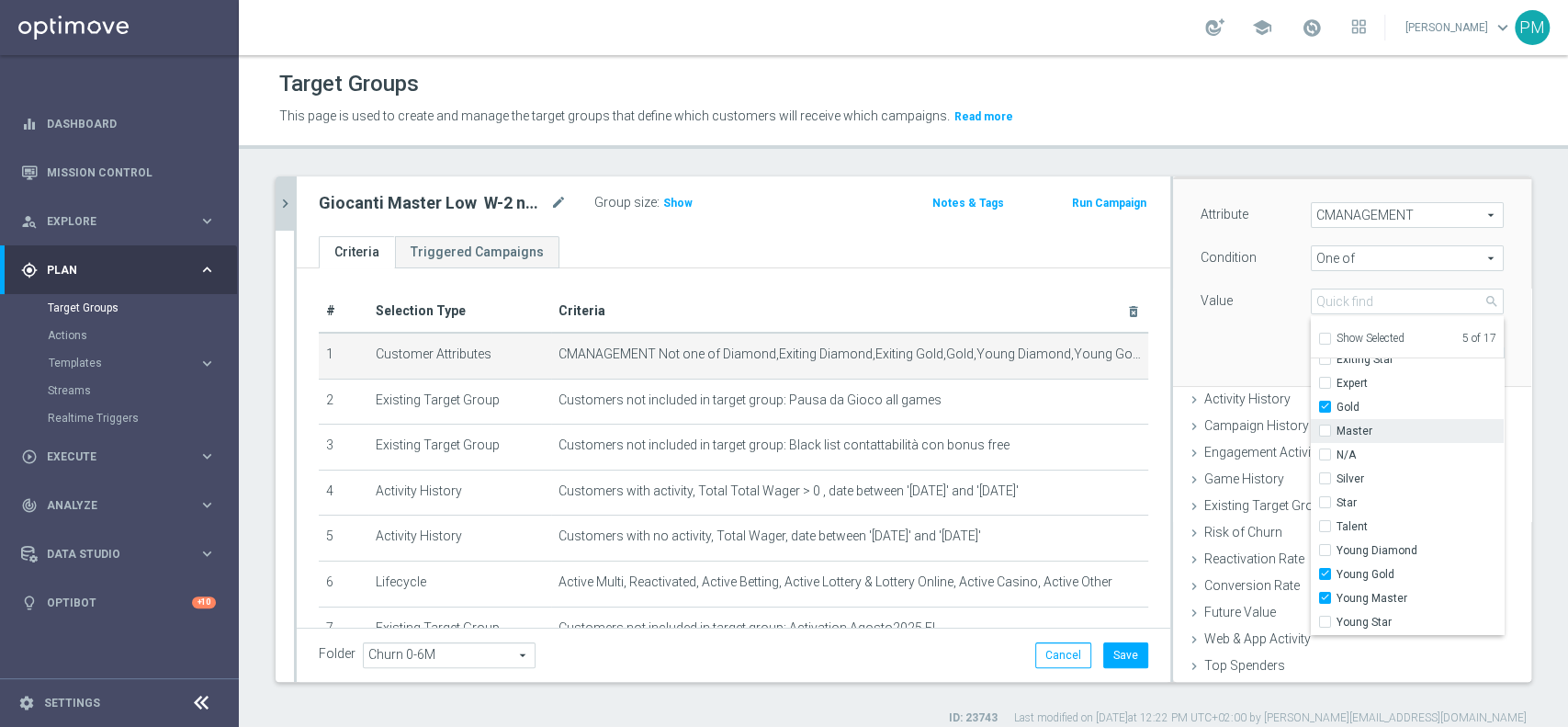
click at [1324, 429] on input "Master" at bounding box center [1330, 431] width 12 height 12
checkbox input "true"
type input "Selected 6 of 17"
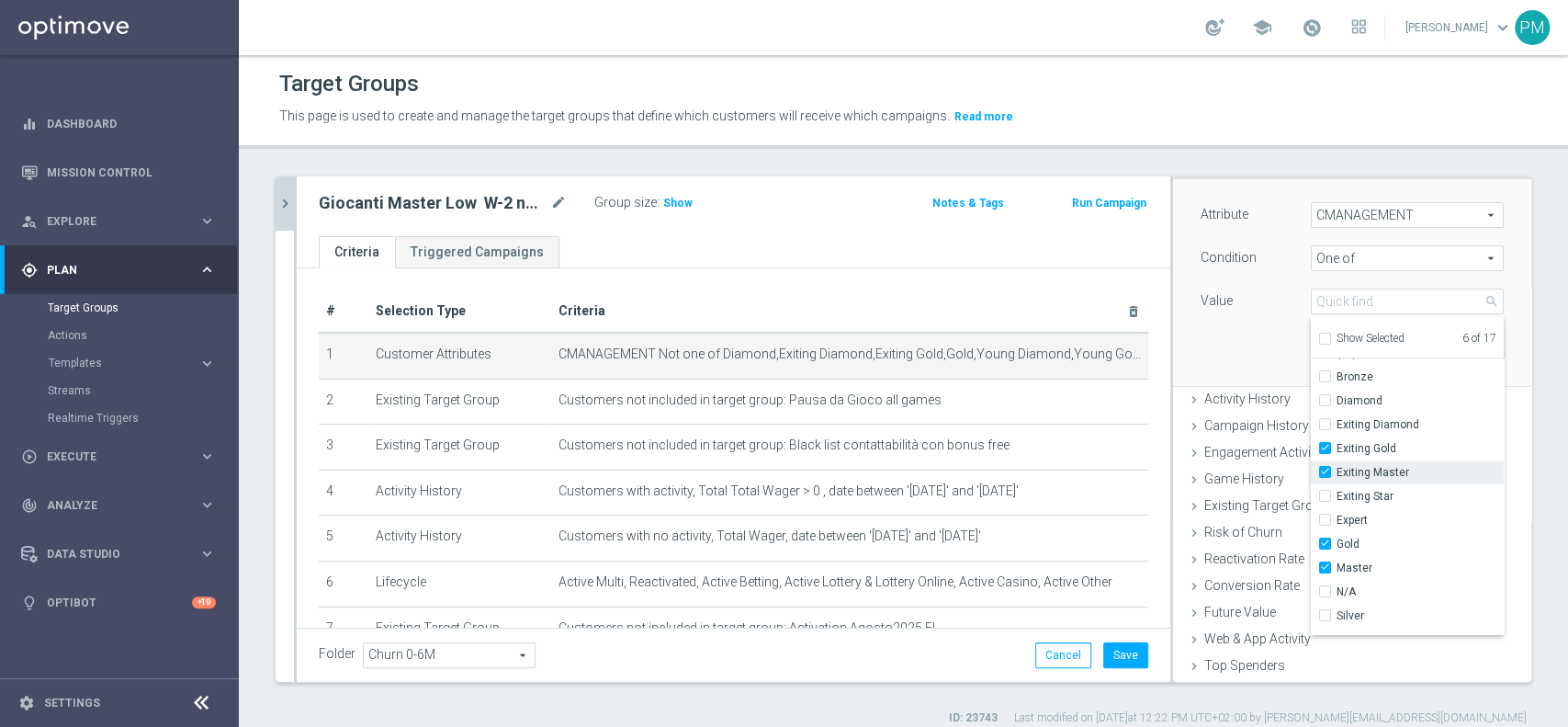
scroll to position [0, 0]
click at [1232, 353] on div "Attribute CMANAGEMENT CMANAGEMENT arrow_drop_down search Condition One of One o…" at bounding box center [1352, 282] width 330 height 206
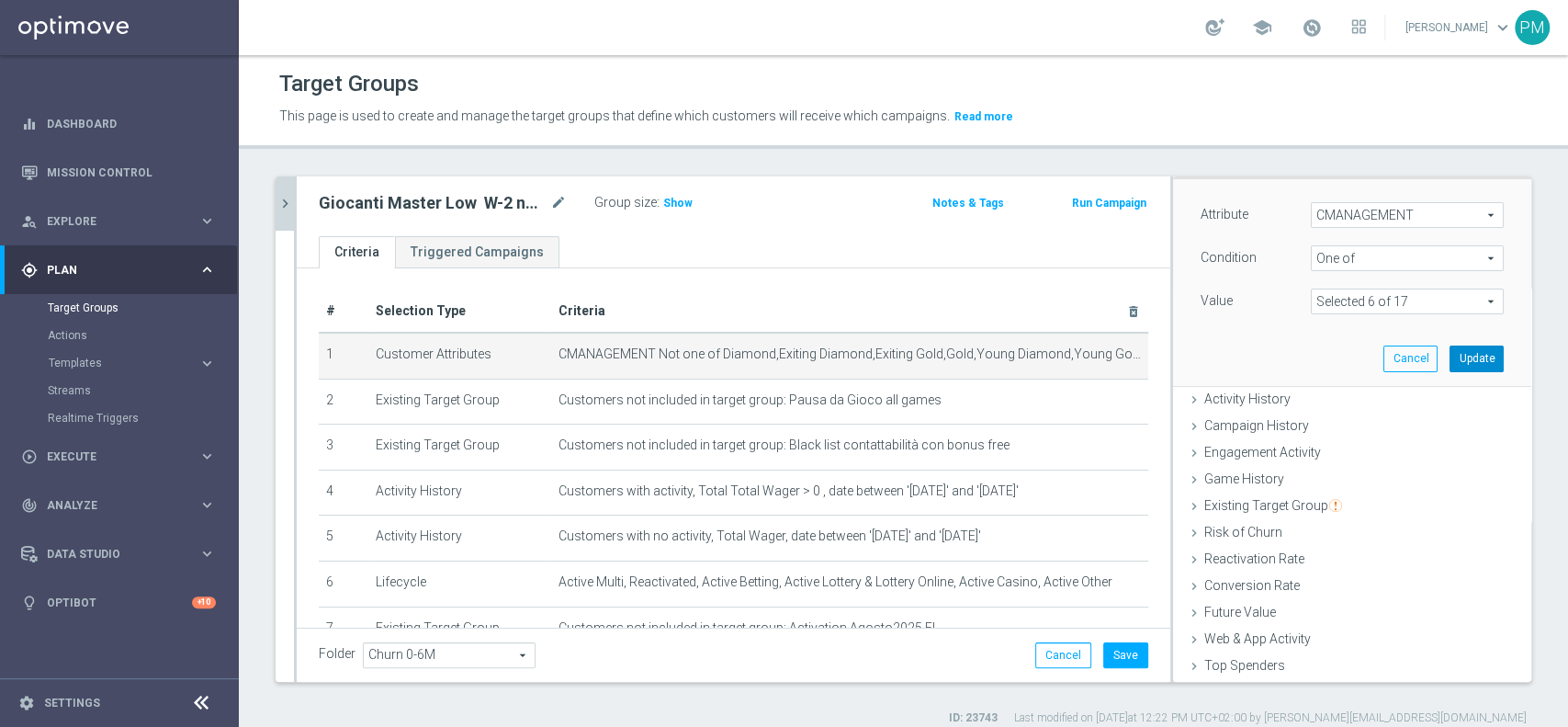
click at [1450, 361] on button "Update" at bounding box center [1476, 358] width 54 height 25
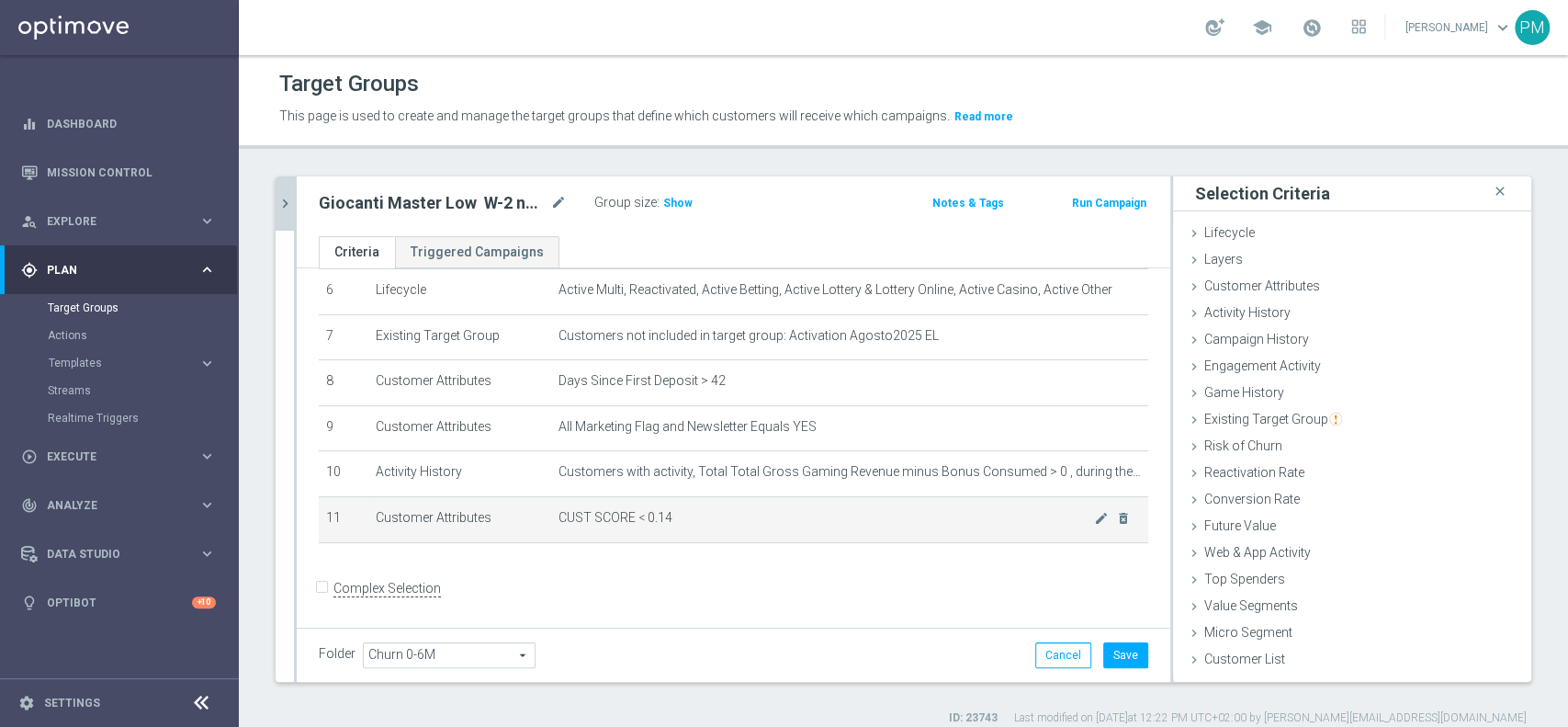
scroll to position [294, 0]
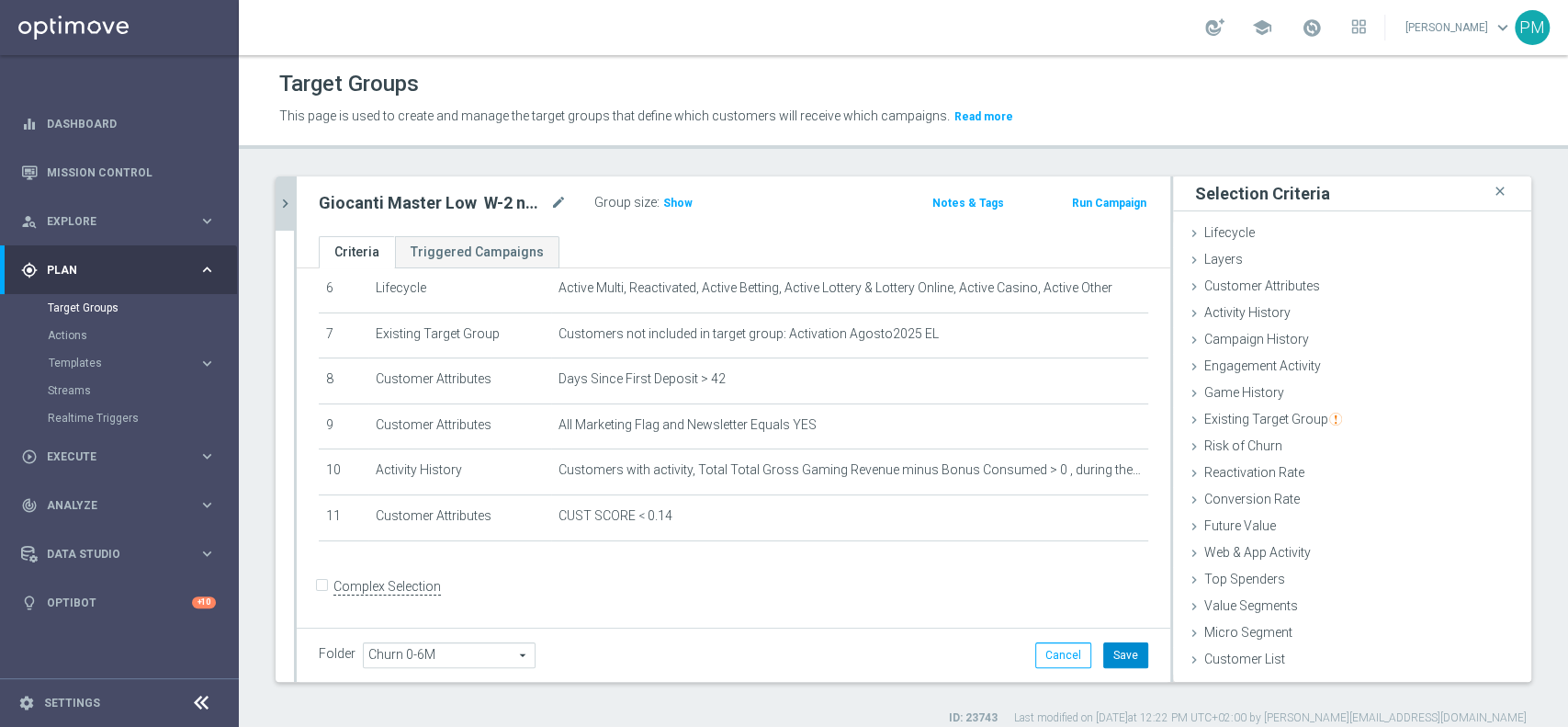
click at [1106, 658] on button "Save" at bounding box center [1126, 654] width 45 height 25
click at [1492, 192] on icon "close" at bounding box center [1500, 192] width 18 height 25
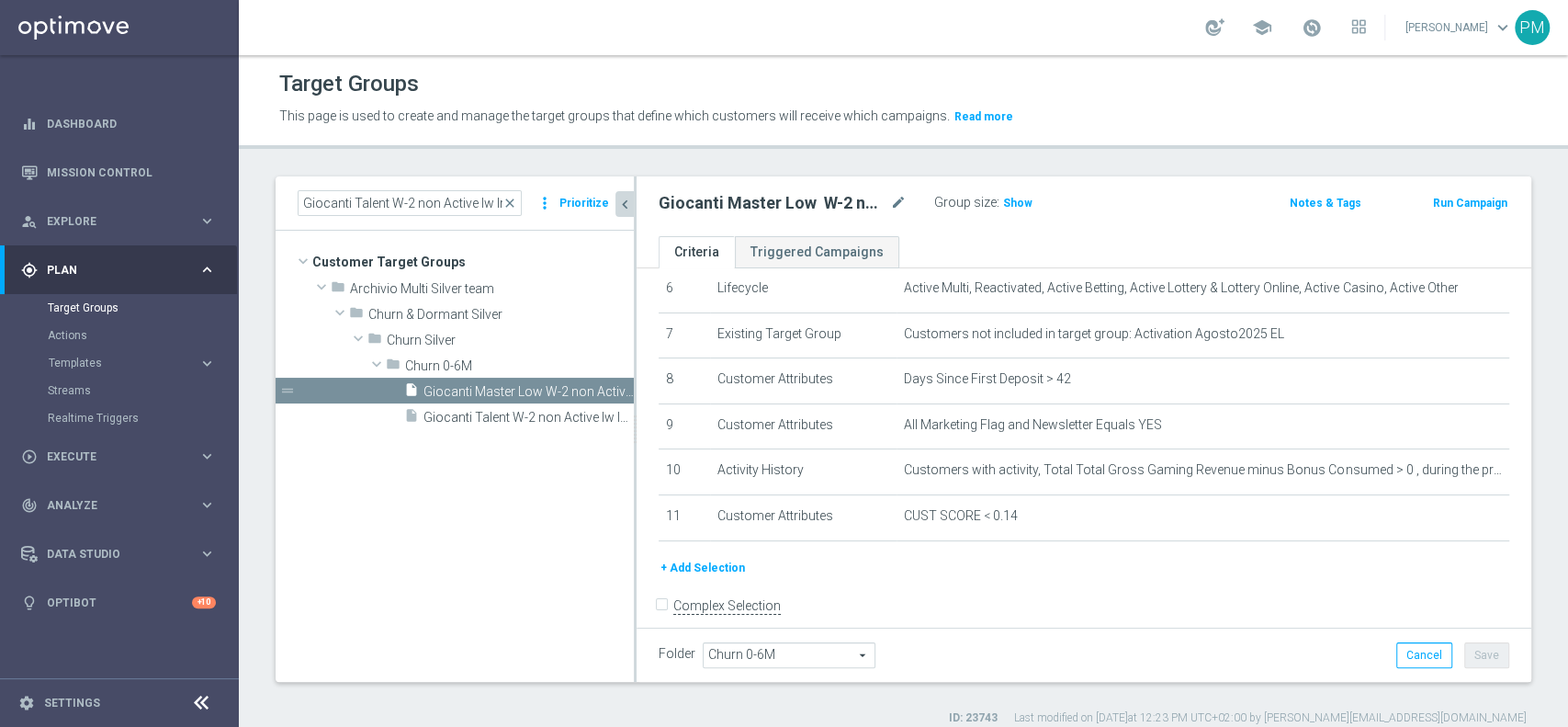
click at [706, 567] on button "+ Add Selection" at bounding box center [702, 567] width 88 height 20
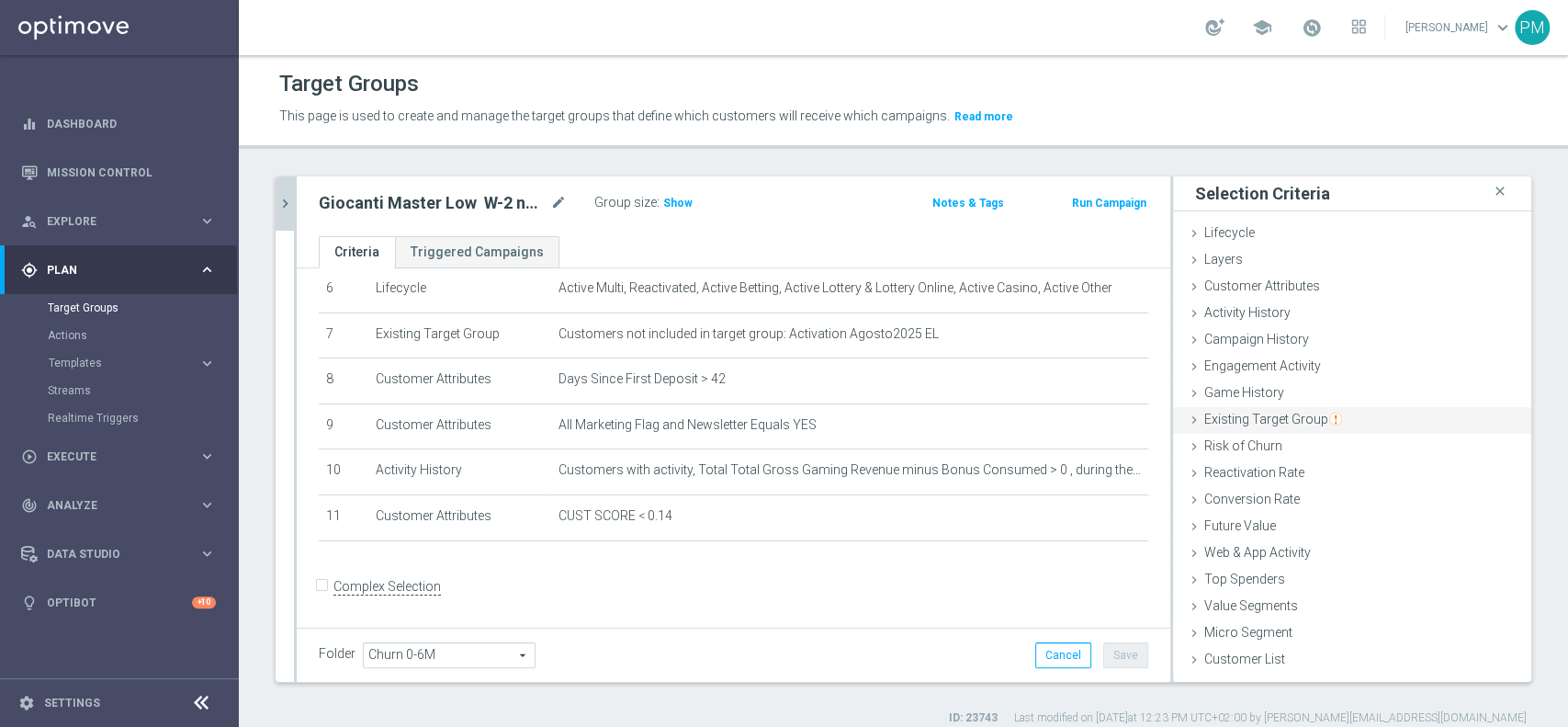
click at [1269, 418] on span "Existing Target Group" at bounding box center [1273, 419] width 138 height 15
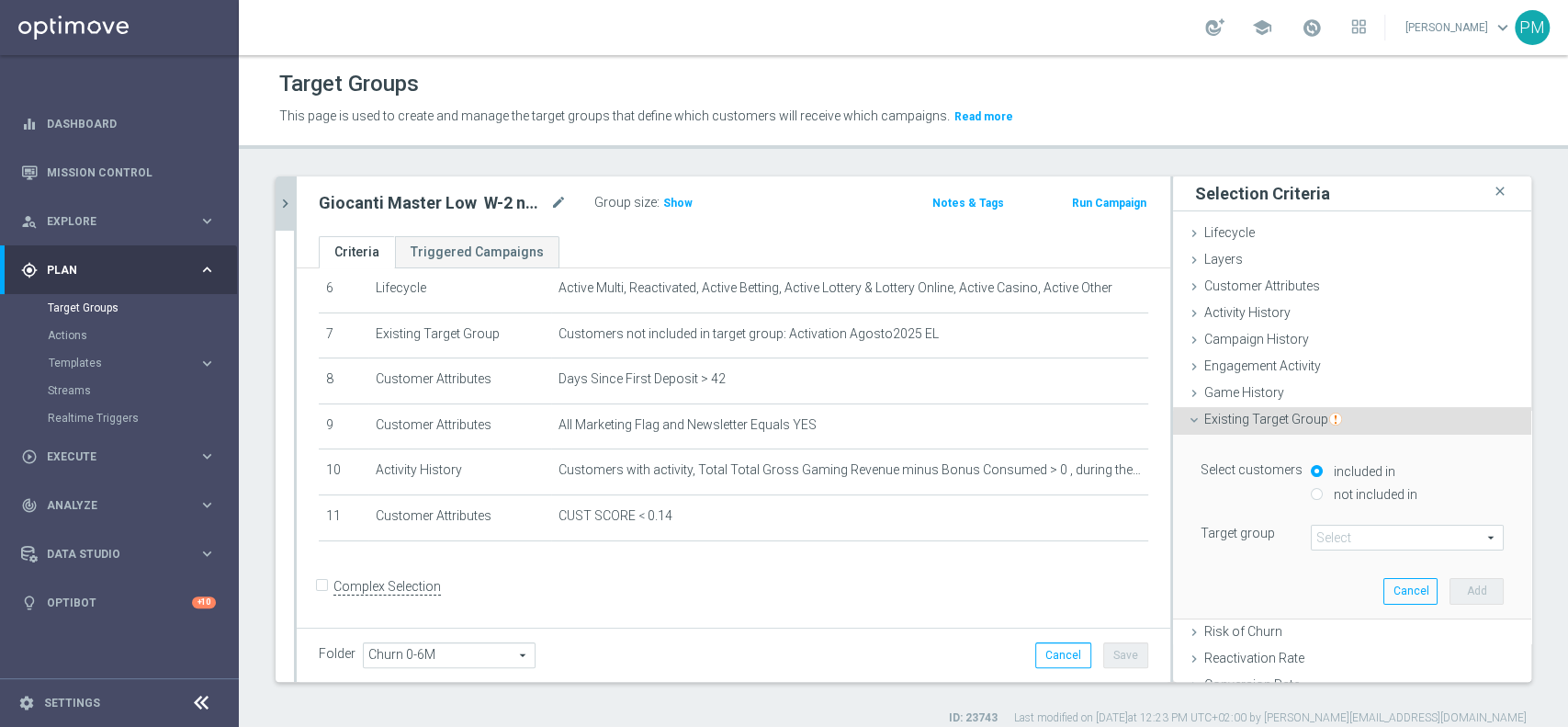
click at [1311, 493] on input "not included in" at bounding box center [1317, 494] width 12 height 12
radio input "true"
click at [1321, 533] on span at bounding box center [1408, 537] width 191 height 24
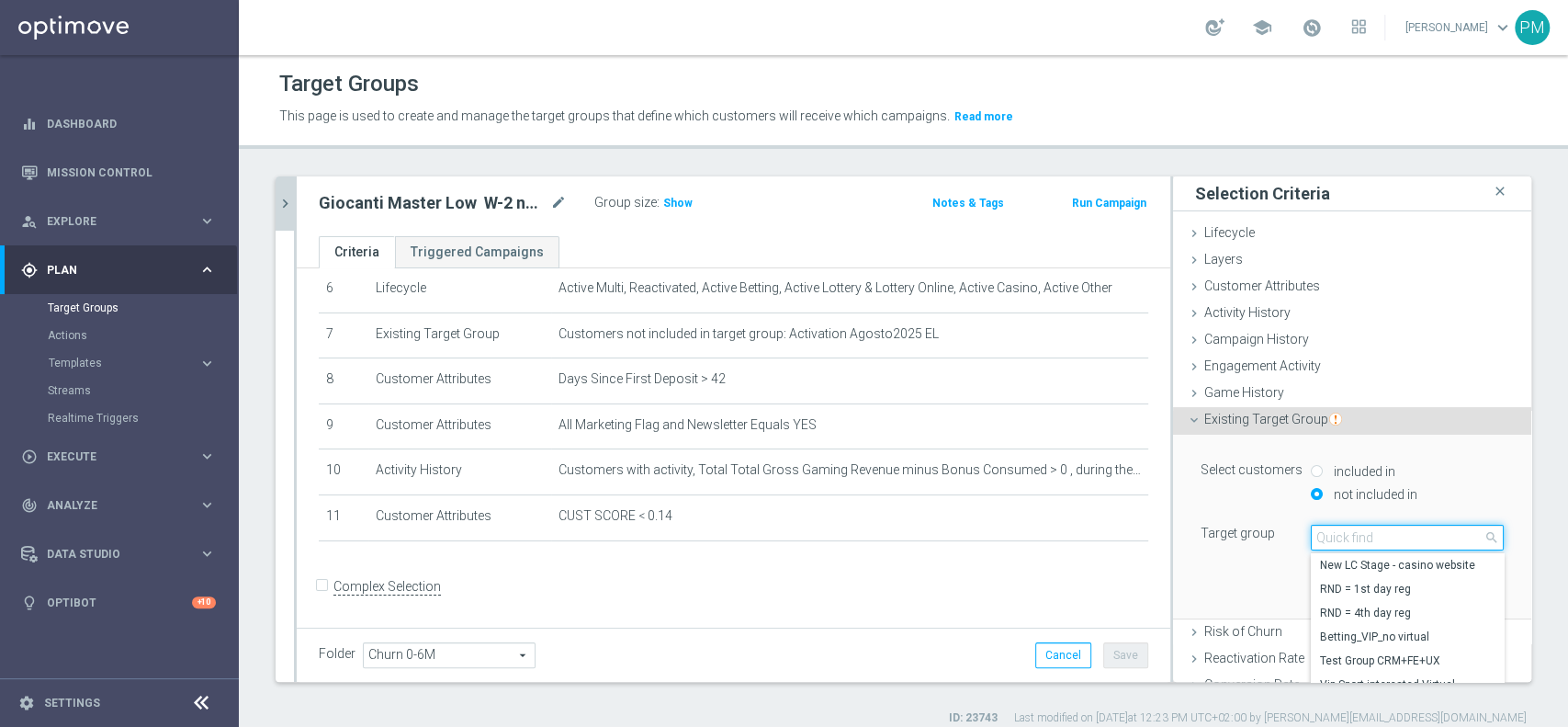
click at [1321, 533] on input "search" at bounding box center [1408, 537] width 193 height 25
type input "top master"
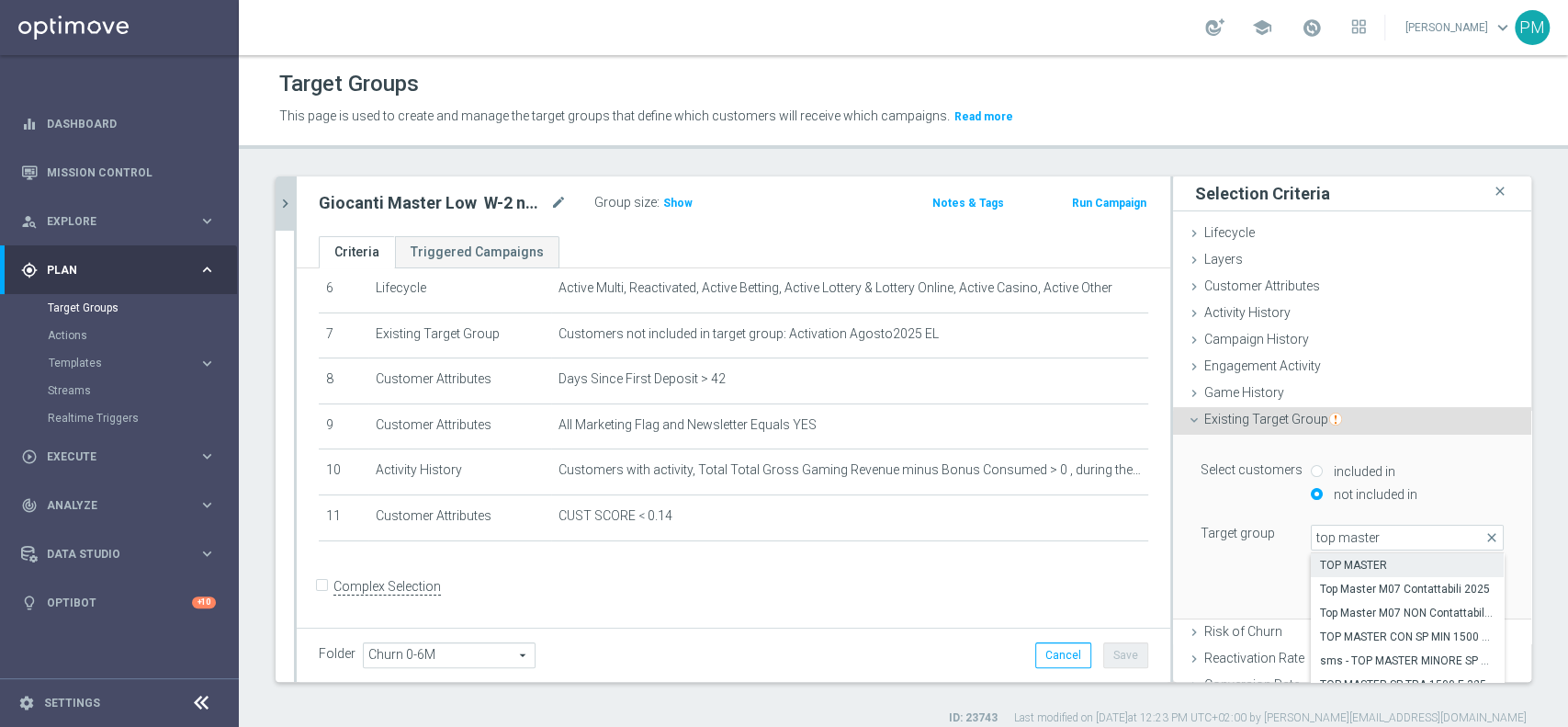
click at [1321, 567] on span "TOP MASTER" at bounding box center [1408, 566] width 175 height 15
type input "TOP MASTER"
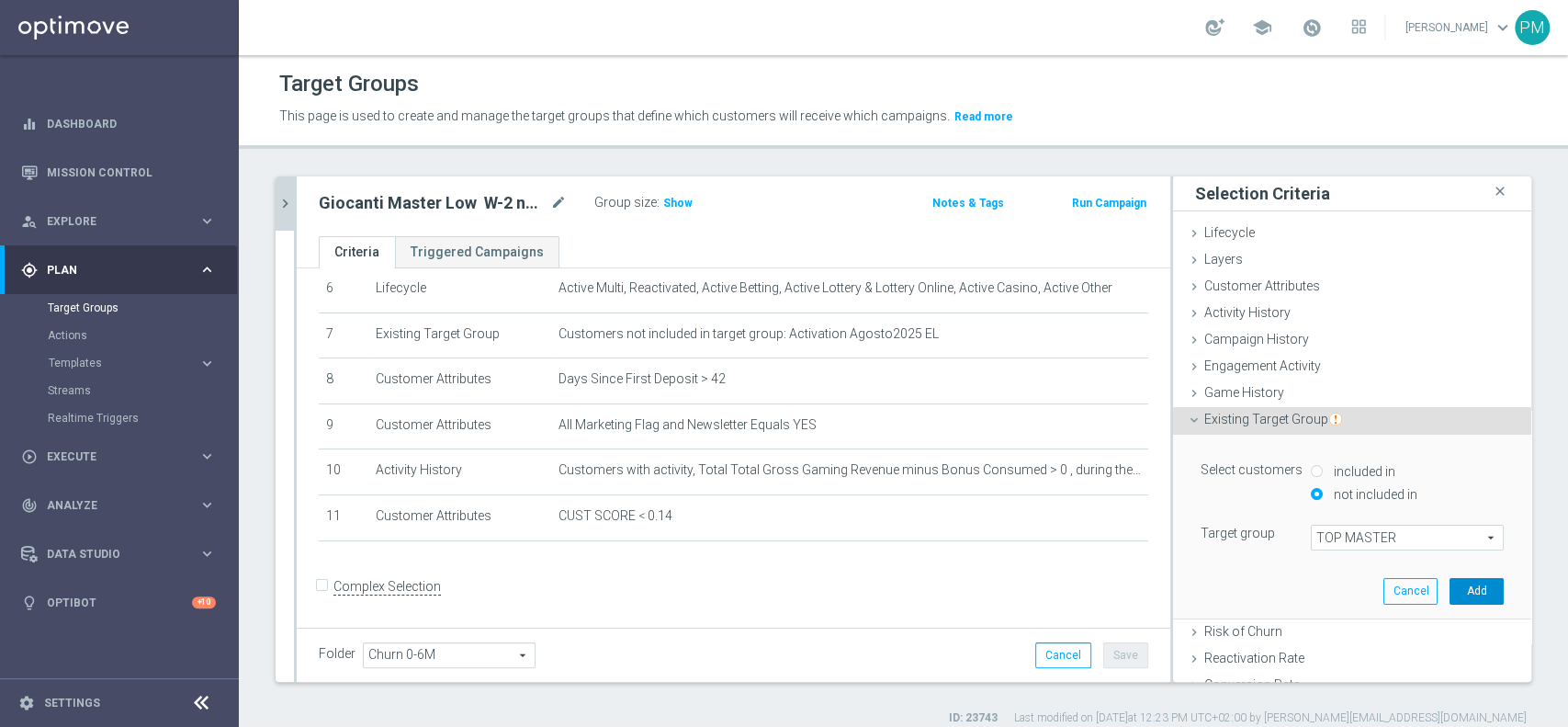
click at [1450, 592] on button "Add" at bounding box center [1476, 590] width 54 height 25
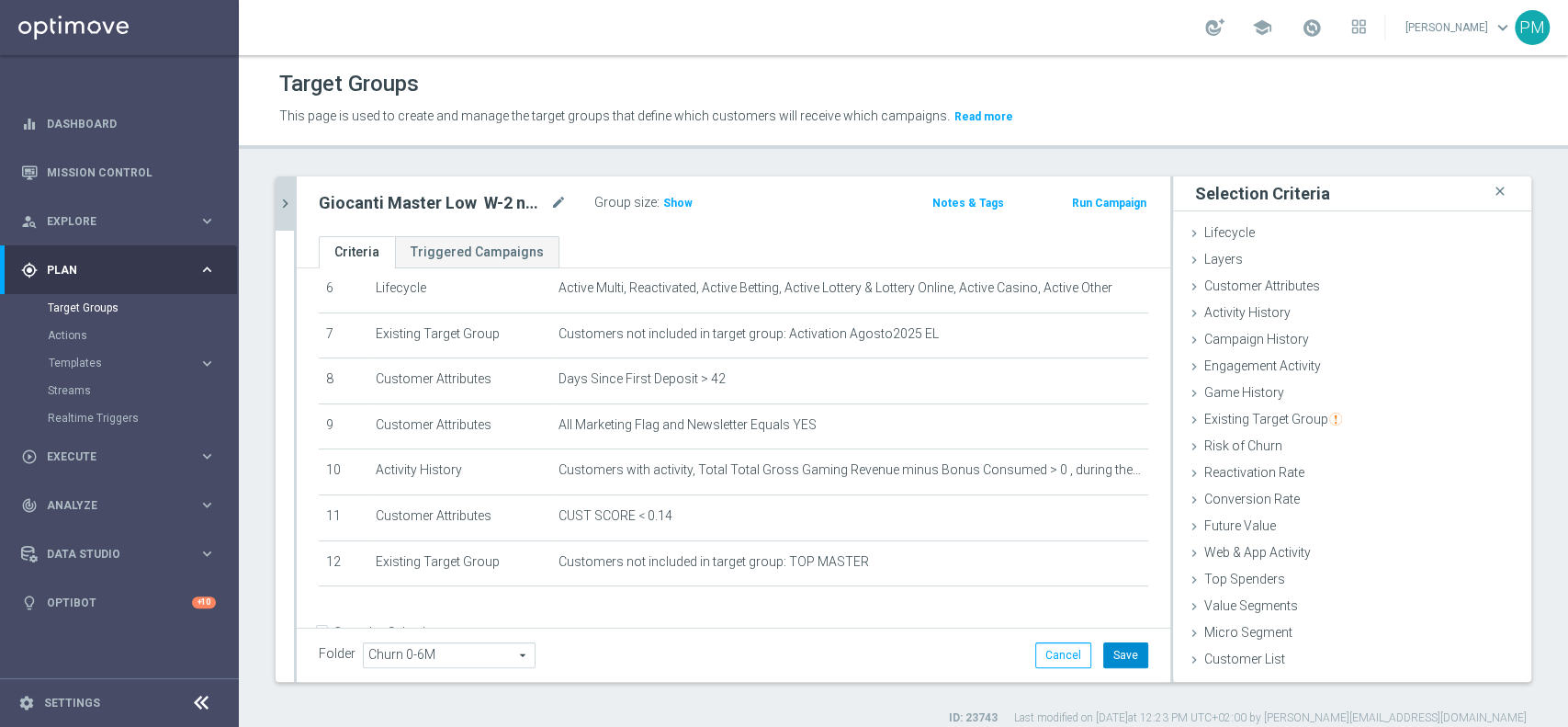
click at [1125, 651] on button "Save" at bounding box center [1126, 654] width 45 height 25
click at [673, 205] on span "Show" at bounding box center [678, 203] width 29 height 13
click at [562, 200] on icon "mode_edit" at bounding box center [559, 202] width 17 height 22
click at [363, 202] on input "Giocanti Master Low W-2 non Active lw lm ggr nb l3m > 0" at bounding box center [443, 204] width 248 height 25
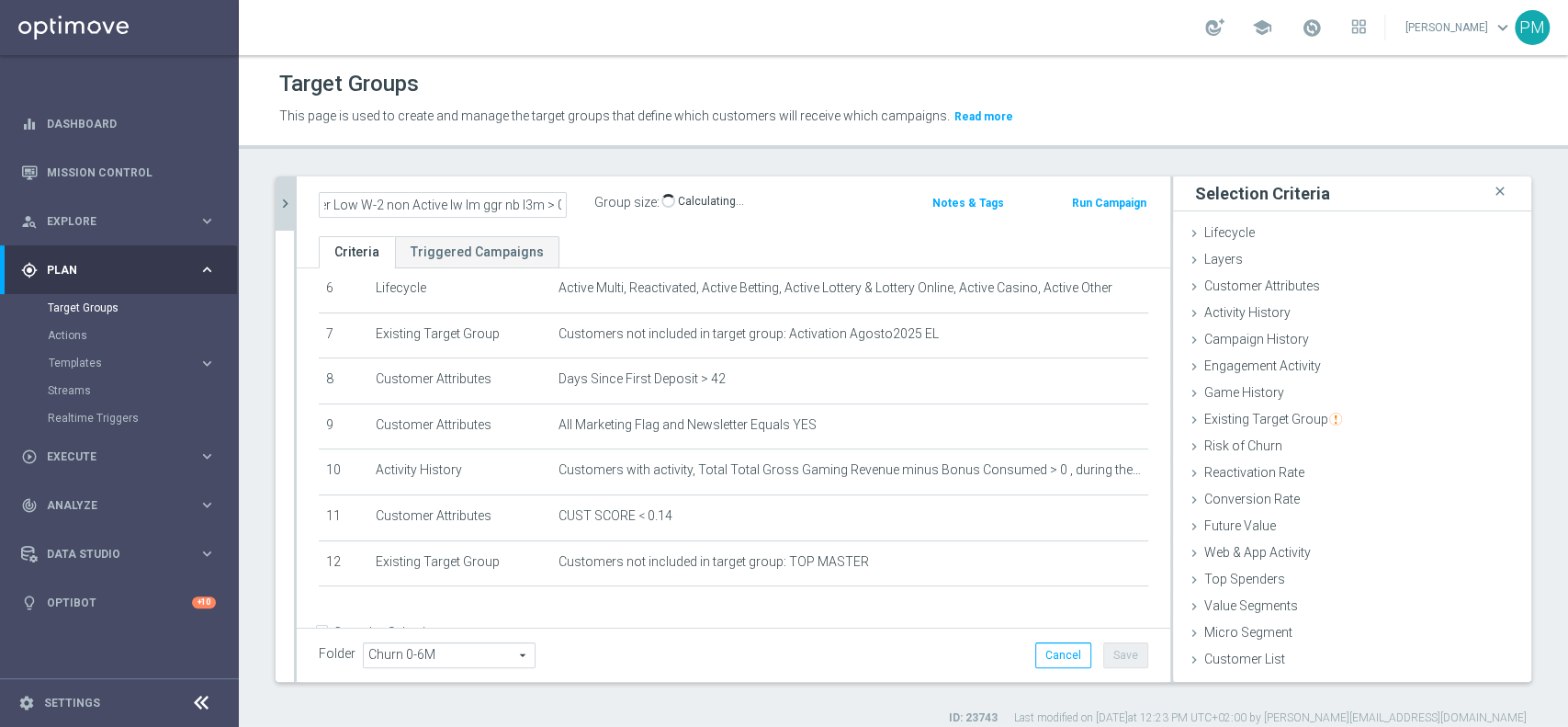
scroll to position [0, 82]
type input "Giocanti Master Low W-2 non Active lw lm ggr nb l3m > 0"
click at [825, 198] on div "Giocanti Master Low W-2 non Active lw lm ggr nb l3m > 0 Group size : Show Calcu…" at bounding box center [590, 203] width 571 height 27
click at [1104, 651] on button "Save" at bounding box center [1126, 654] width 45 height 25
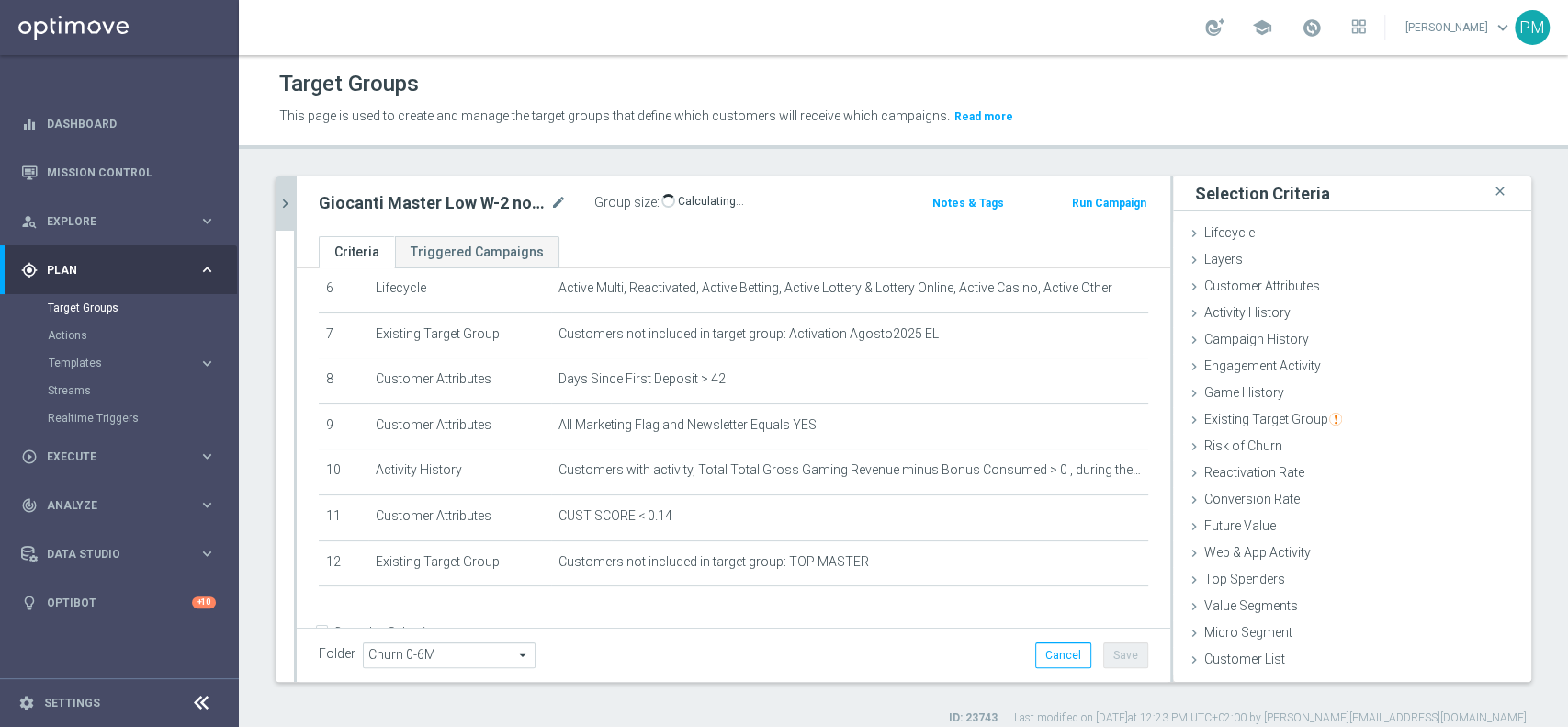
click at [436, 204] on h2 "Giocanti Master Low W-2 non Active lw lm ggr nb l3m > 0" at bounding box center [432, 202] width 228 height 22
copy div "Giocanti Master Low W-2 non Active lw lm ggr nb l3m > 0"
